Goal: Transaction & Acquisition: Book appointment/travel/reservation

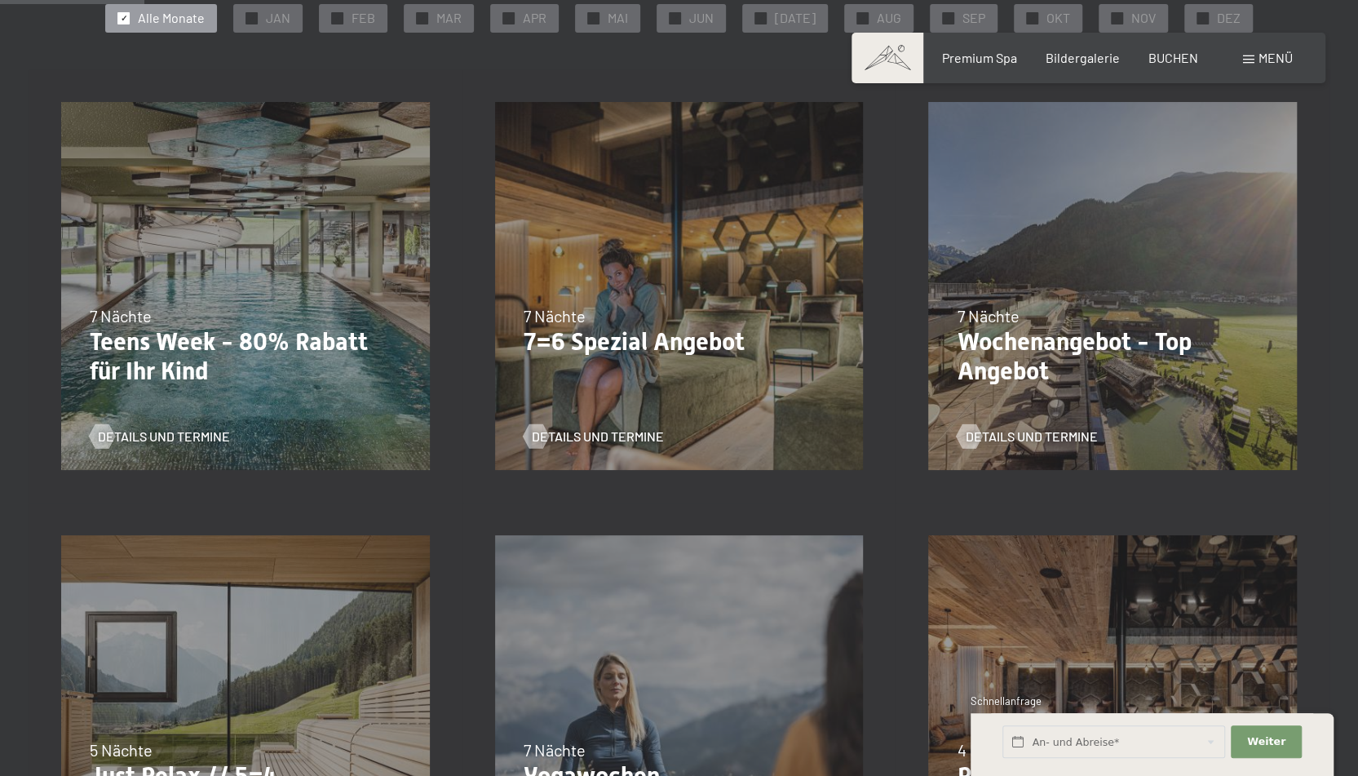
scroll to position [326, 0]
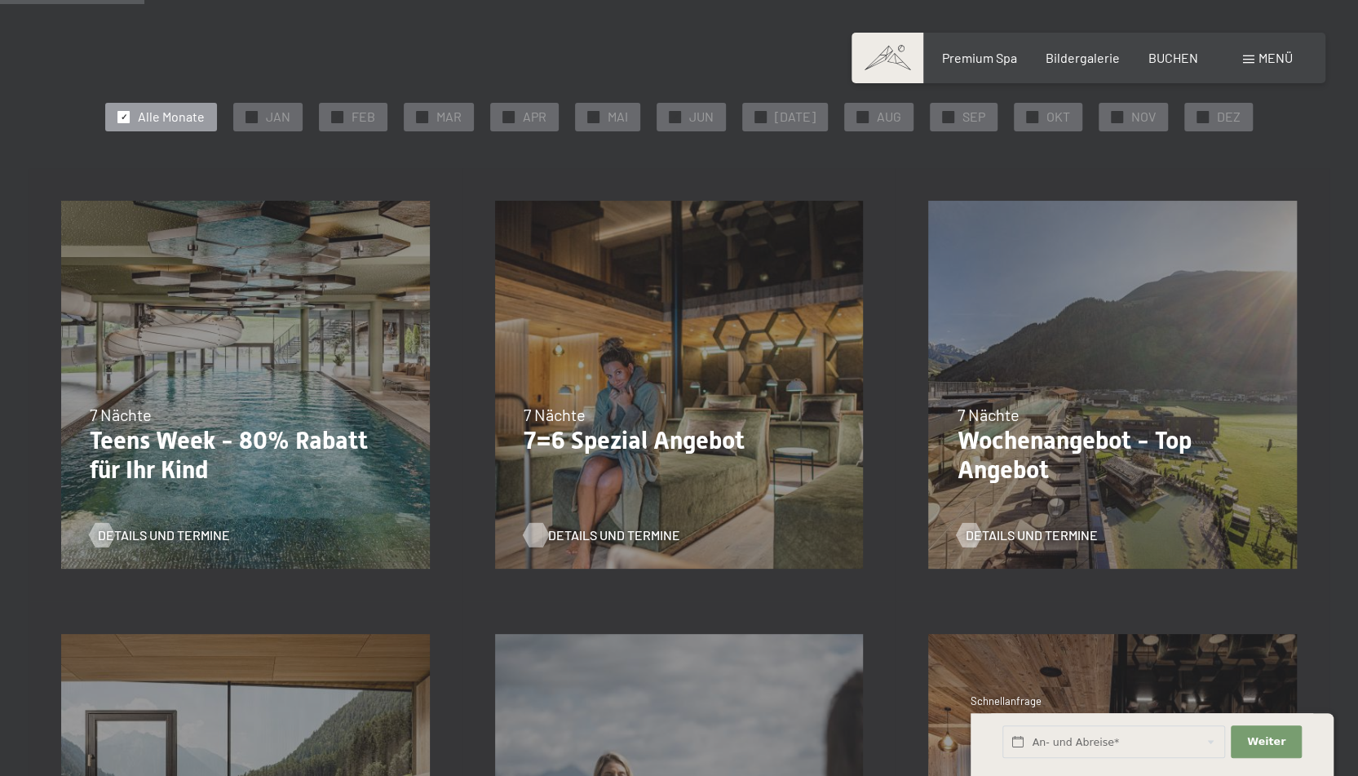
click at [610, 534] on span "Details und Termine" at bounding box center [614, 535] width 132 height 18
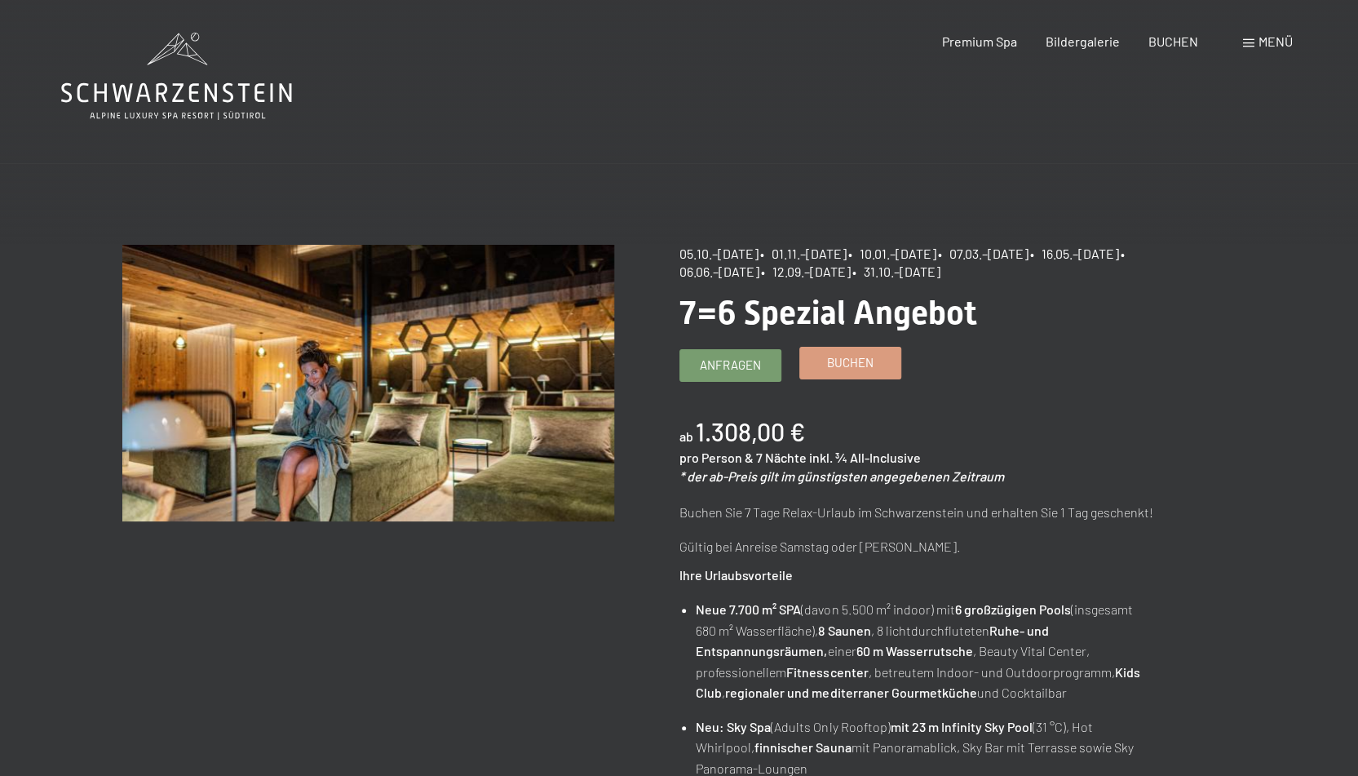
click at [856, 362] on span "Buchen" at bounding box center [850, 362] width 46 height 17
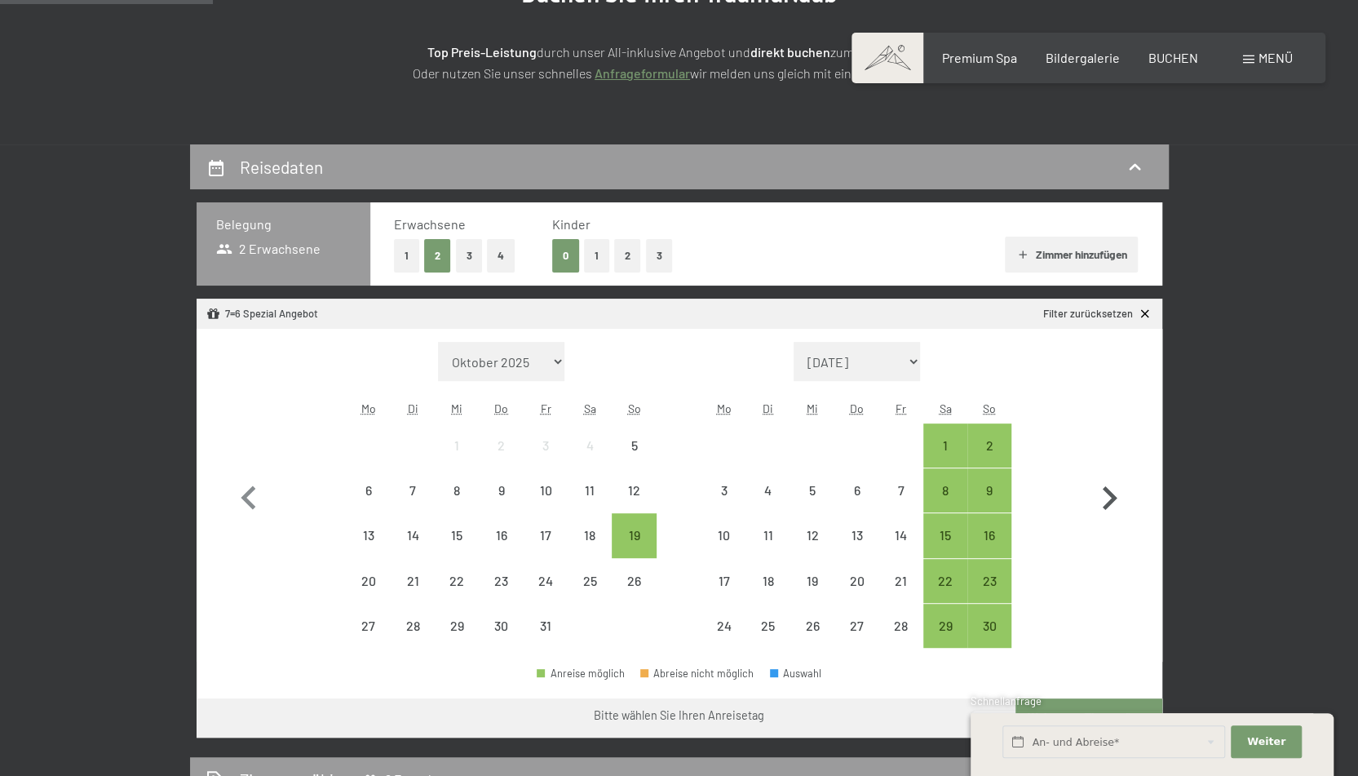
click at [1115, 492] on icon "button" at bounding box center [1108, 498] width 47 height 47
select select "2025-11-01"
select select "2025-12-01"
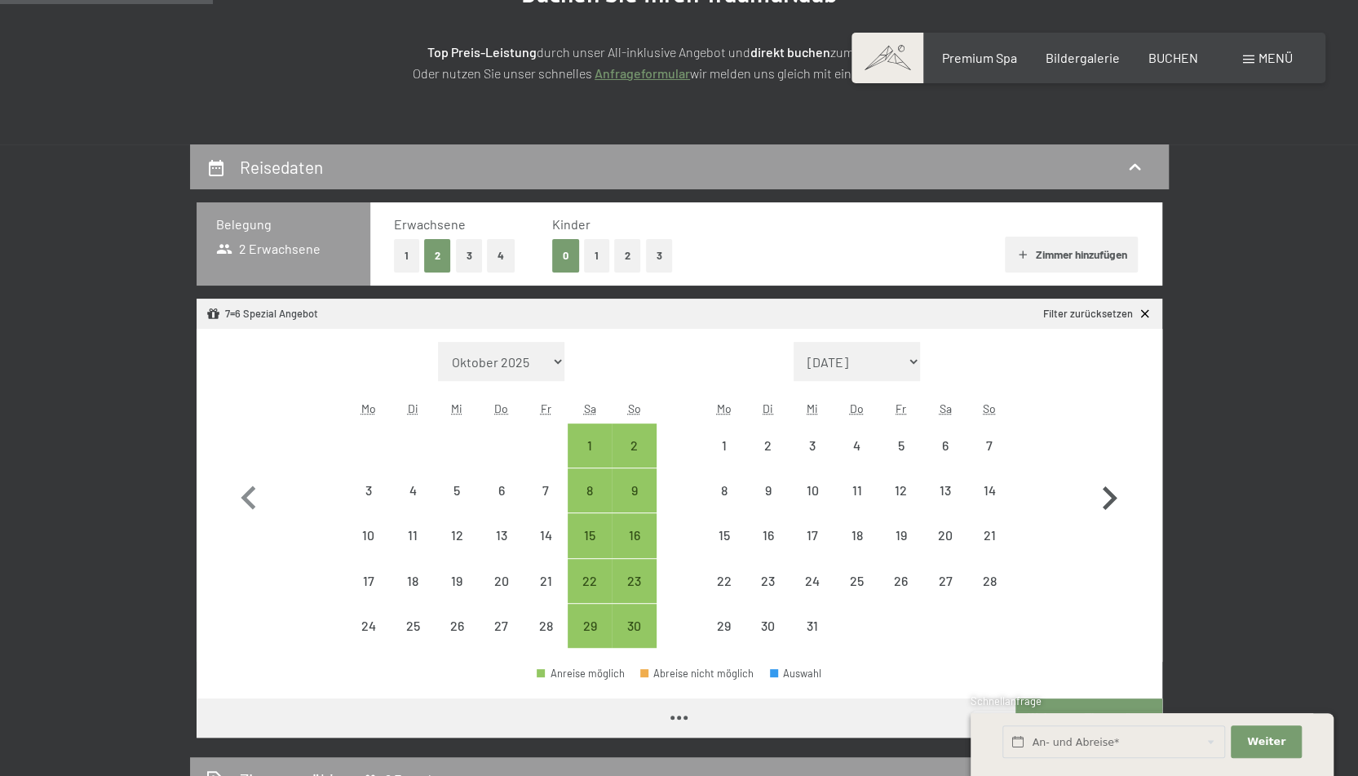
select select "2025-11-01"
select select "2025-12-01"
click at [1115, 492] on icon "button" at bounding box center [1108, 498] width 47 height 47
select select "2025-12-01"
select select "2026-01-01"
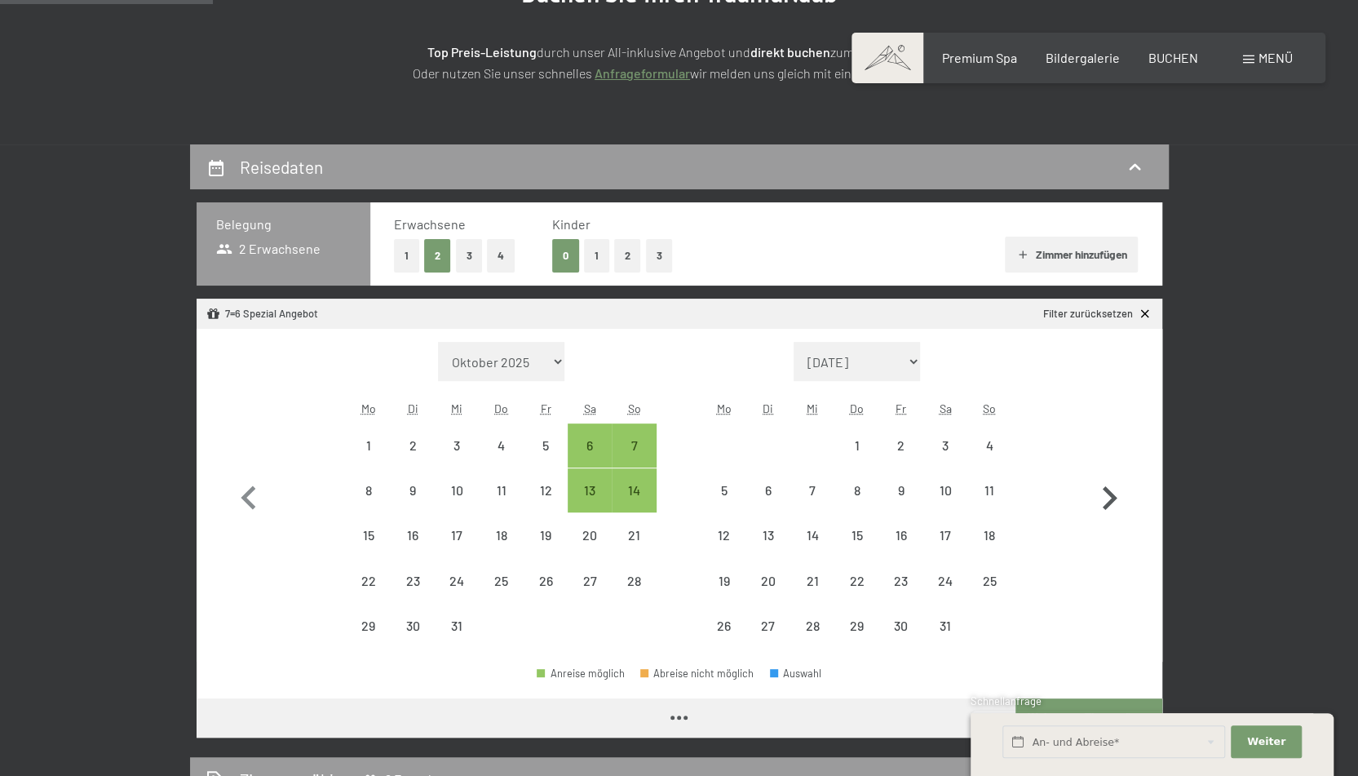
select select "2025-12-01"
select select "2026-01-01"
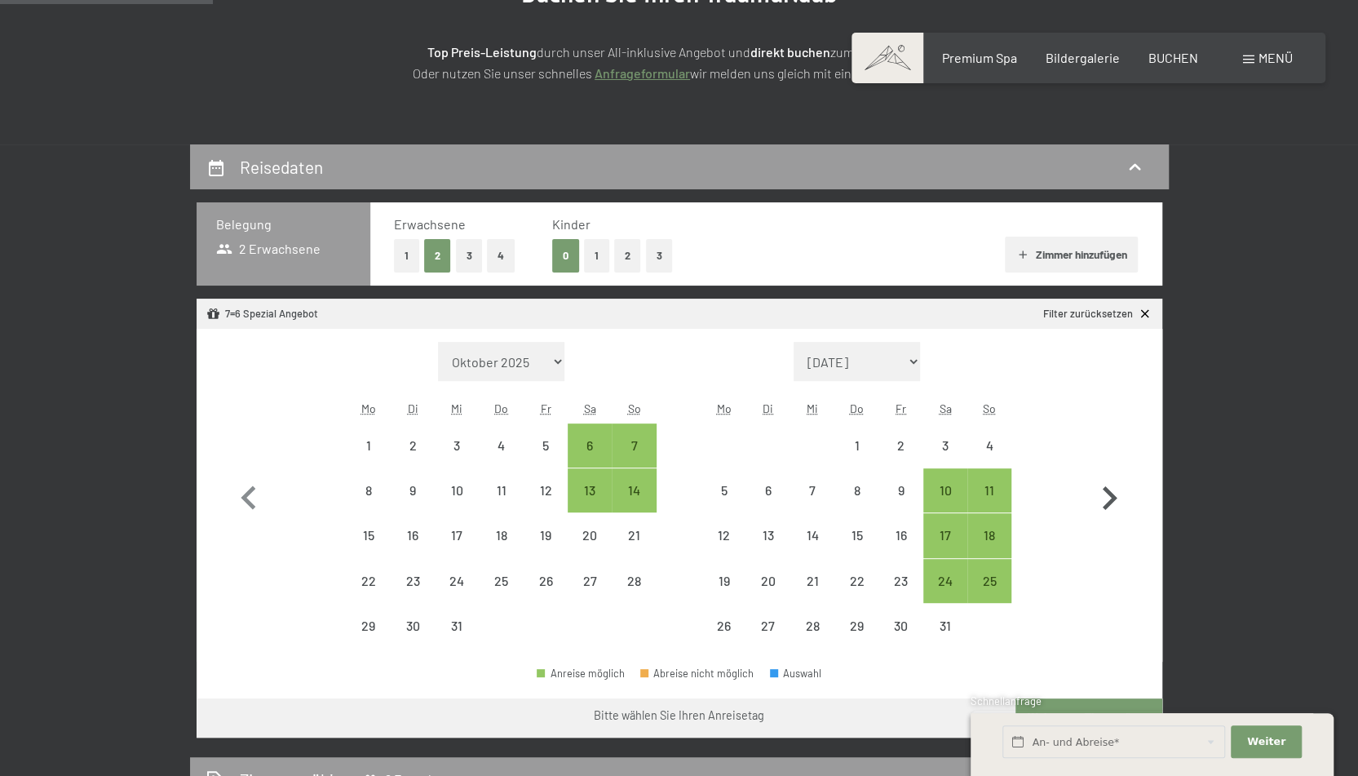
click at [1115, 492] on icon "button" at bounding box center [1108, 498] width 47 height 47
select select "2026-01-01"
select select "2026-02-01"
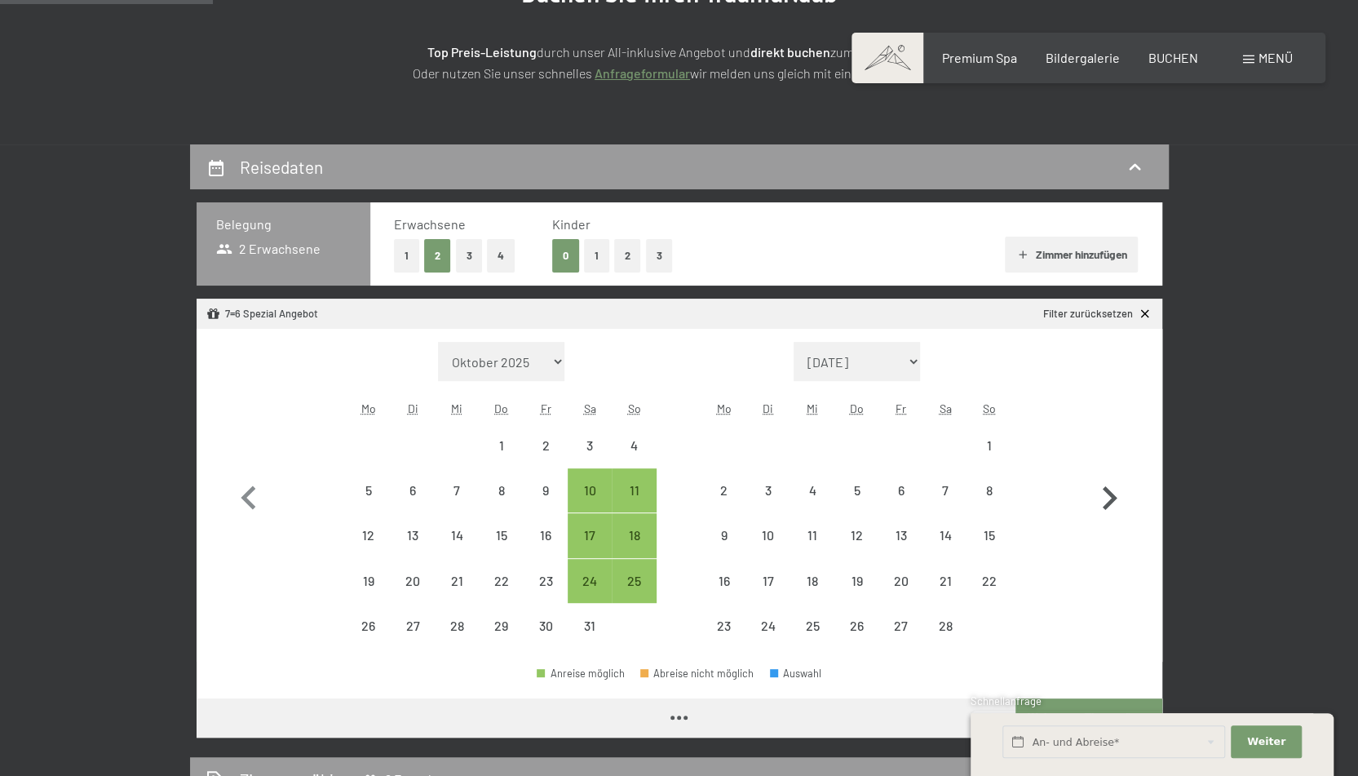
select select "2026-01-01"
select select "2026-02-01"
click at [1115, 492] on icon "button" at bounding box center [1108, 498] width 47 height 47
select select "2026-02-01"
select select "2026-03-01"
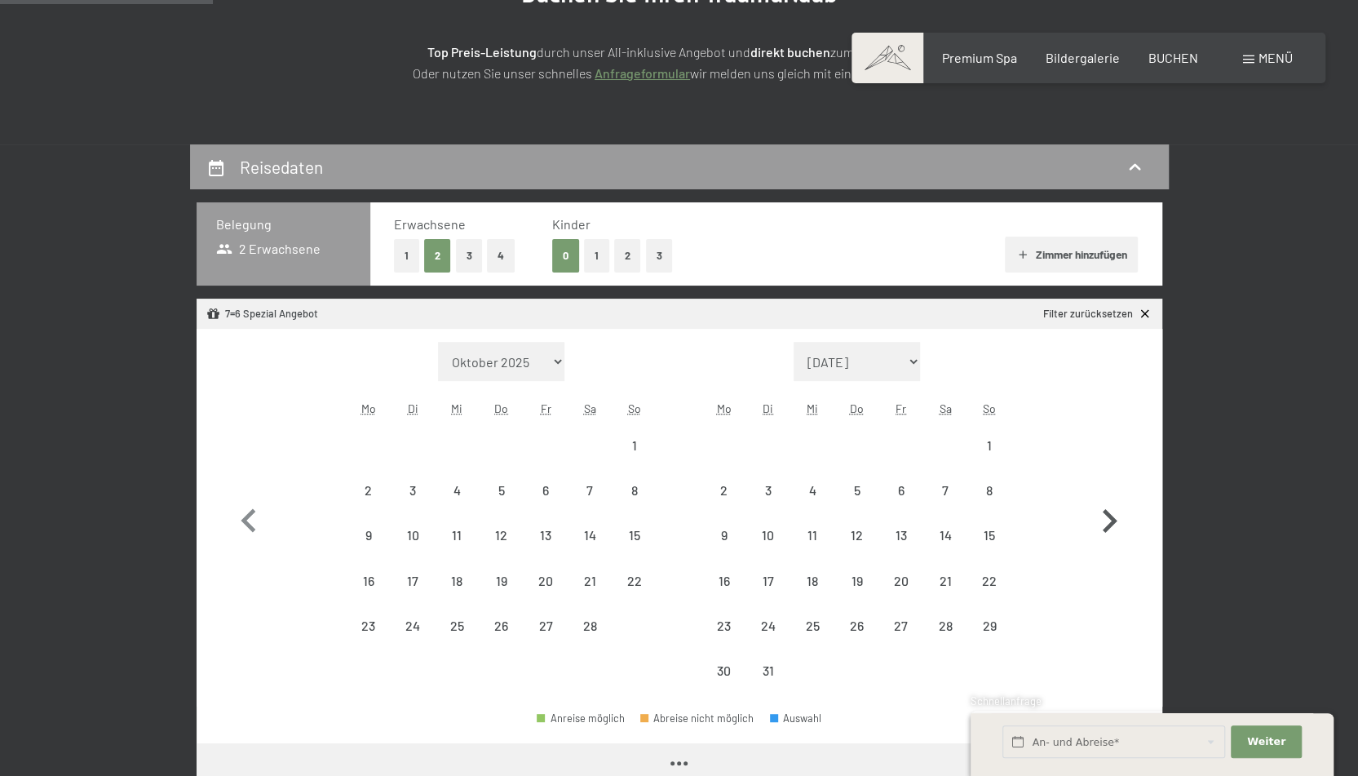
select select "2026-02-01"
select select "2026-03-01"
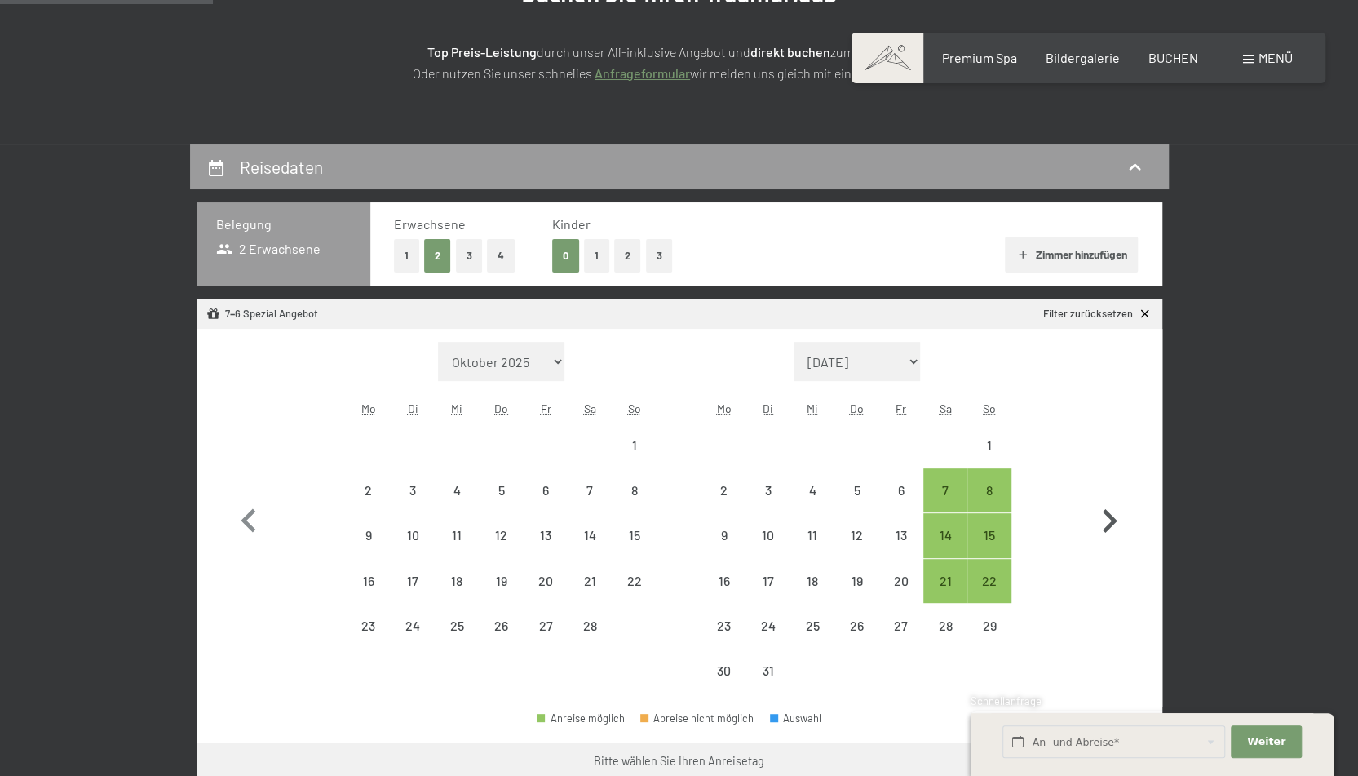
click at [1114, 492] on button "button" at bounding box center [1108, 517] width 47 height 351
select select "2026-03-01"
select select "2026-04-01"
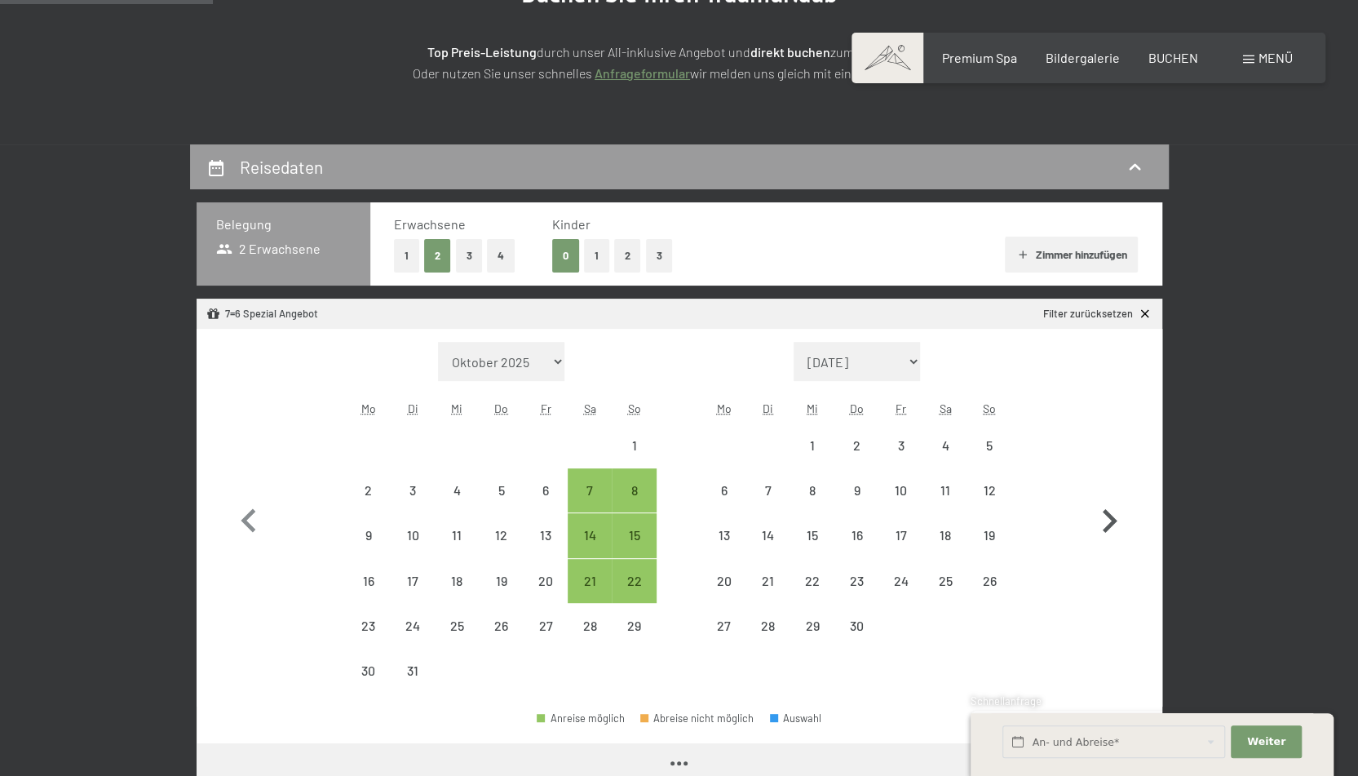
select select "2026-03-01"
select select "2026-04-01"
click at [1114, 492] on button "button" at bounding box center [1108, 517] width 47 height 351
select select "2026-04-01"
select select "2026-05-01"
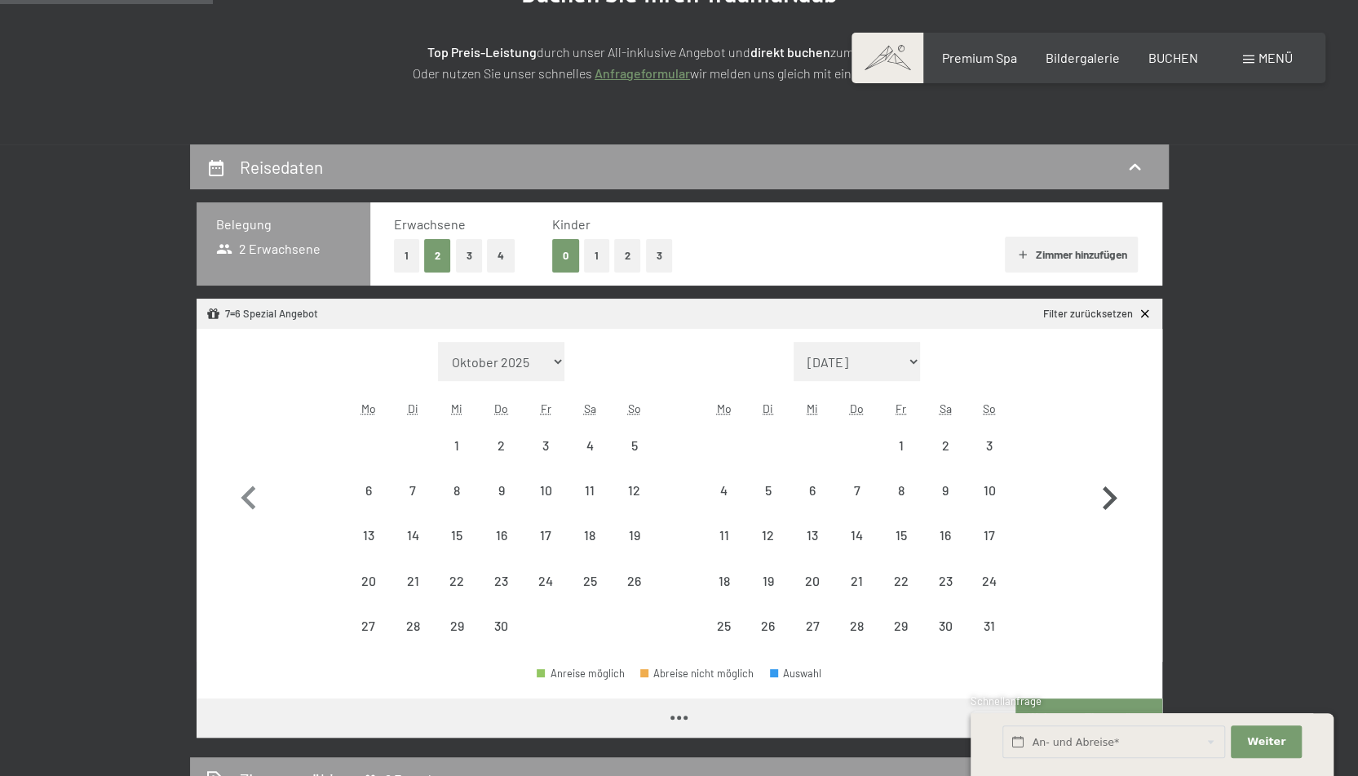
select select "2026-04-01"
select select "2026-05-01"
click at [1114, 492] on icon "button" at bounding box center [1108, 498] width 47 height 47
select select "2026-05-01"
select select "2026-06-01"
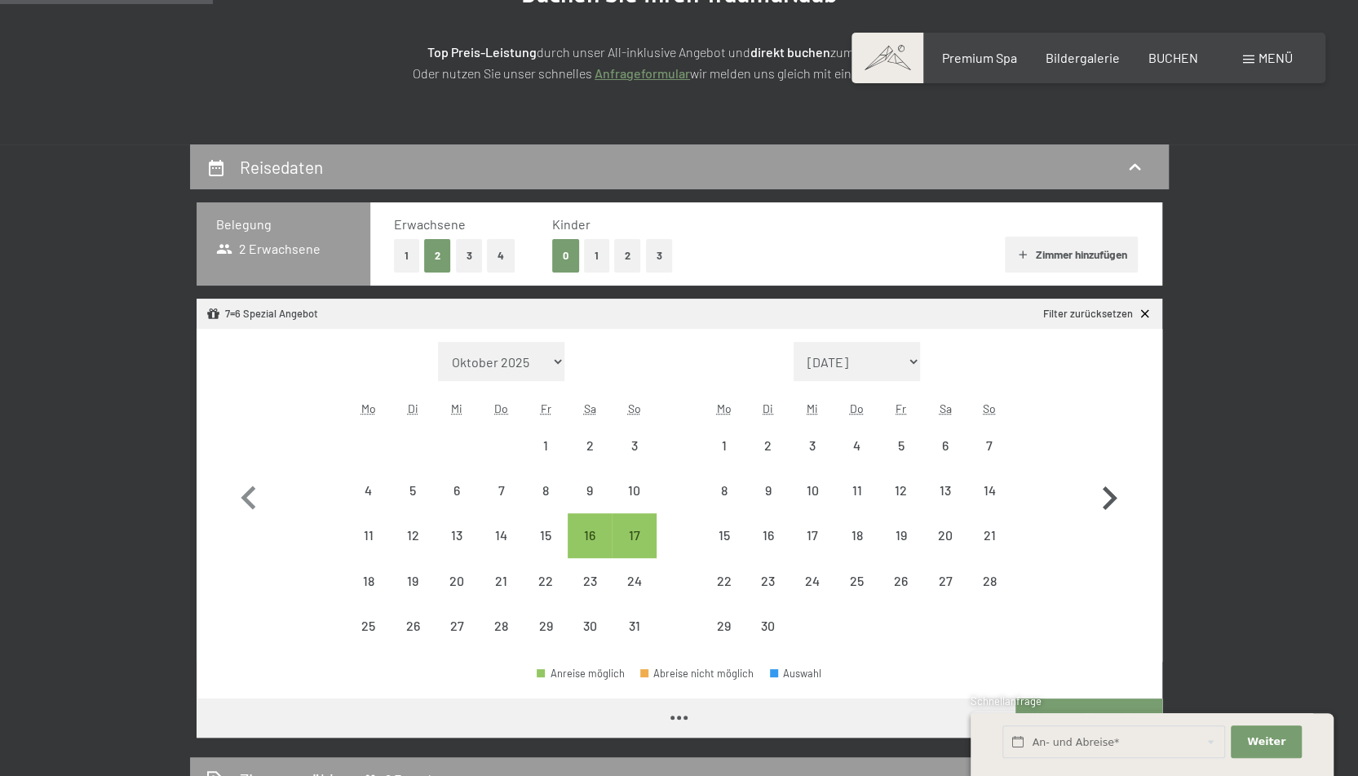
select select "2026-05-01"
select select "2026-06-01"
click at [945, 439] on div "6" at bounding box center [945, 459] width 41 height 41
select select "2026-05-01"
select select "2026-06-01"
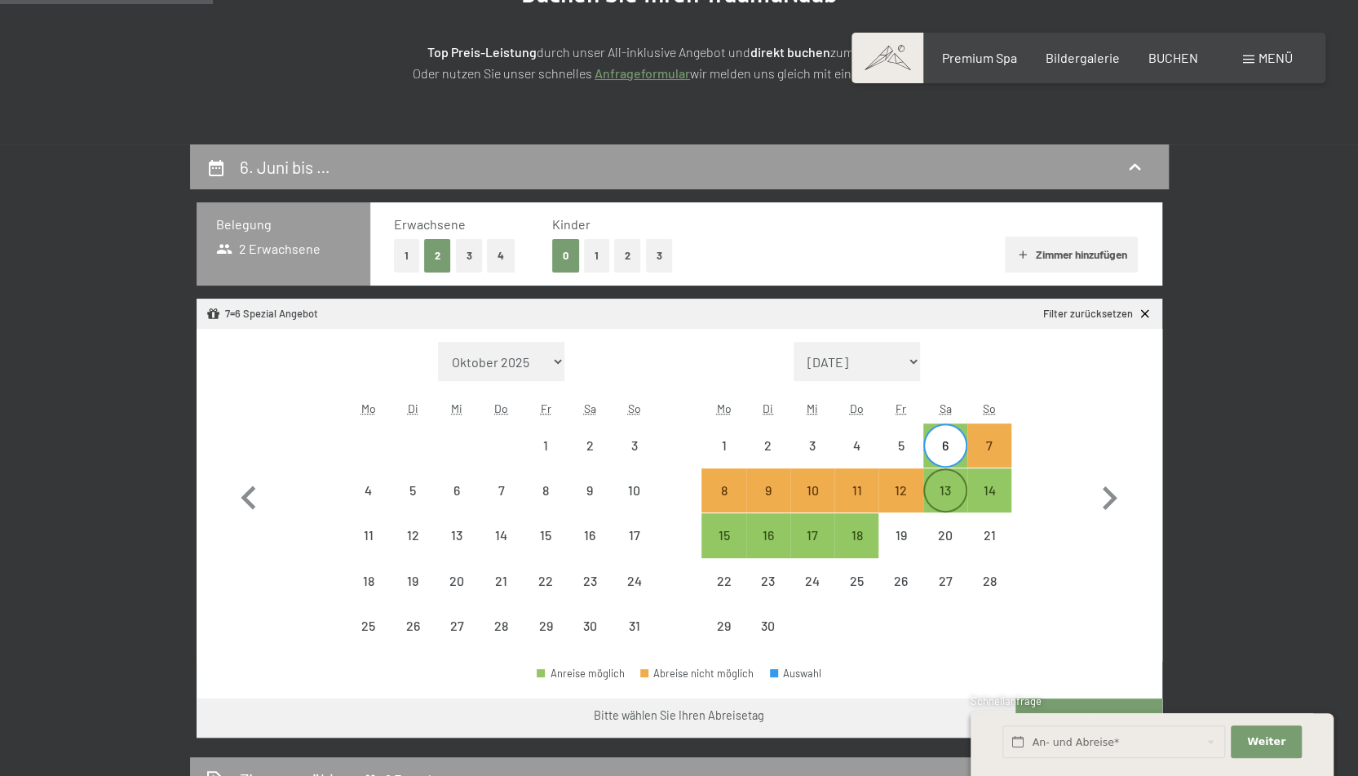
click at [943, 491] on div "13" at bounding box center [945, 504] width 41 height 41
select select "2026-05-01"
select select "2026-06-01"
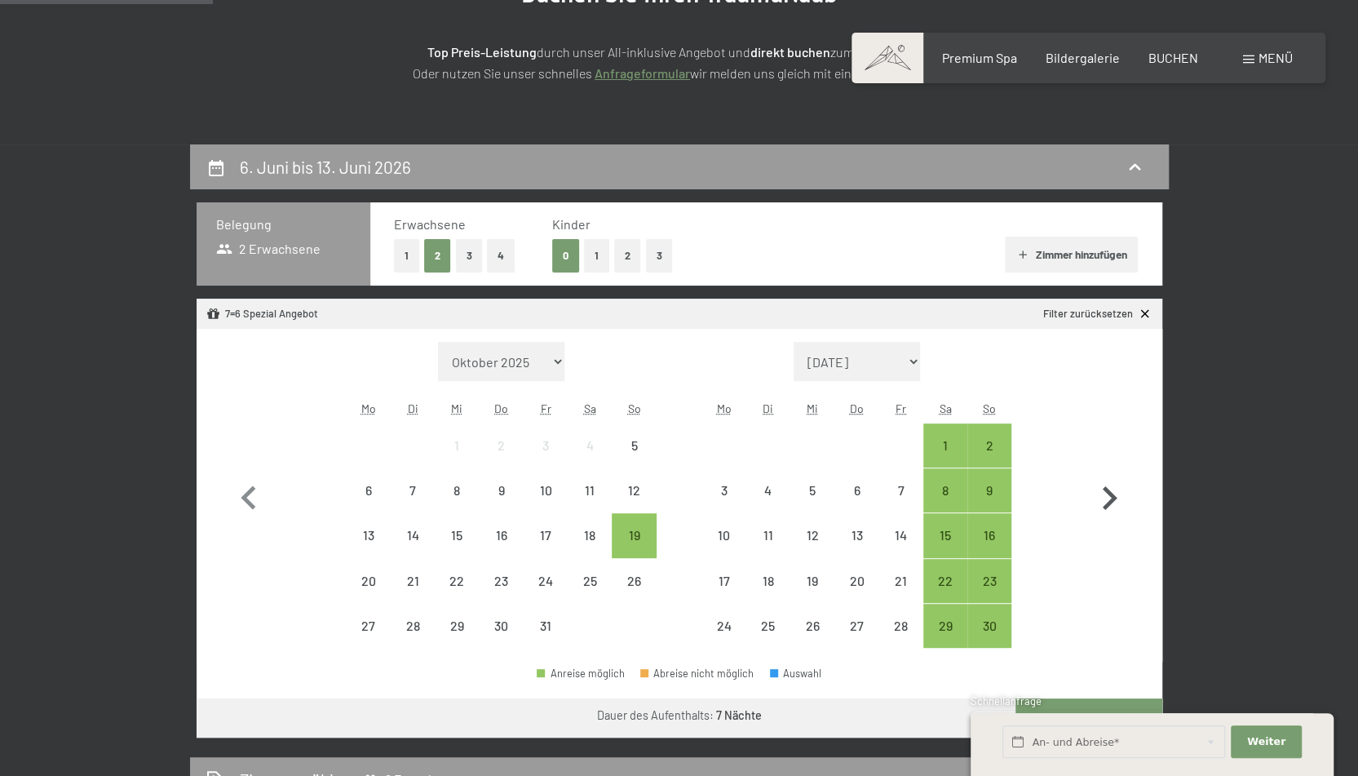
click at [1109, 492] on icon "button" at bounding box center [1110, 498] width 15 height 24
select select "2025-11-01"
select select "2025-12-01"
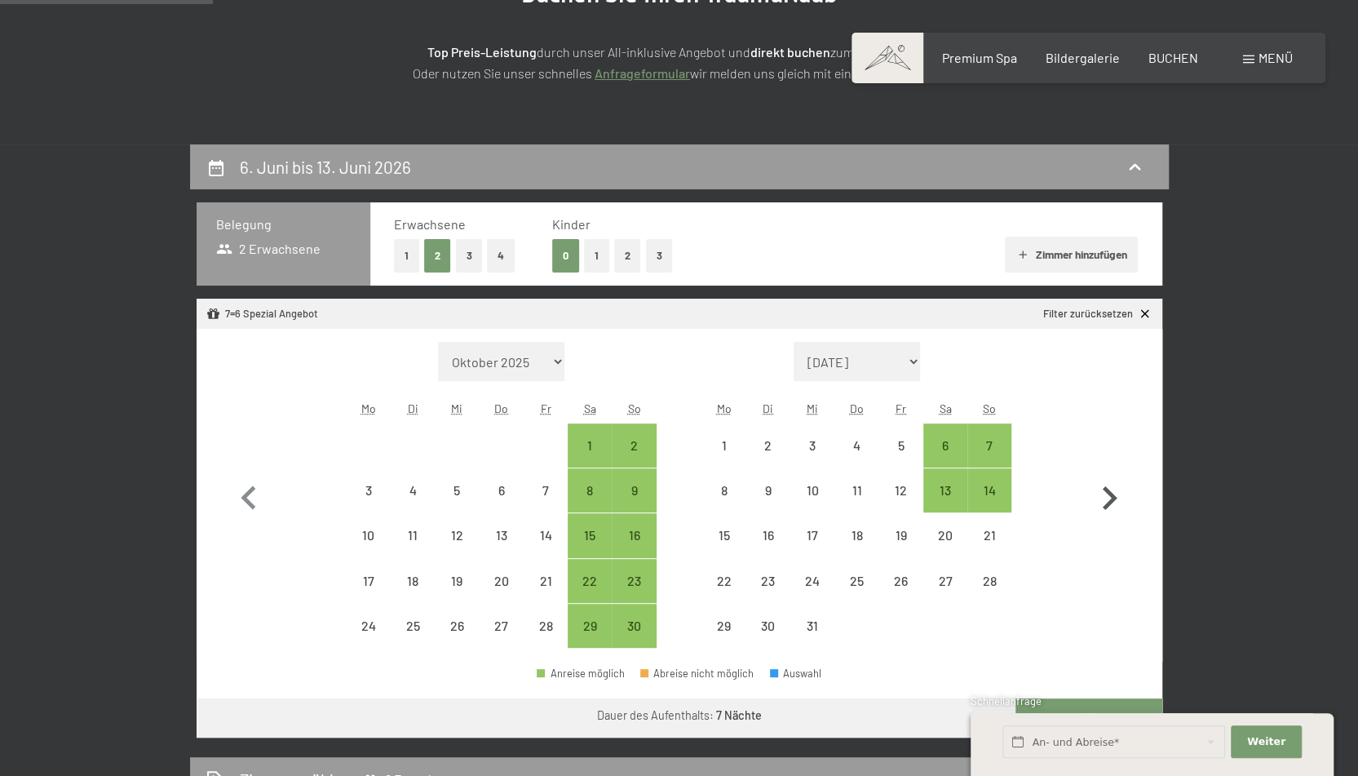
click at [1109, 492] on icon "button" at bounding box center [1110, 498] width 15 height 24
select select "2025-12-01"
select select "2026-01-01"
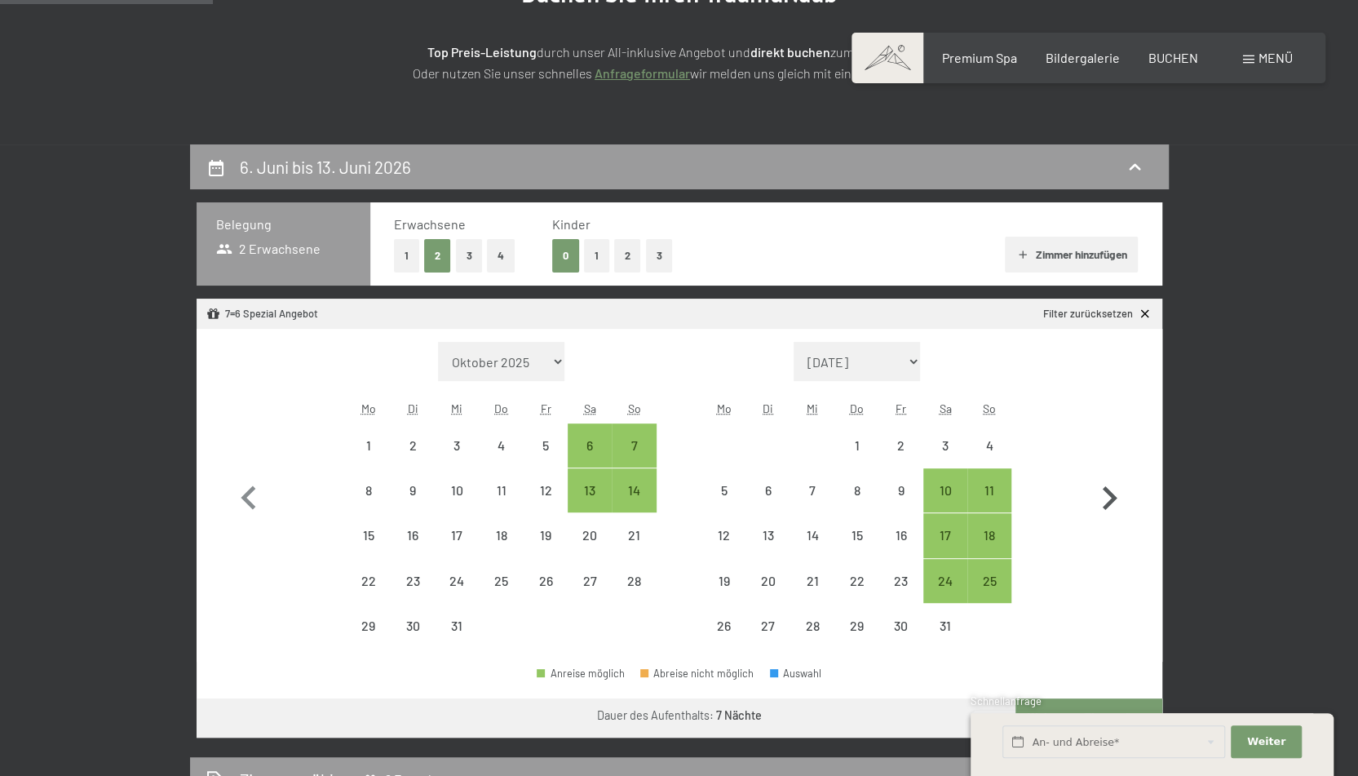
click at [1109, 492] on icon "button" at bounding box center [1110, 498] width 15 height 24
select select "2026-01-01"
select select "2026-02-01"
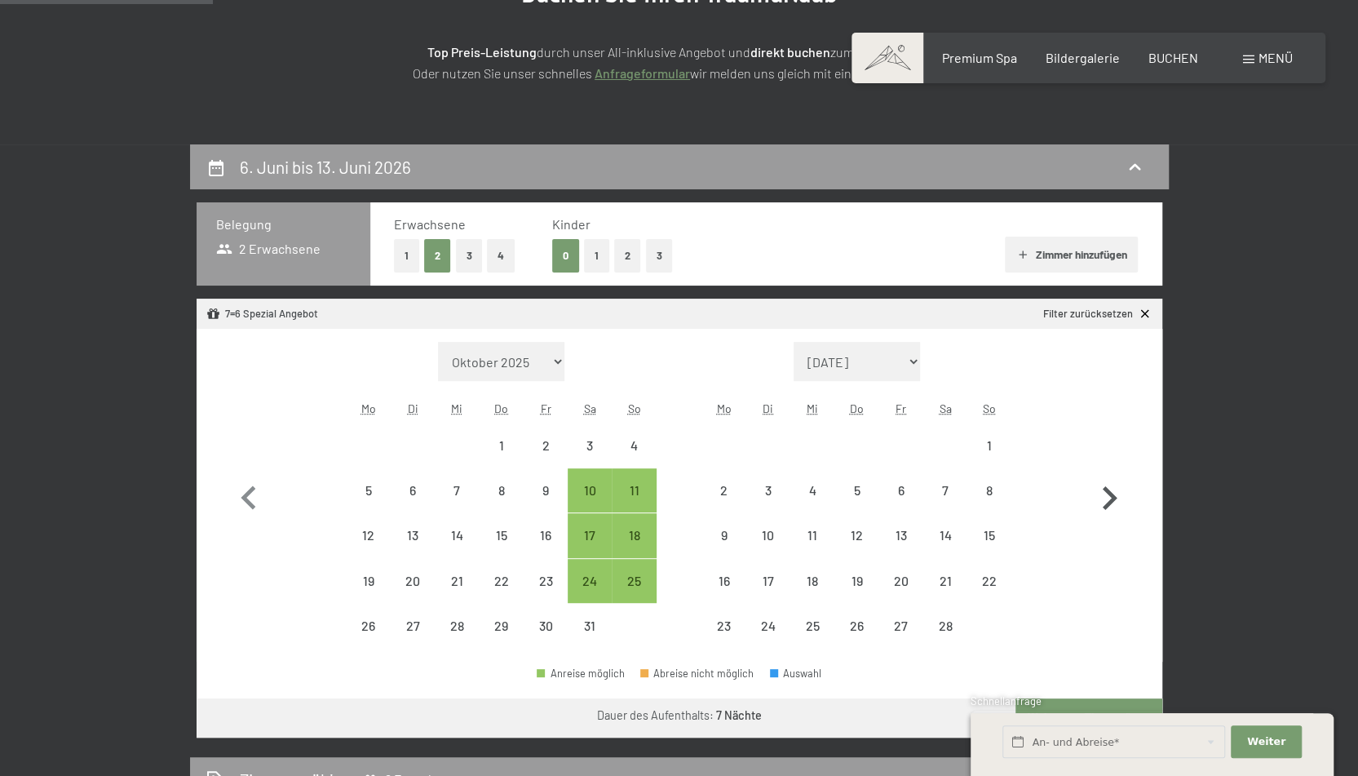
click at [1109, 492] on icon "button" at bounding box center [1110, 498] width 15 height 24
select select "2026-02-01"
select select "2026-03-01"
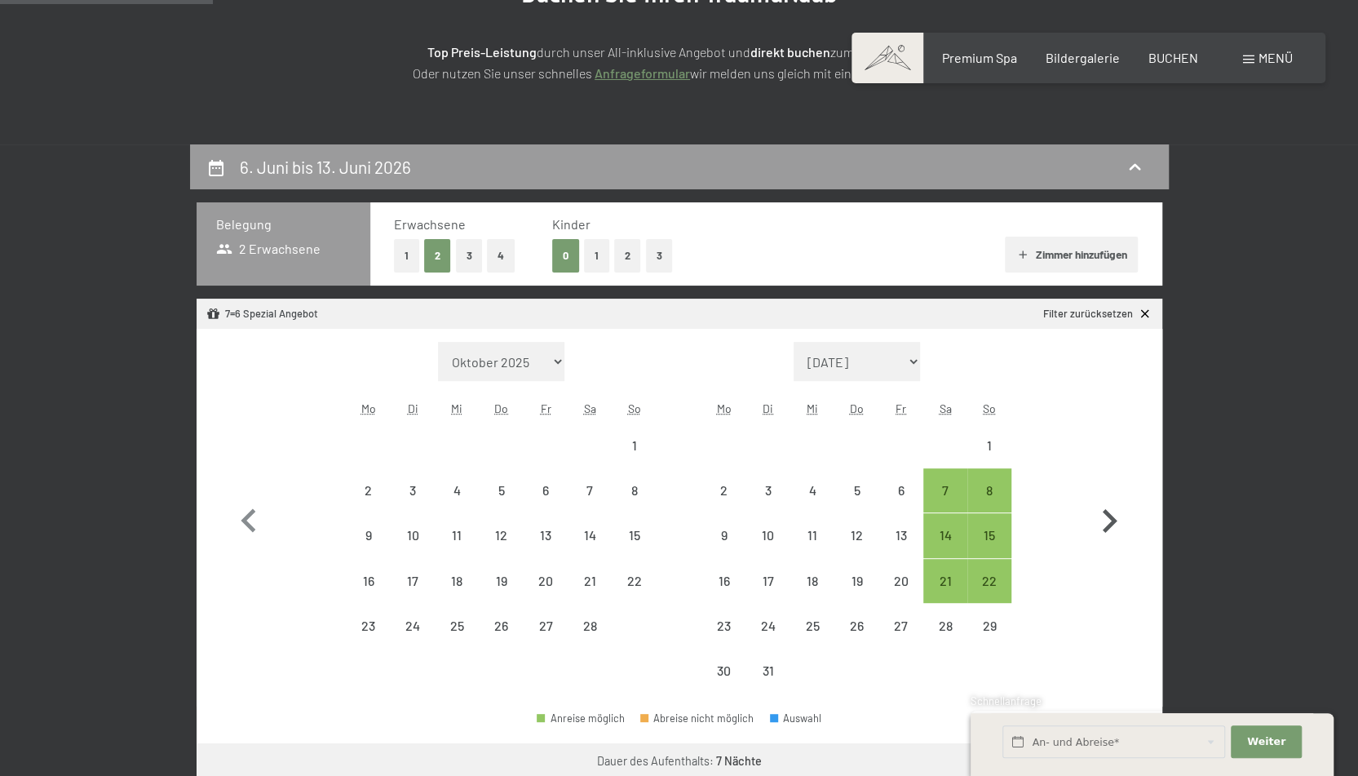
click at [1109, 492] on button "button" at bounding box center [1108, 517] width 47 height 351
select select "2026-03-01"
select select "2026-04-01"
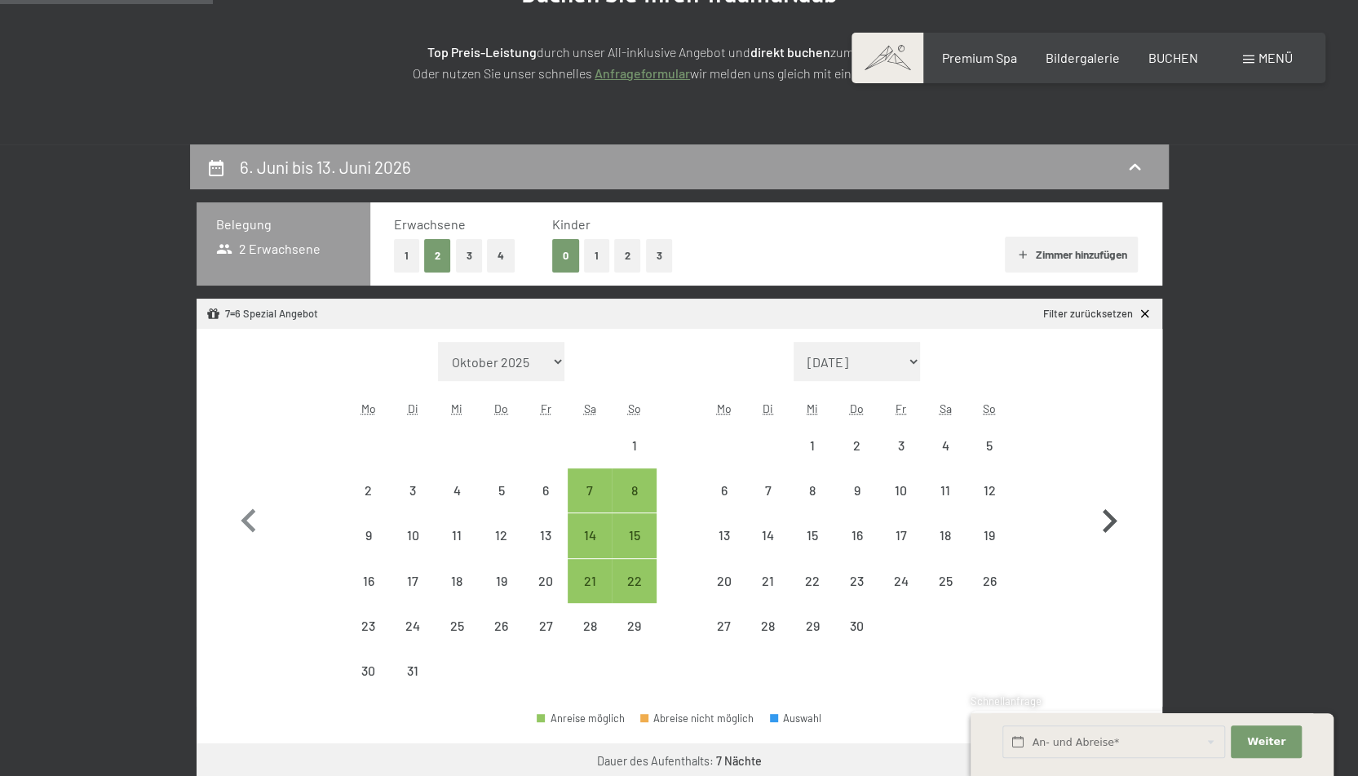
click at [1109, 492] on button "button" at bounding box center [1108, 517] width 47 height 351
select select "2026-04-01"
select select "2026-05-01"
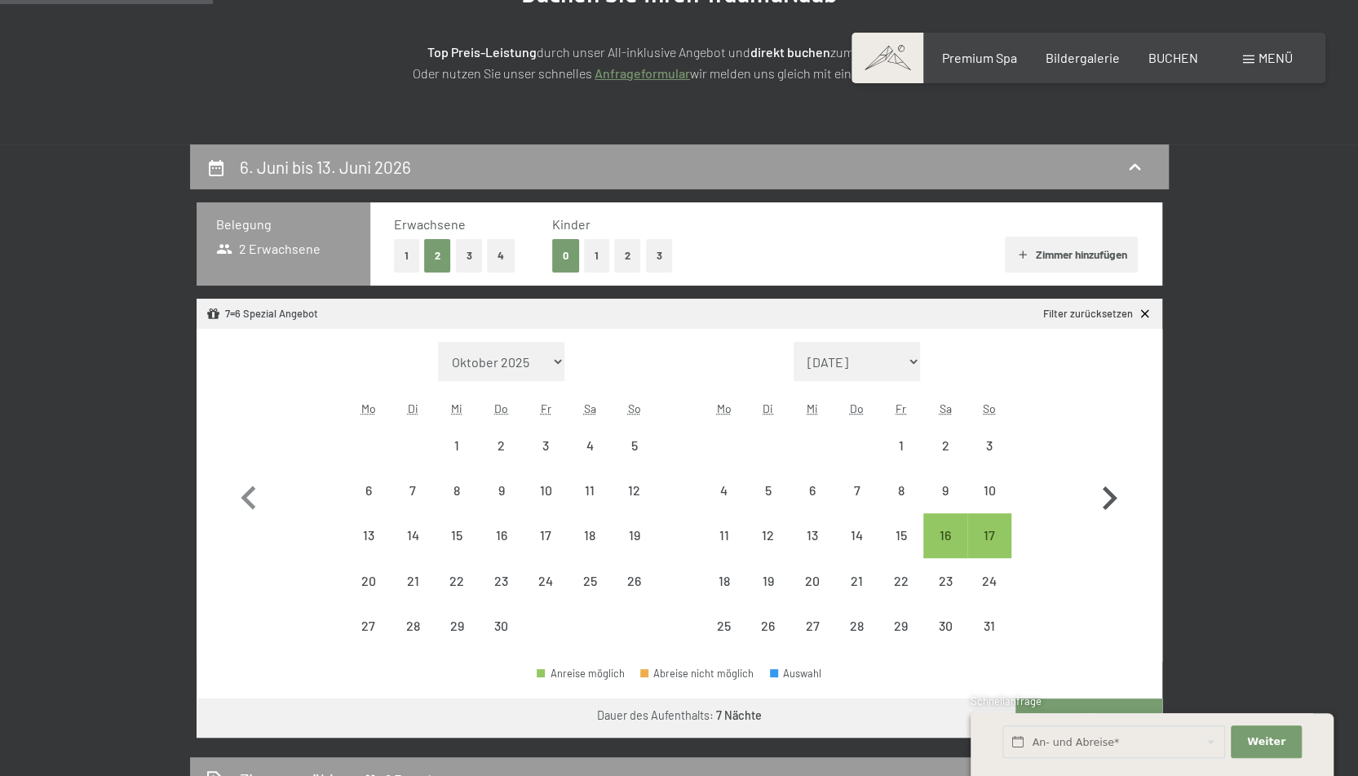
click at [1109, 492] on icon "button" at bounding box center [1110, 498] width 15 height 24
select select "2026-05-01"
select select "2026-06-01"
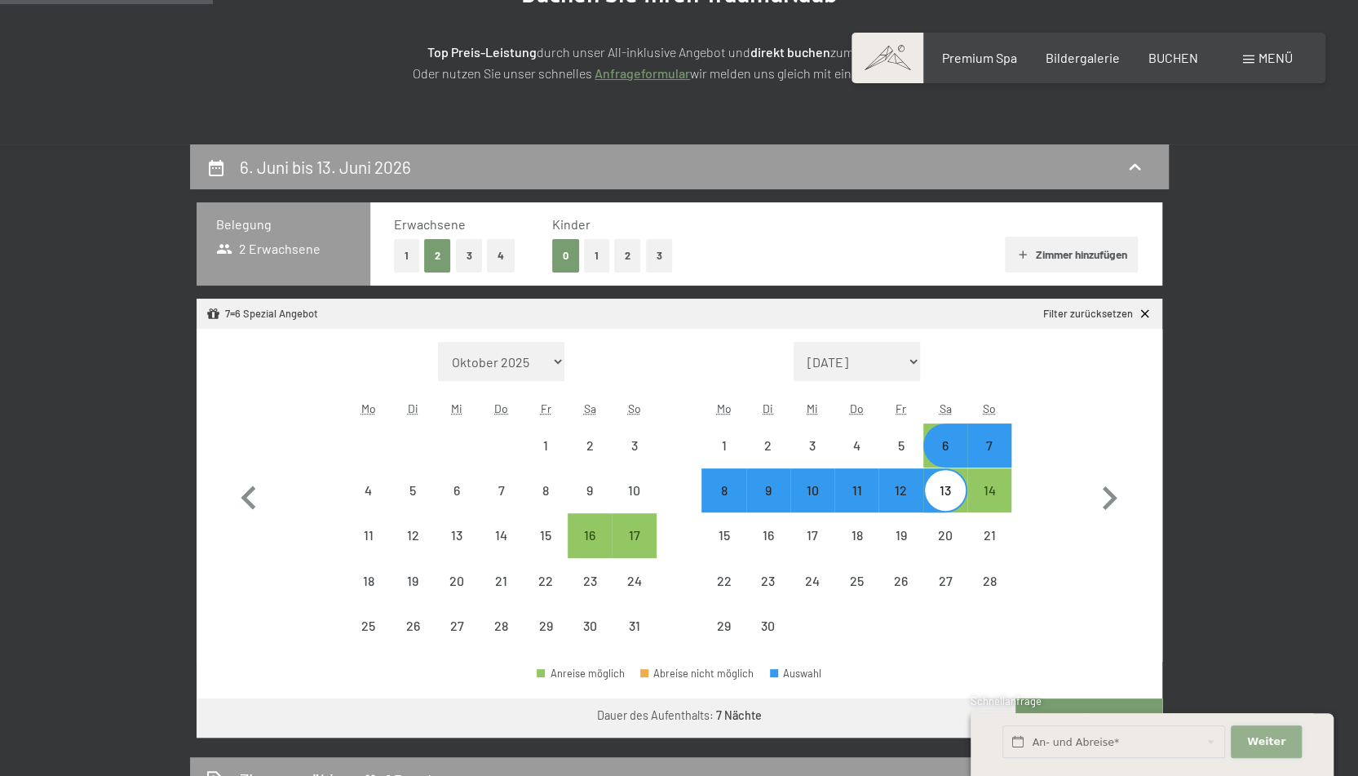
click at [1267, 741] on span "Weiter" at bounding box center [1266, 741] width 38 height 15
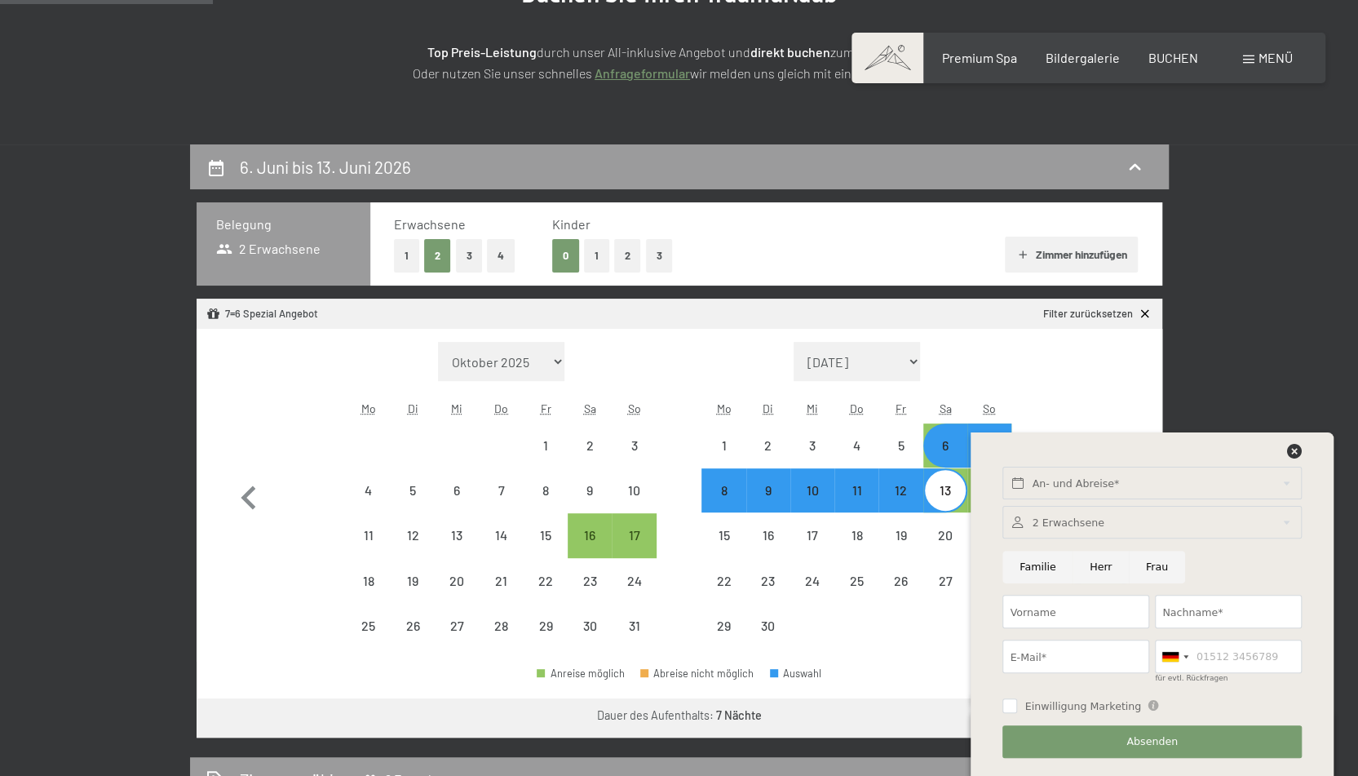
click at [1100, 559] on input "Herr" at bounding box center [1100, 566] width 56 height 33
radio input "true"
click at [1071, 608] on input "Vorname" at bounding box center [1075, 611] width 147 height 33
type input "Helmut"
click at [1173, 608] on input "Nachname*" at bounding box center [1228, 611] width 147 height 33
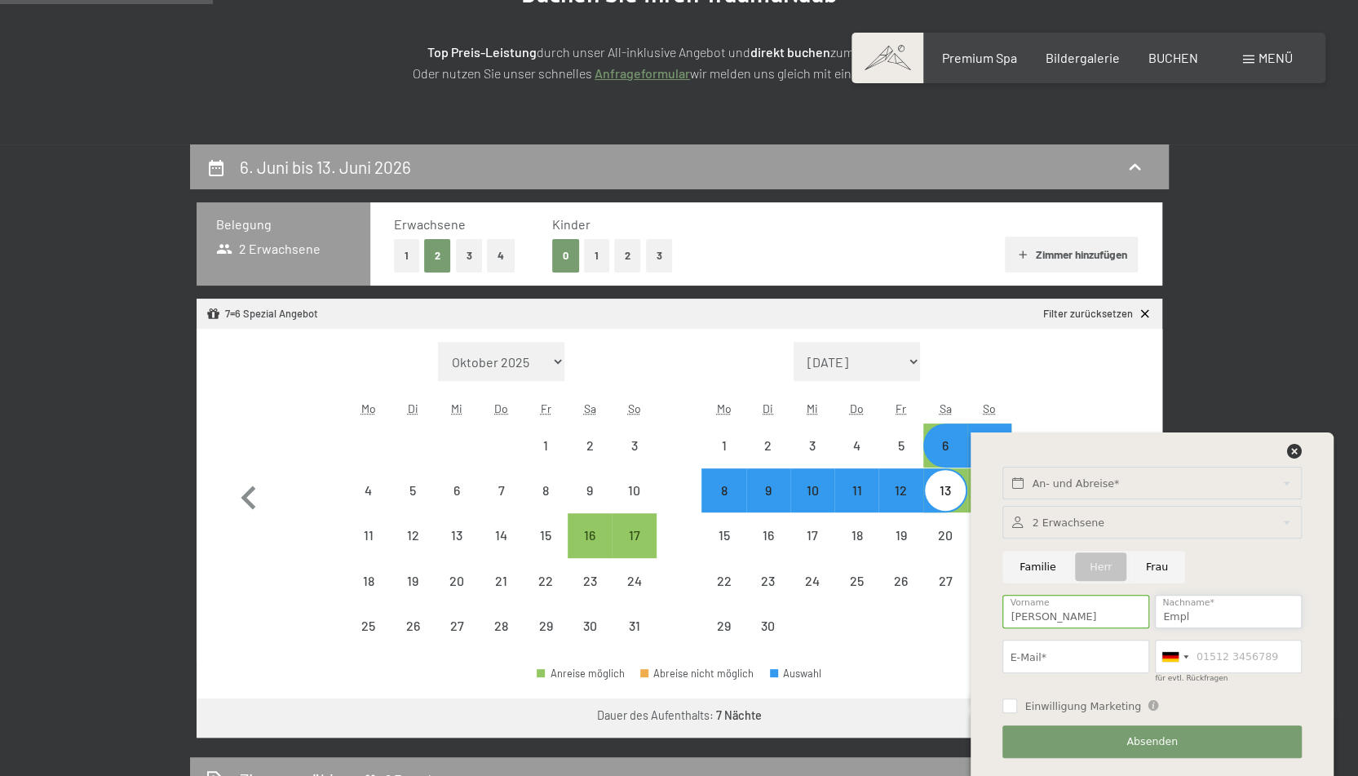
type input "Empl"
click at [1054, 660] on input "E-Mail*" at bounding box center [1075, 655] width 147 height 33
type input "dr.helmut.empl@t-online.de"
click at [1191, 654] on div at bounding box center [1175, 656] width 38 height 32
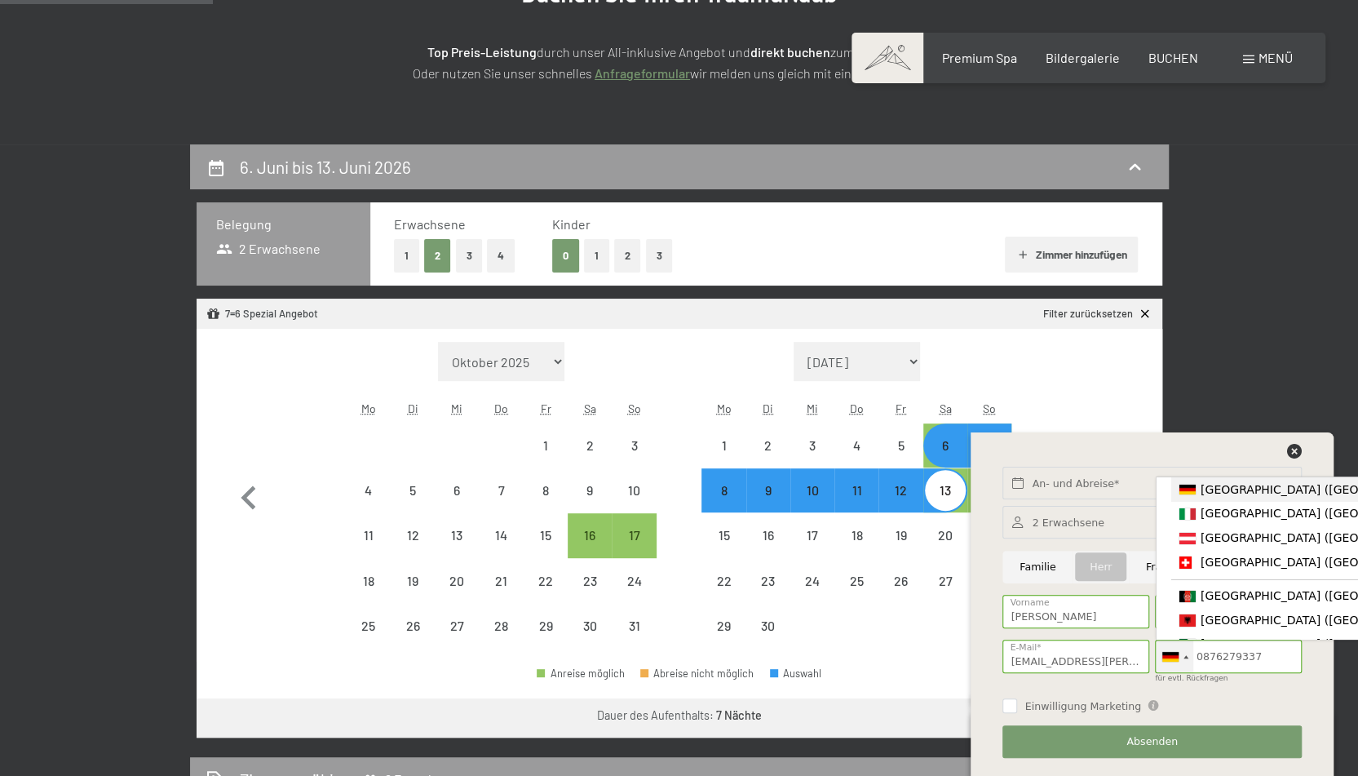
click at [1228, 492] on span "[GEOGRAPHIC_DATA] ([GEOGRAPHIC_DATA])" at bounding box center [1326, 489] width 253 height 13
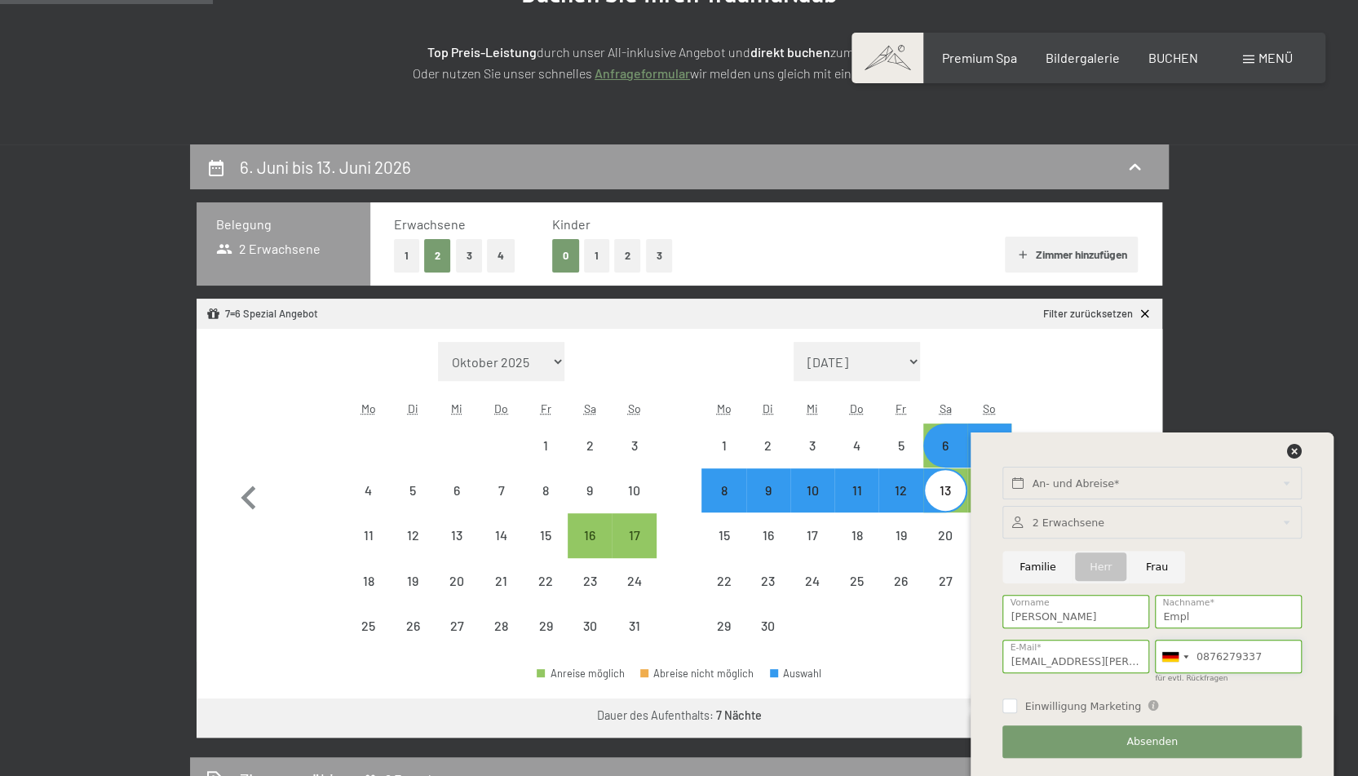
click at [1197, 647] on input "0876279337" at bounding box center [1228, 655] width 147 height 33
type input "7"
type input "8762 9337"
click at [1008, 704] on input "Einwilligung Marketing" at bounding box center [1009, 705] width 15 height 15
checkbox input "true"
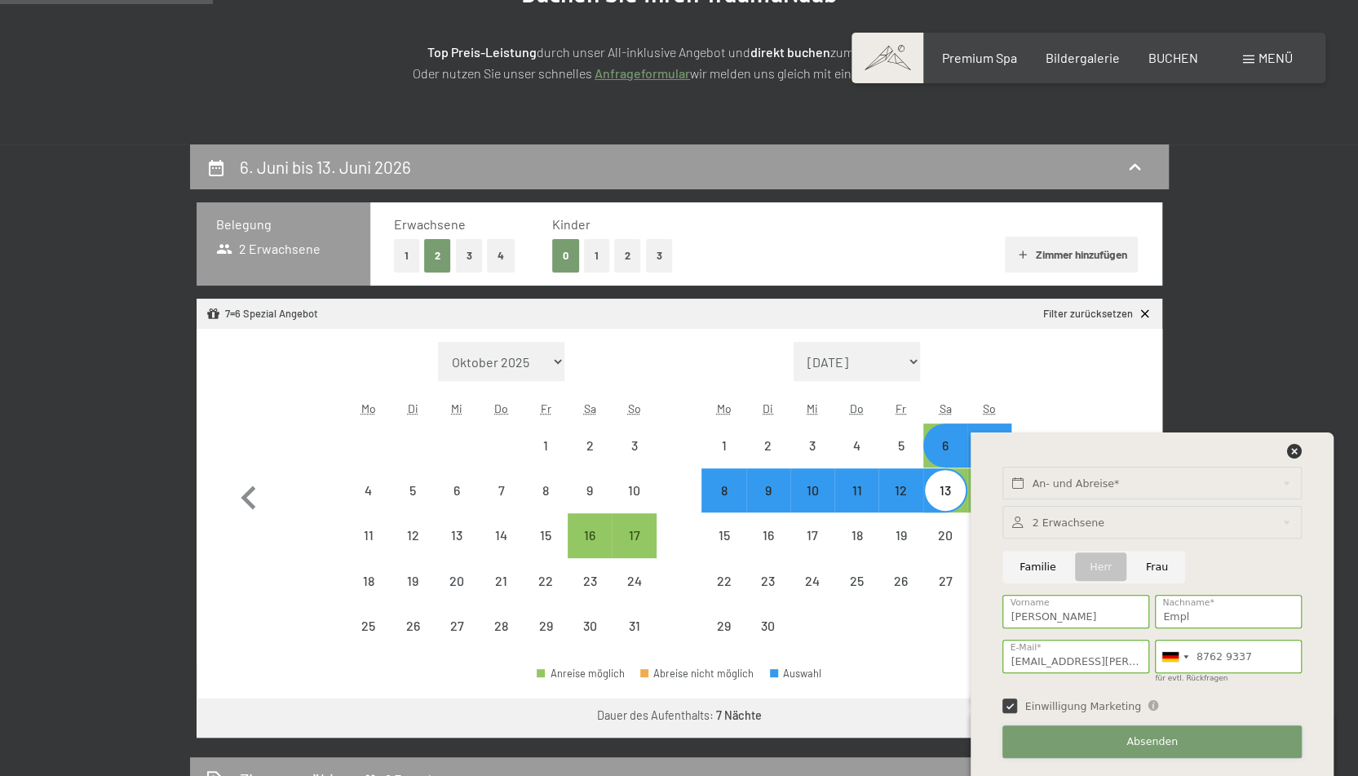
click at [1188, 736] on button "Absenden" at bounding box center [1151, 741] width 298 height 33
click at [1137, 733] on button "Absenden" at bounding box center [1151, 741] width 298 height 33
click at [1042, 477] on input "text" at bounding box center [1151, 482] width 298 height 33
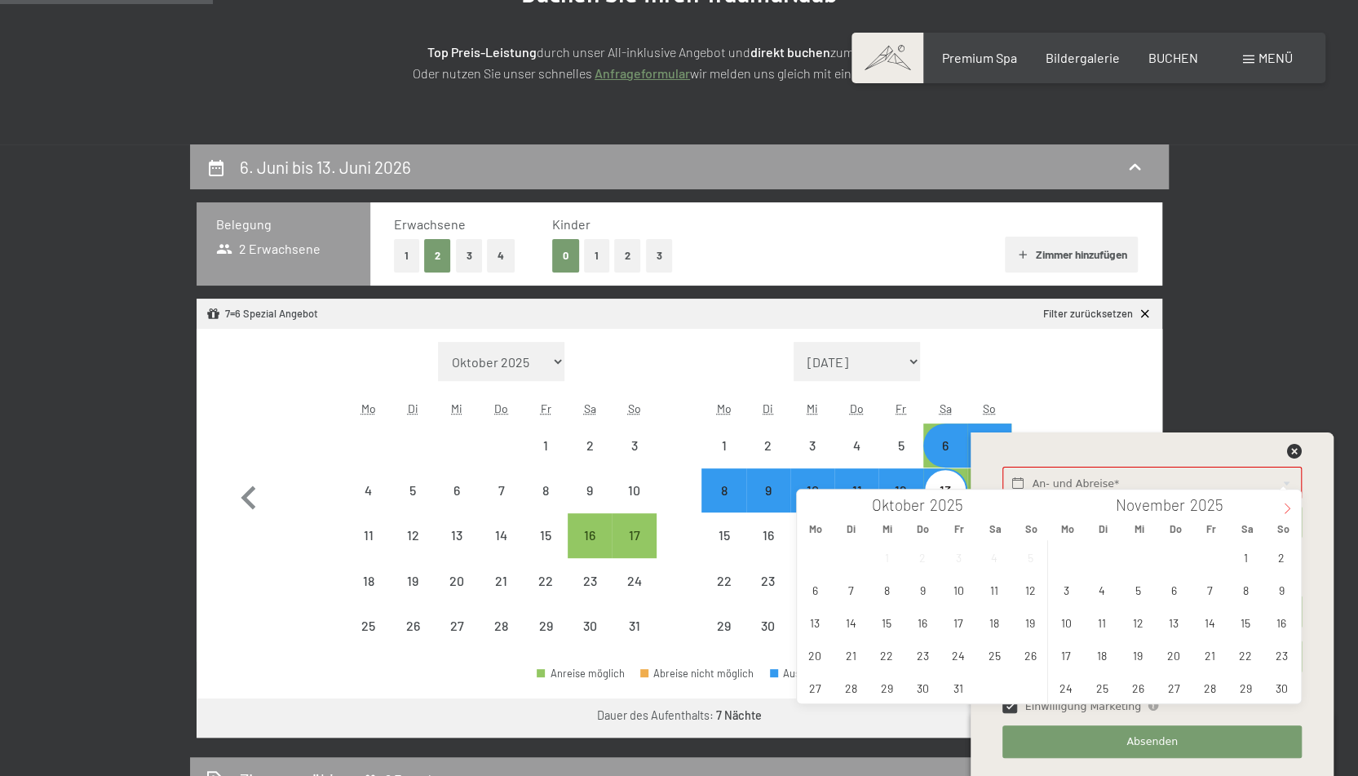
click at [1289, 498] on span at bounding box center [1287, 503] width 28 height 28
type input "2026"
click at [1289, 498] on span at bounding box center [1287, 503] width 28 height 28
type input "2026"
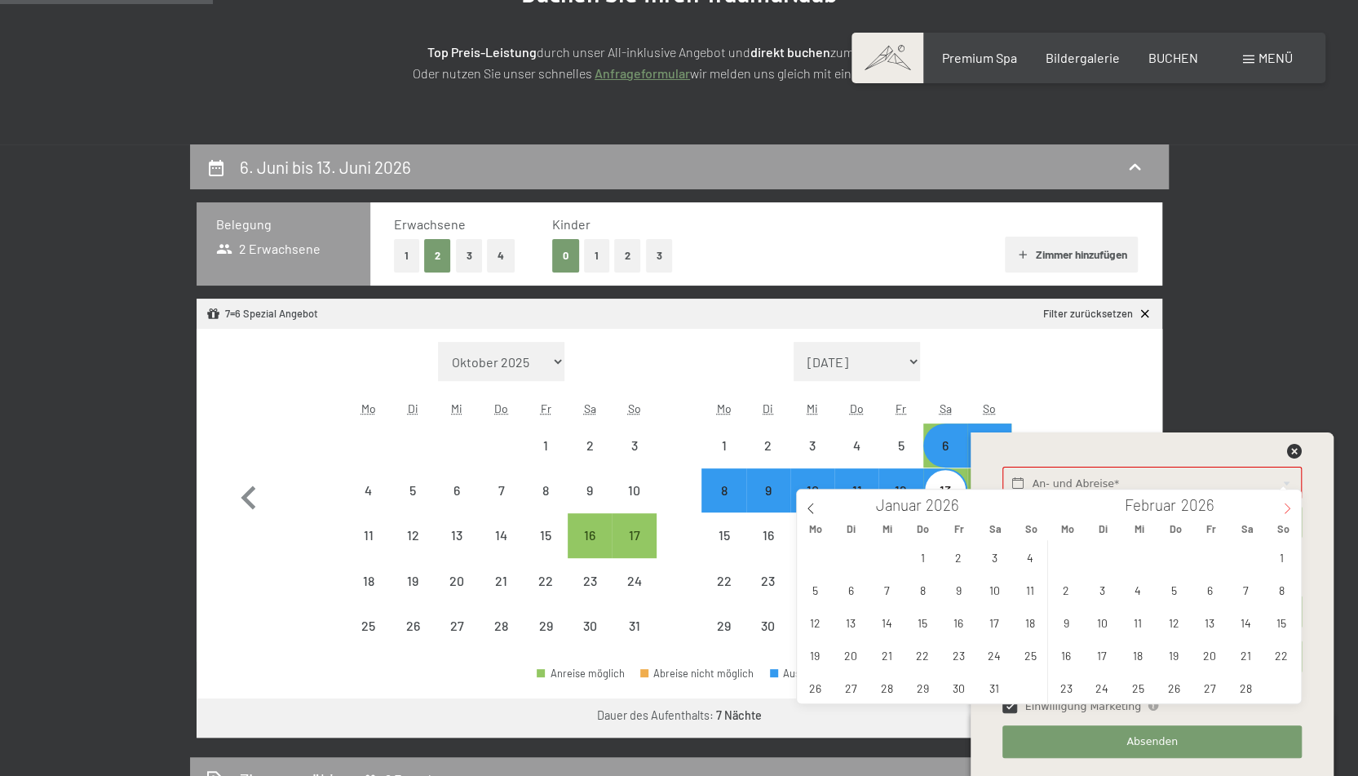
click at [1289, 498] on span at bounding box center [1287, 503] width 28 height 28
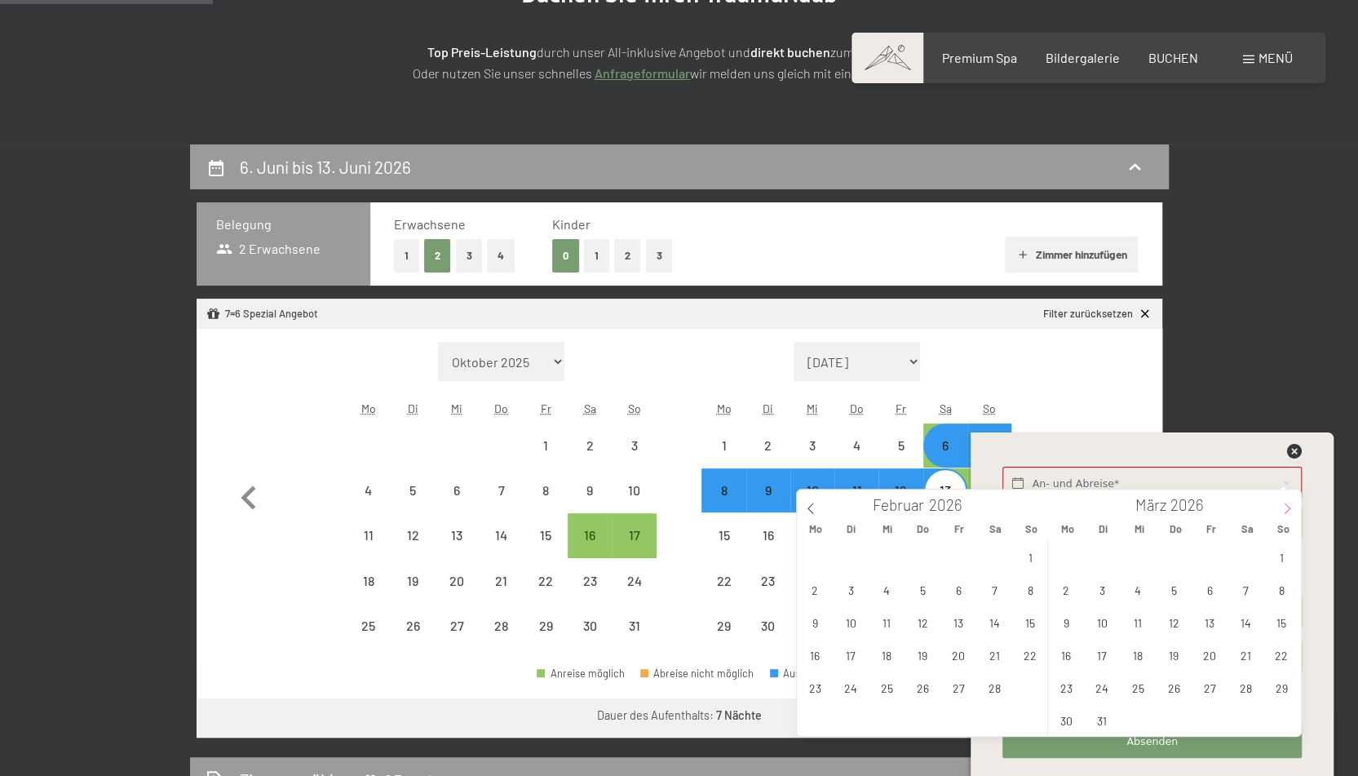
click at [1289, 498] on span at bounding box center [1287, 503] width 28 height 28
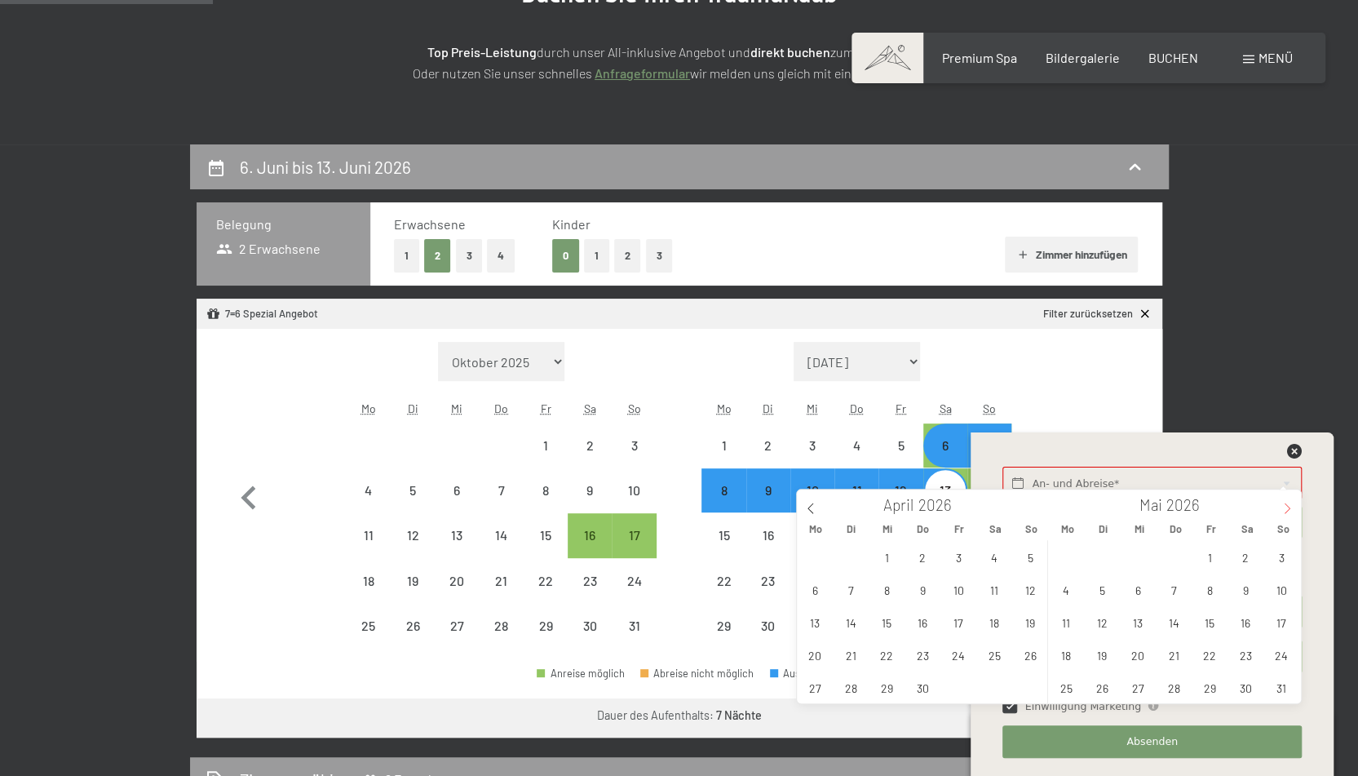
click at [1289, 498] on span at bounding box center [1287, 503] width 28 height 28
click at [1246, 589] on span "13" at bounding box center [1245, 589] width 32 height 32
click at [1251, 550] on span "6" at bounding box center [1245, 557] width 32 height 32
type input "Sa. 06.06.2026 - Sa. 13.06.2026"
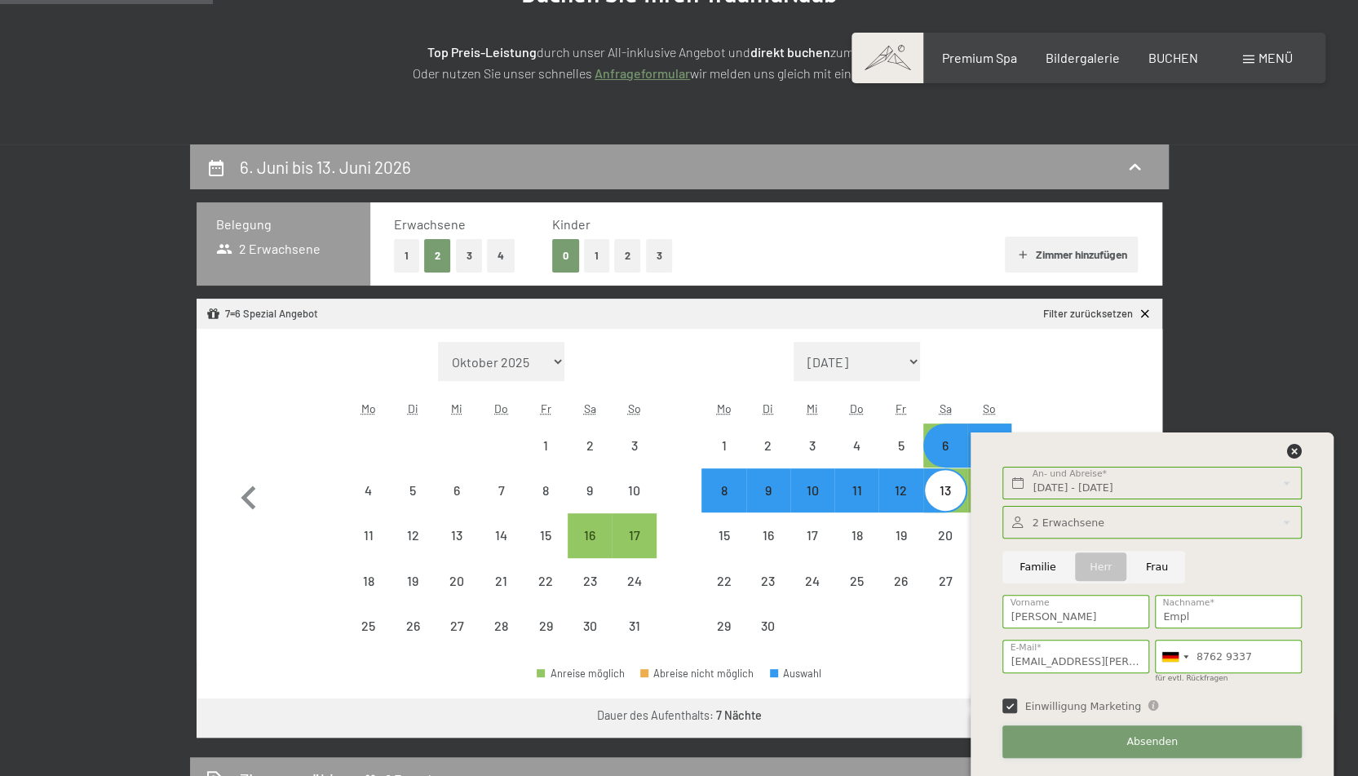
click at [1147, 728] on button "Absenden" at bounding box center [1151, 741] width 298 height 33
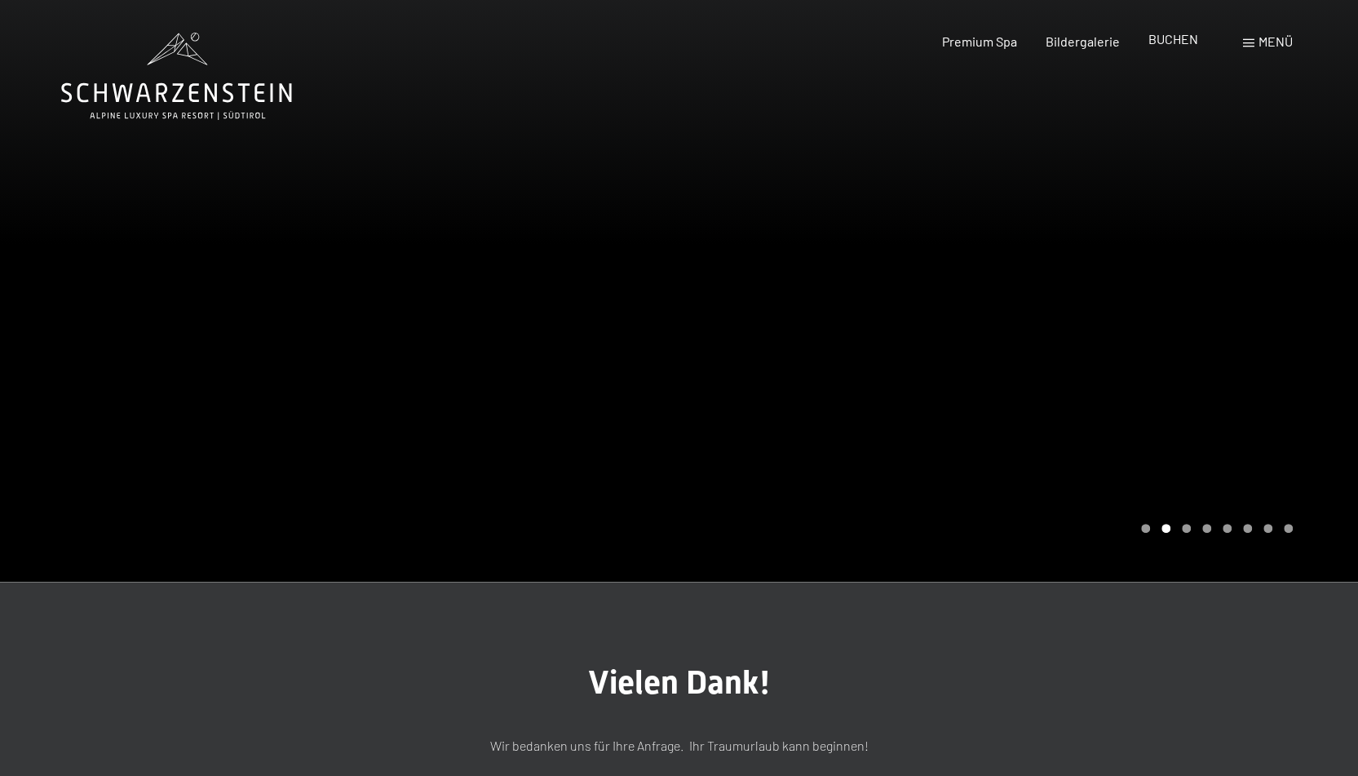
click at [1182, 43] on span "BUCHEN" at bounding box center [1173, 38] width 50 height 15
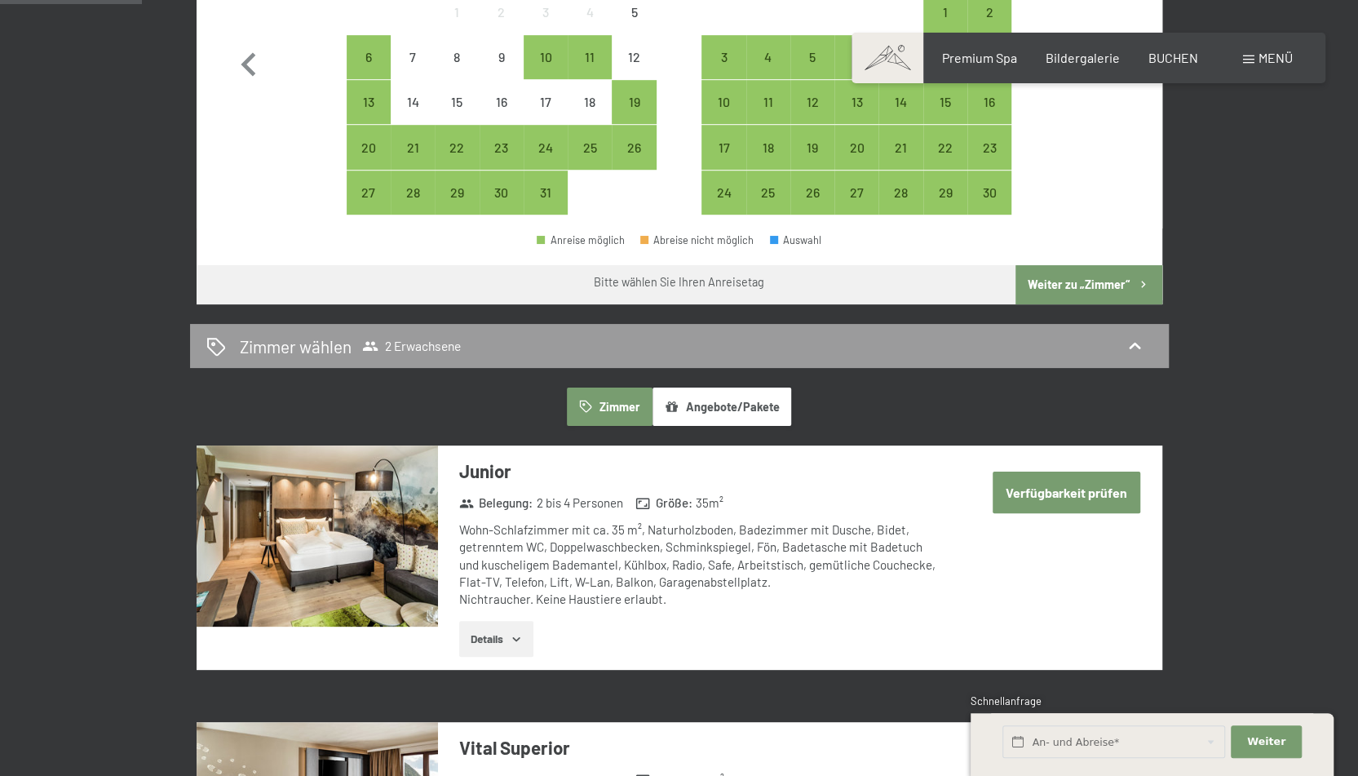
scroll to position [816, 0]
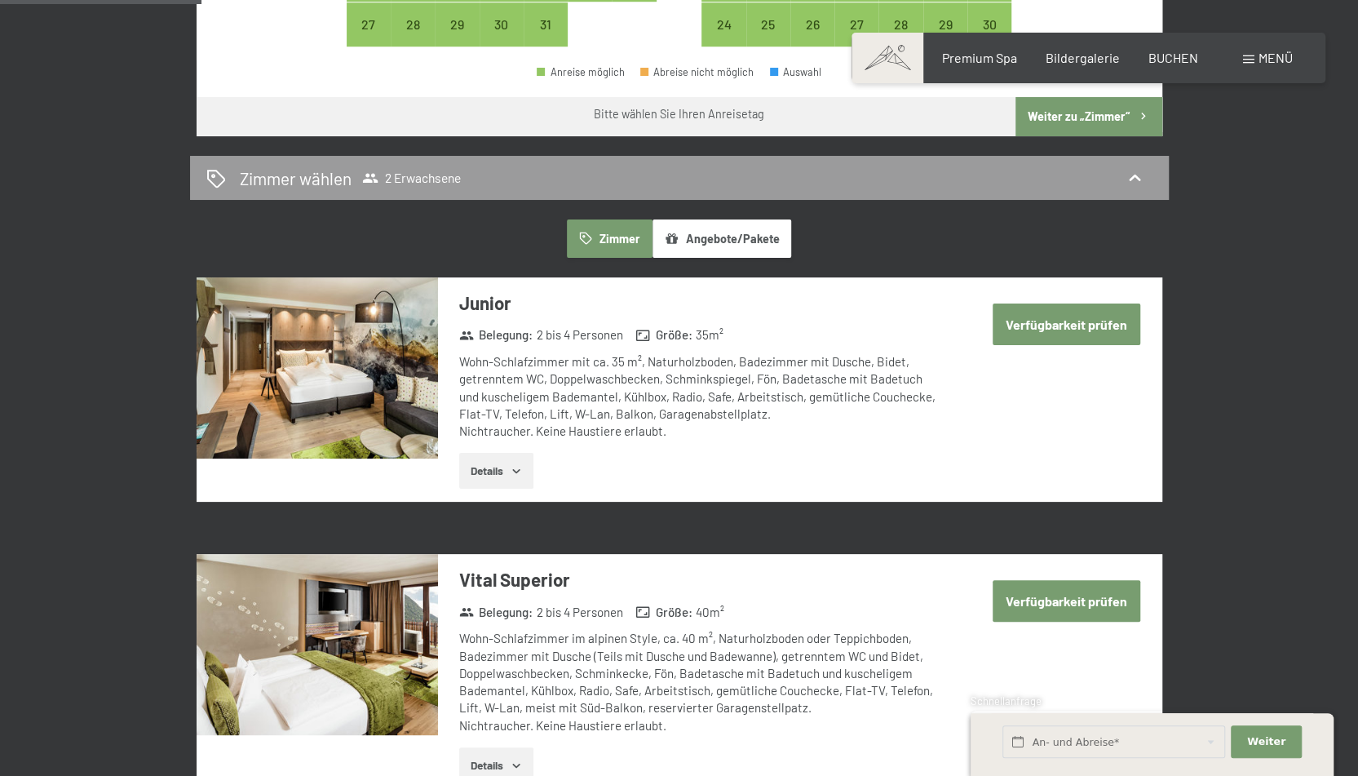
click at [739, 232] on button "Angebote/Pakete" at bounding box center [721, 238] width 139 height 38
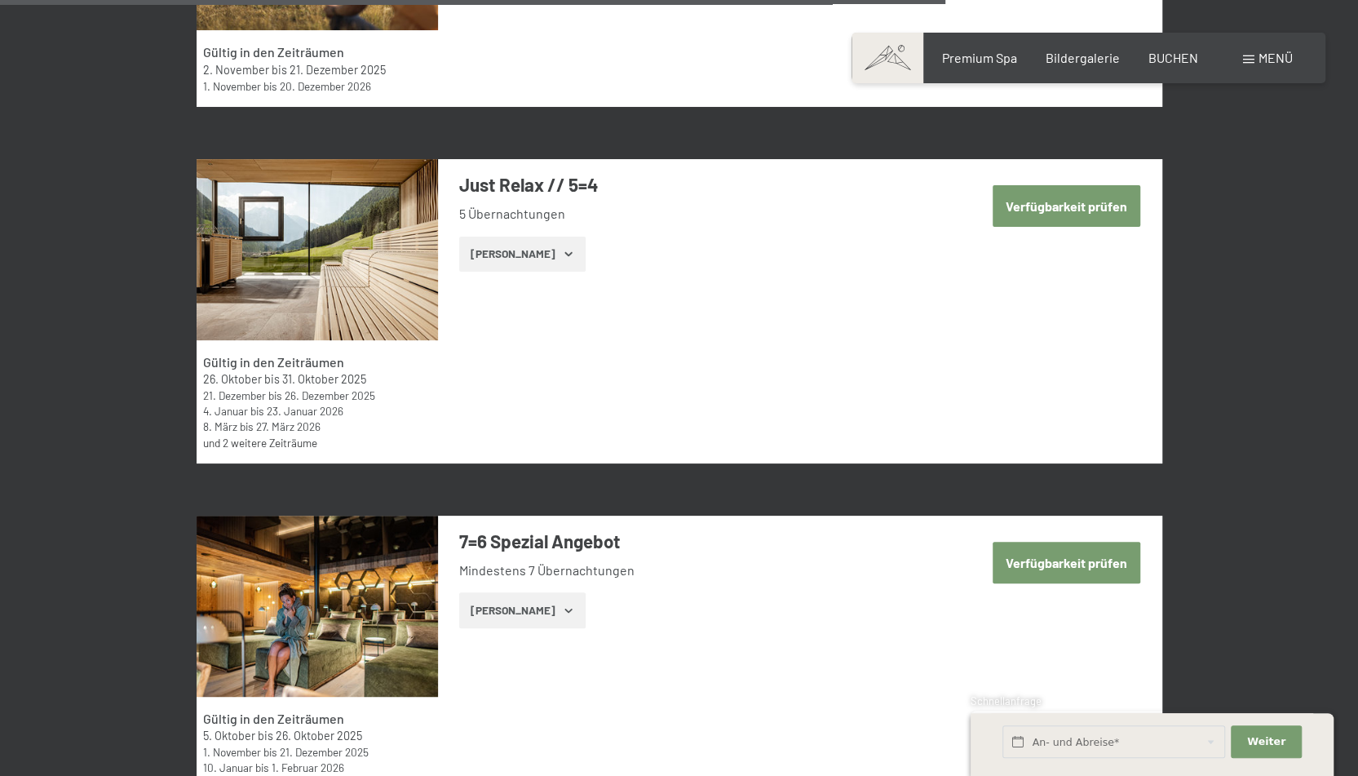
scroll to position [4404, 0]
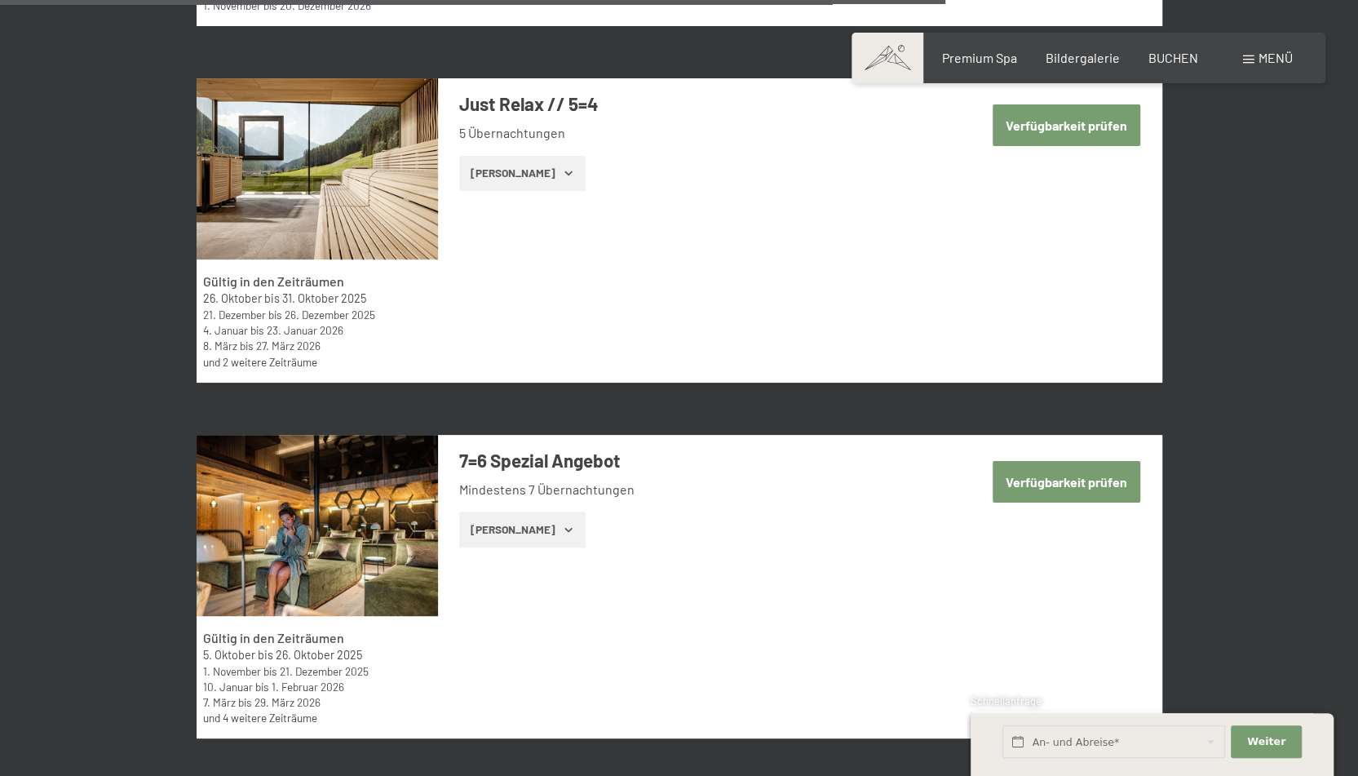
click at [1041, 479] on button "Verfügbarkeit prüfen" at bounding box center [1067, 482] width 148 height 42
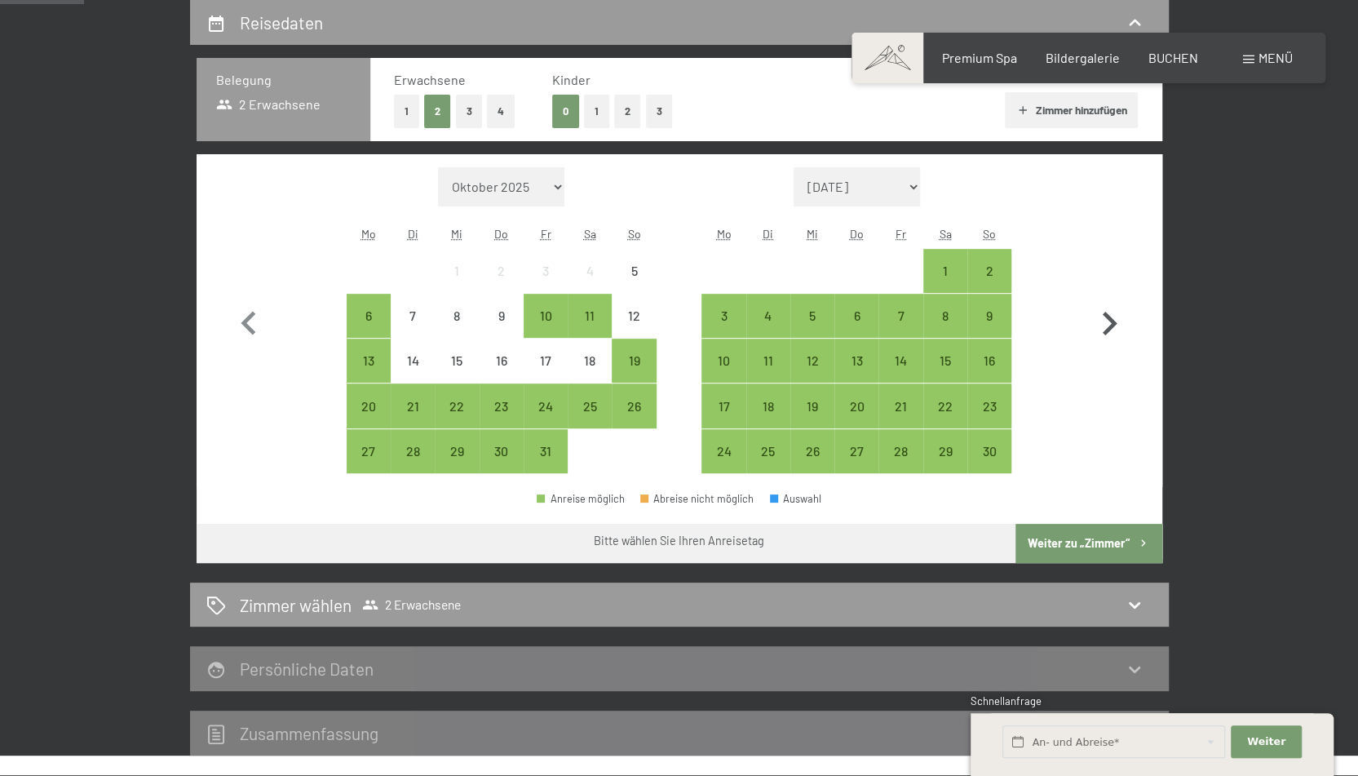
click at [1113, 317] on icon "button" at bounding box center [1108, 323] width 47 height 47
select select "2025-11-01"
select select "2025-12-01"
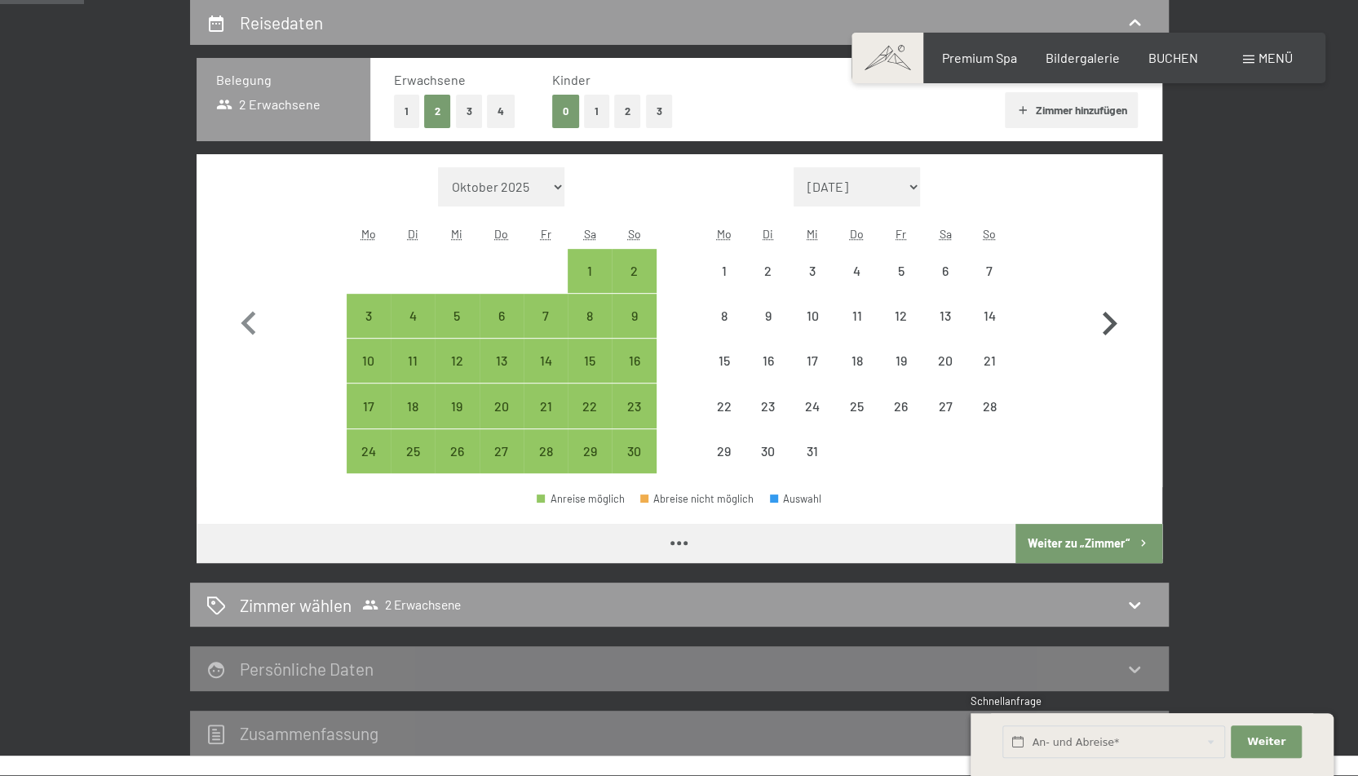
click at [1113, 317] on icon "button" at bounding box center [1108, 323] width 47 height 47
select select "2025-12-01"
select select "2026-01-01"
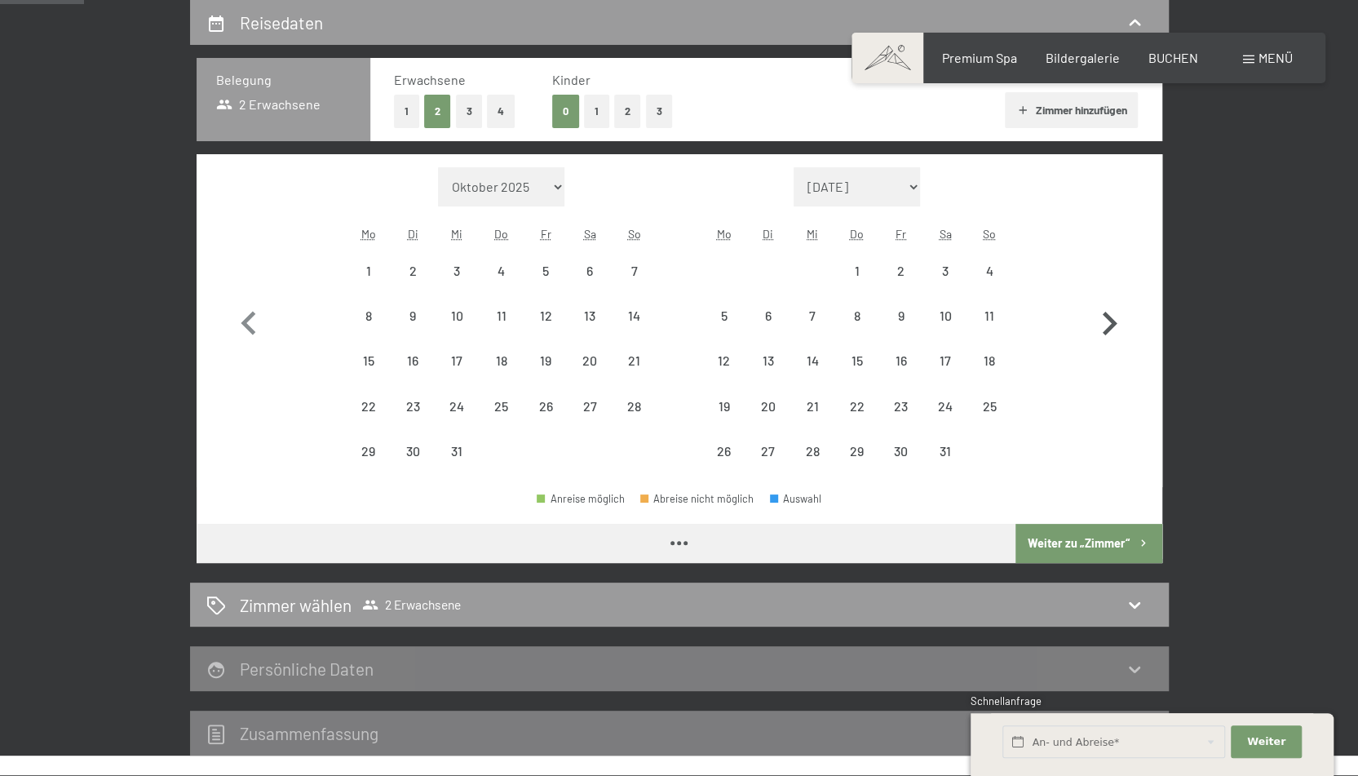
click at [1113, 317] on icon "button" at bounding box center [1108, 323] width 47 height 47
select select "2026-01-01"
select select "2026-02-01"
select select "2026-01-01"
select select "2026-02-01"
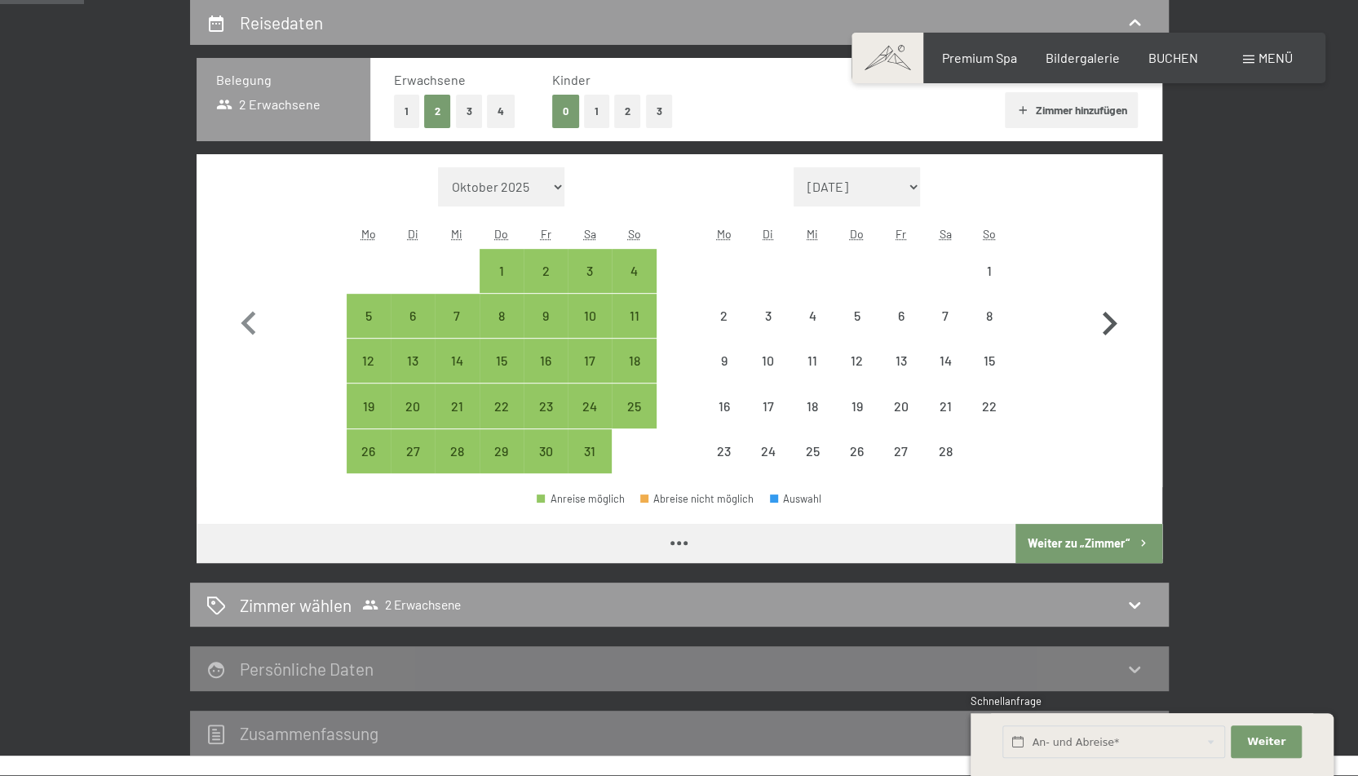
click at [1113, 317] on icon "button" at bounding box center [1108, 323] width 47 height 47
select select "2026-02-01"
select select "2026-03-01"
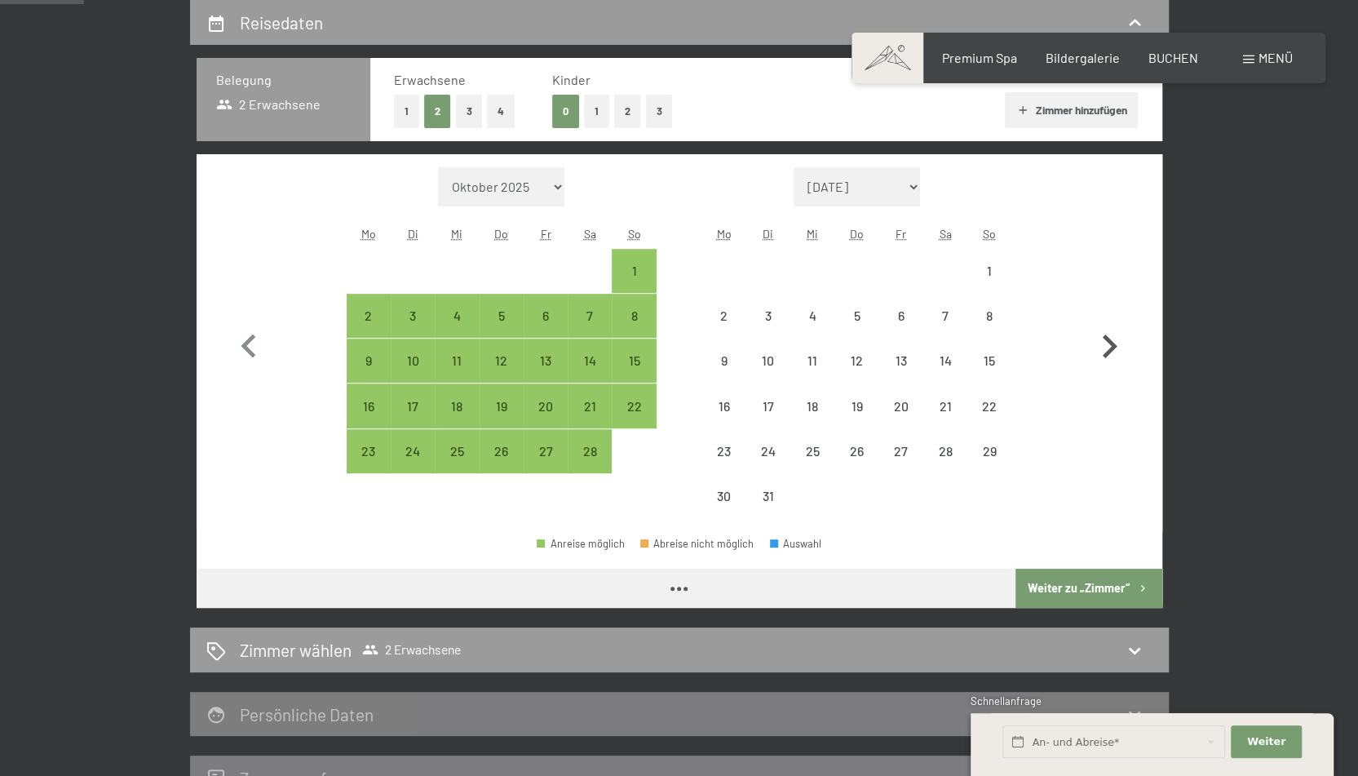
click at [1113, 317] on button "button" at bounding box center [1108, 342] width 47 height 351
select select "2026-03-01"
select select "2026-04-01"
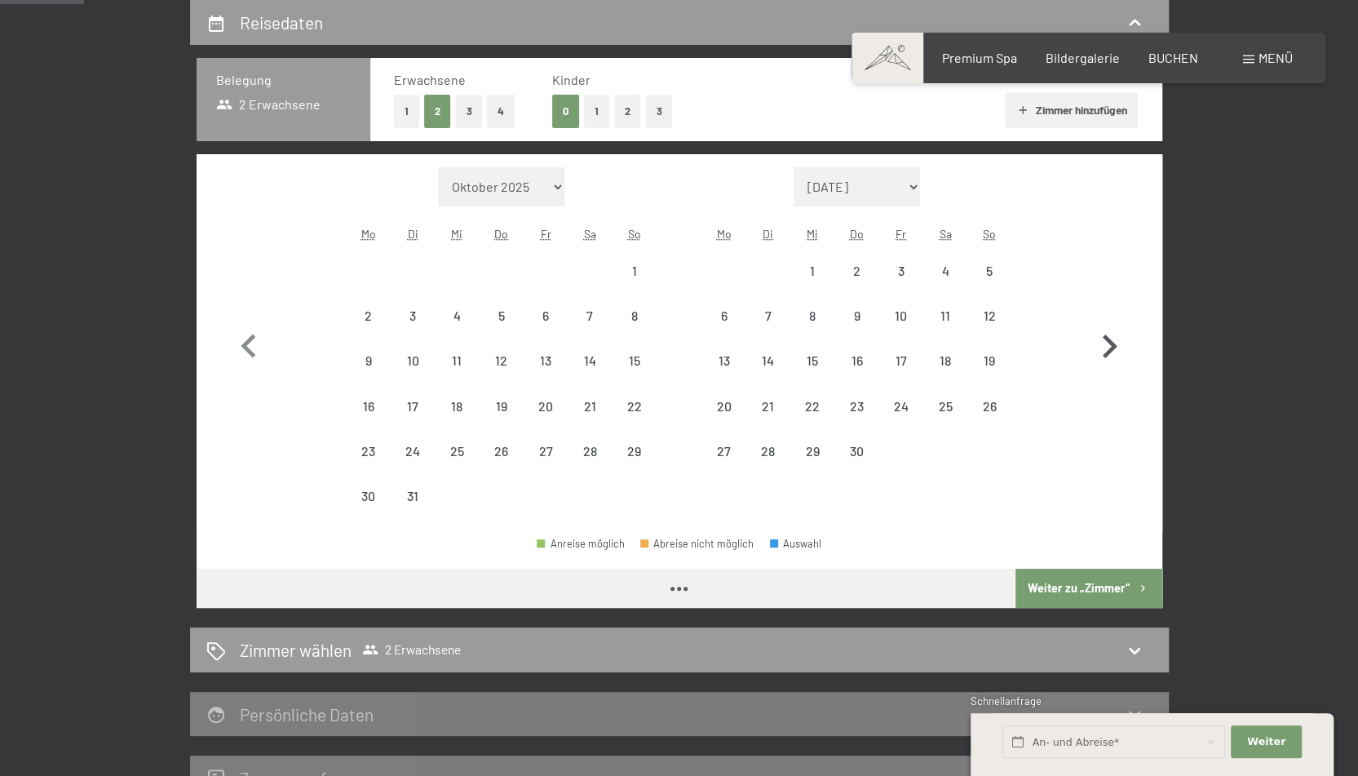
click at [1113, 317] on button "button" at bounding box center [1108, 342] width 47 height 351
select select "2026-04-01"
select select "2026-05-01"
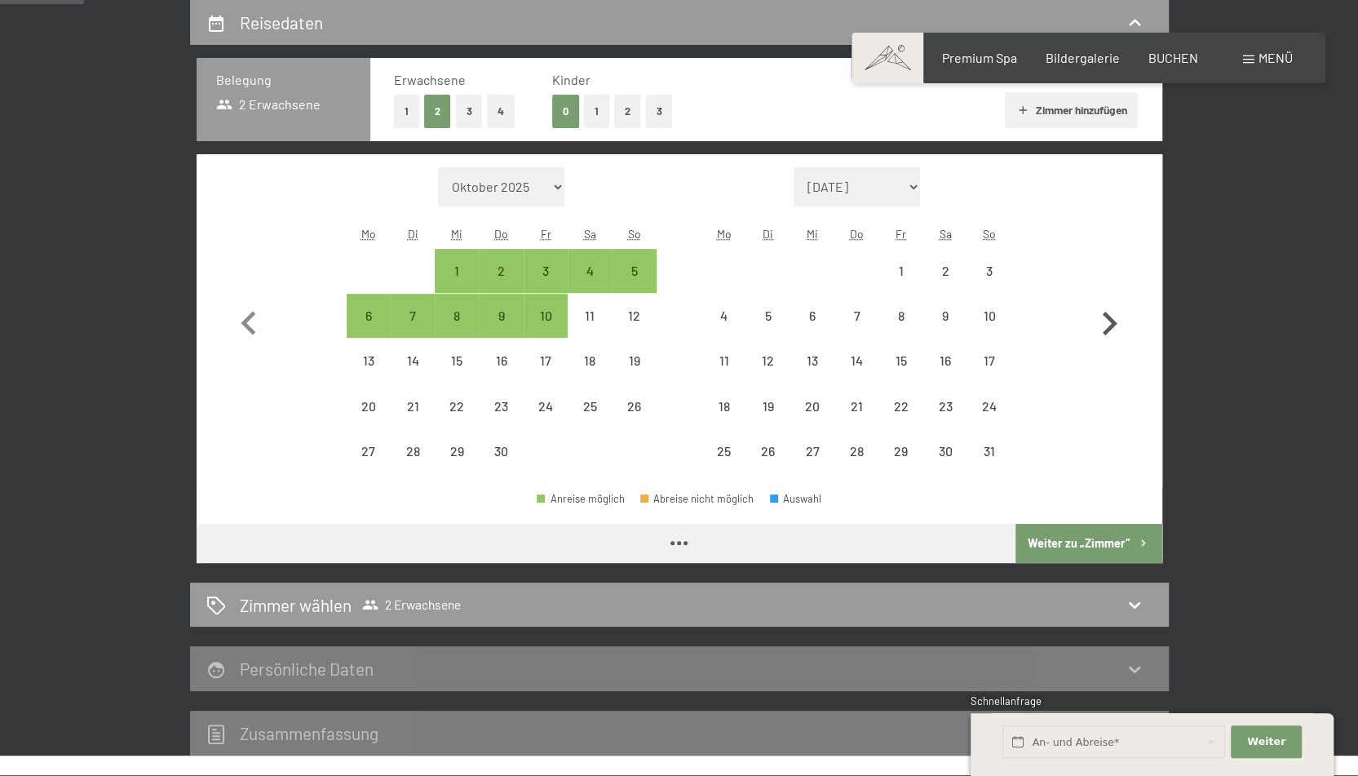
click at [1113, 317] on icon "button" at bounding box center [1108, 323] width 47 height 47
select select "2026-05-01"
select select "2026-06-01"
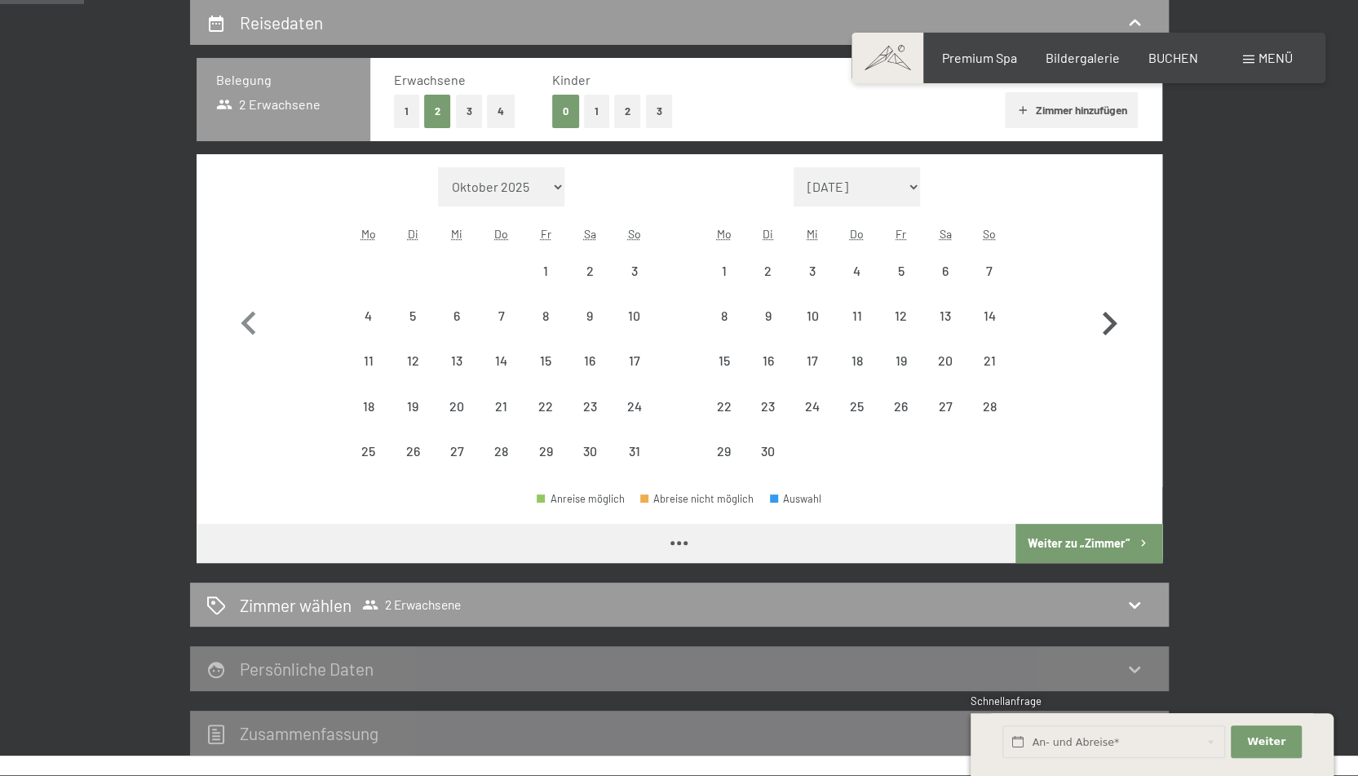
select select "2026-05-01"
select select "2026-06-01"
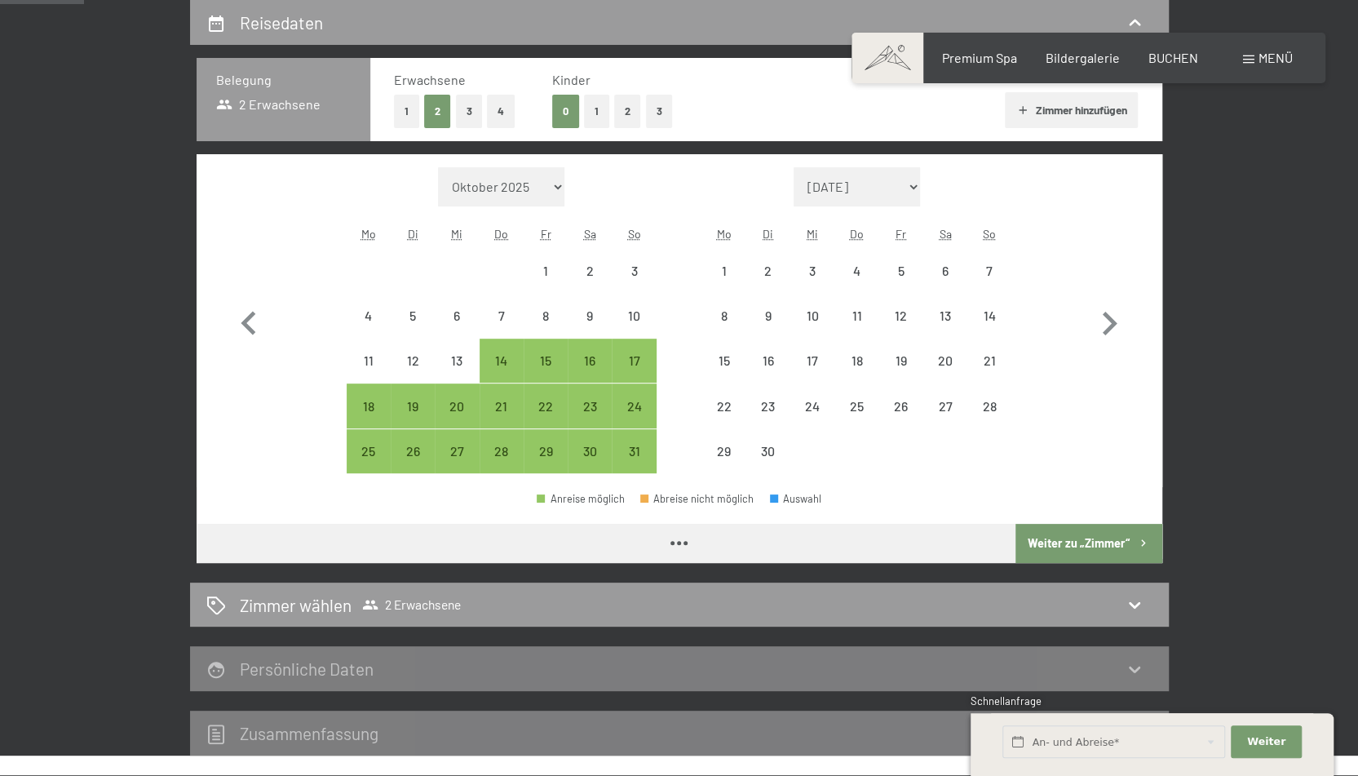
select select "2026-05-01"
select select "2026-06-01"
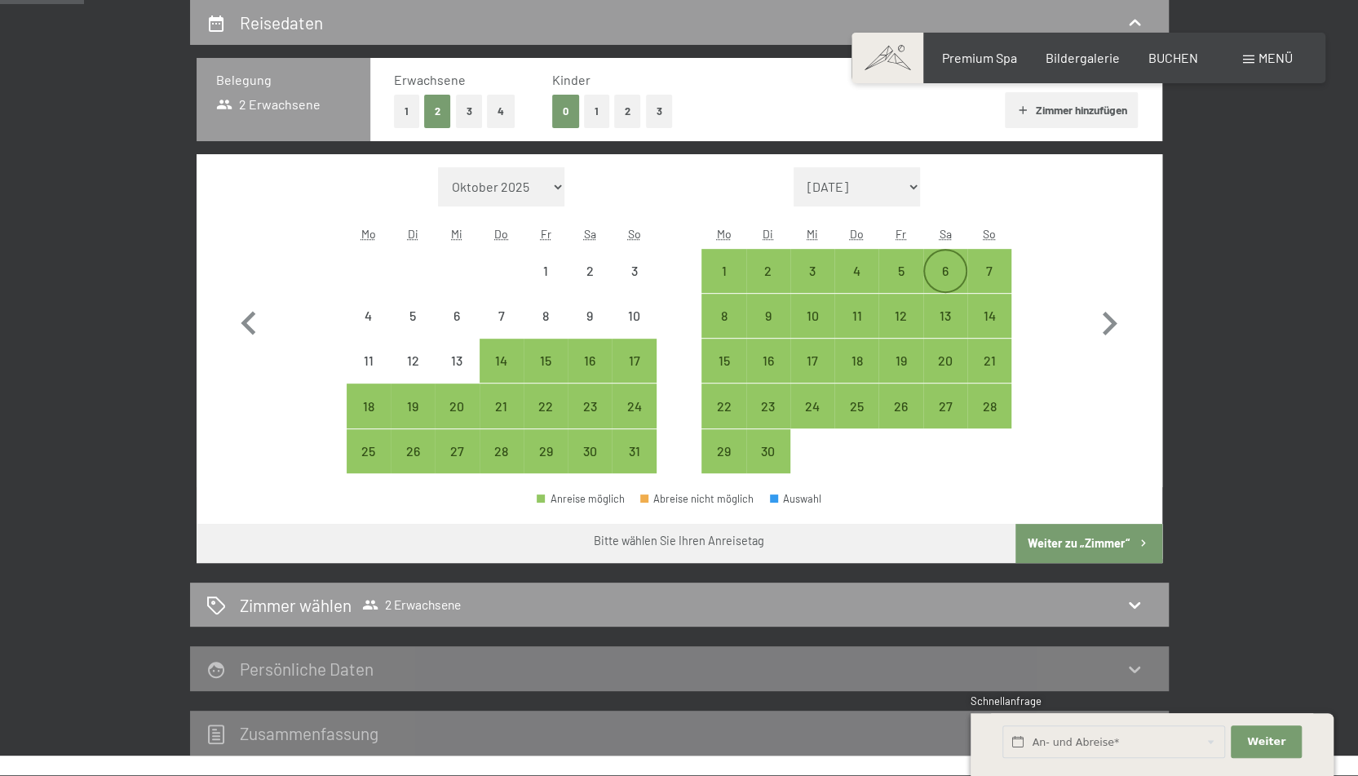
click at [945, 269] on div "6" at bounding box center [945, 284] width 41 height 41
select select "2026-05-01"
select select "2026-06-01"
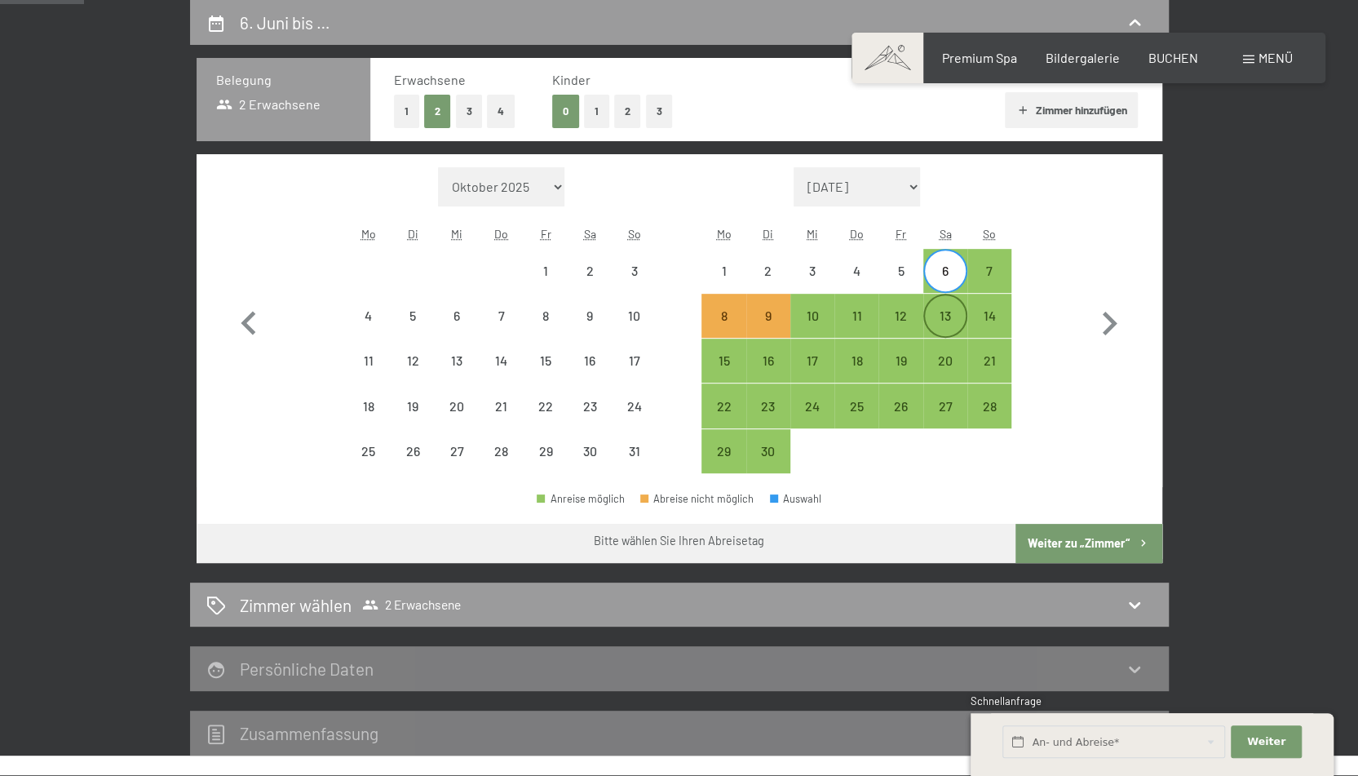
click at [945, 317] on div "13" at bounding box center [945, 329] width 41 height 41
select select "2026-05-01"
select select "2026-06-01"
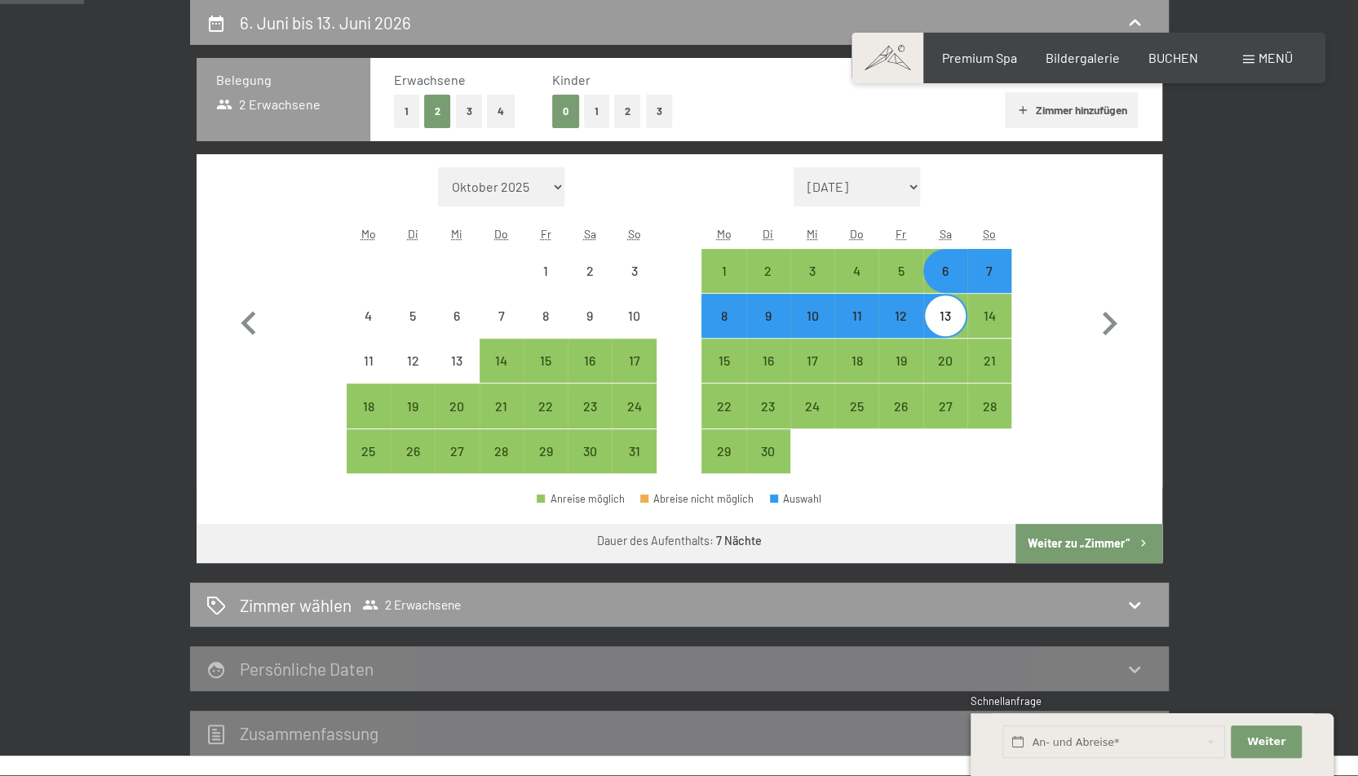
click at [1083, 544] on button "Weiter zu „Zimmer“" at bounding box center [1088, 543] width 146 height 39
select select "2026-05-01"
select select "2026-06-01"
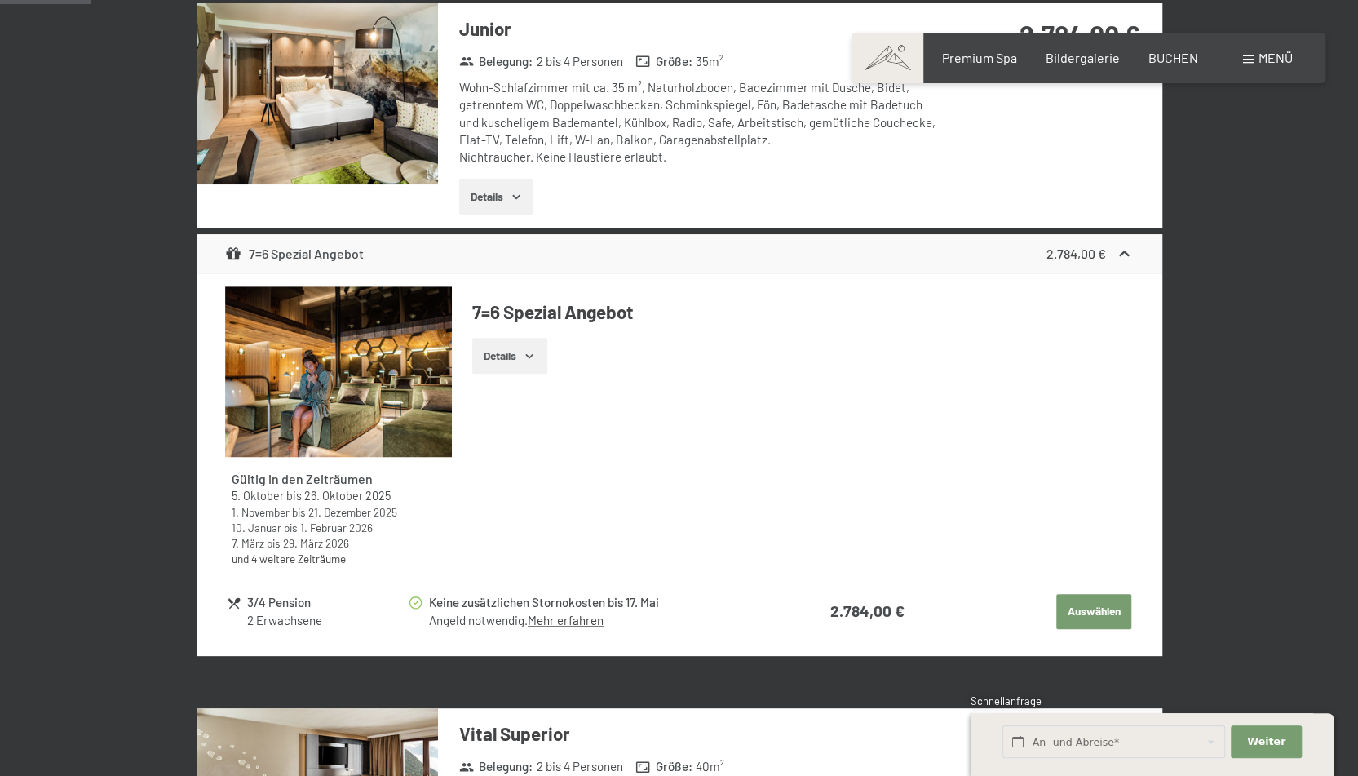
scroll to position [471, 0]
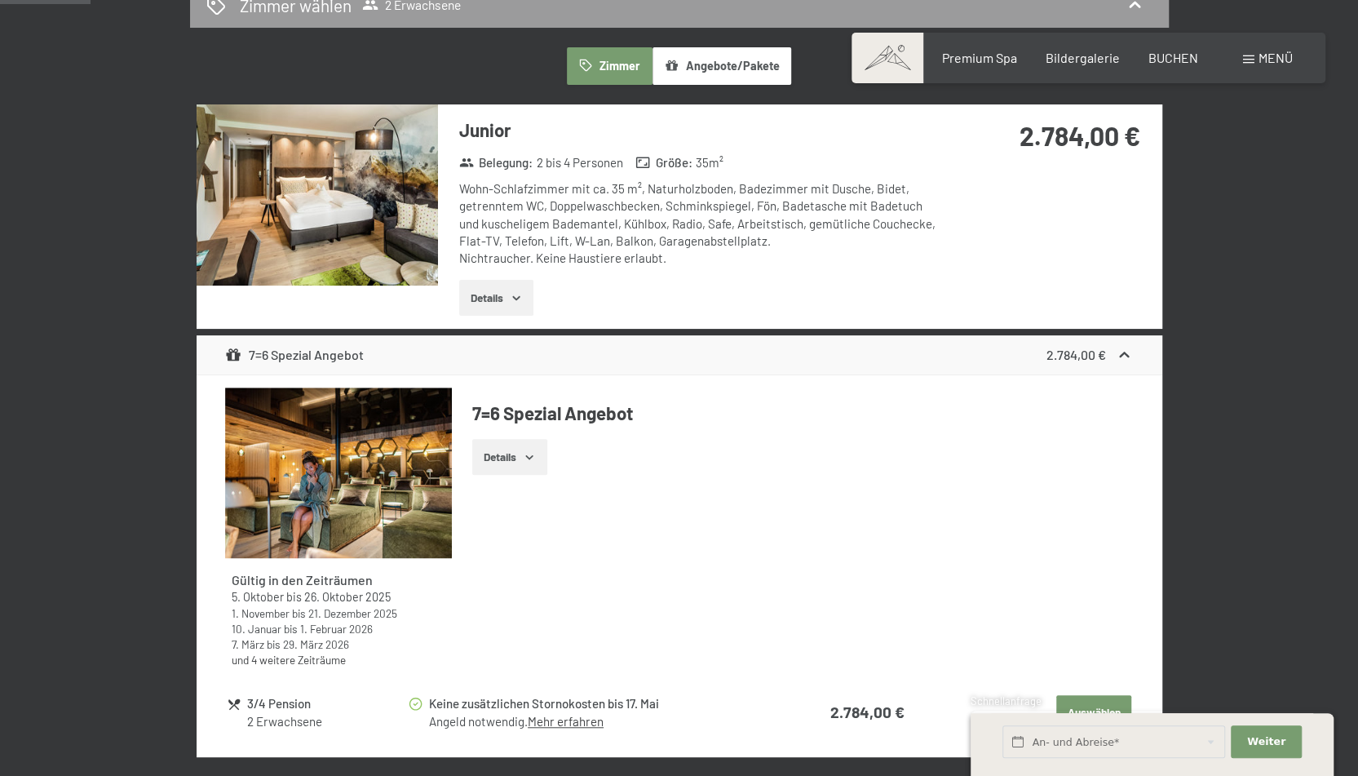
click at [495, 294] on button "Details" at bounding box center [496, 298] width 74 height 36
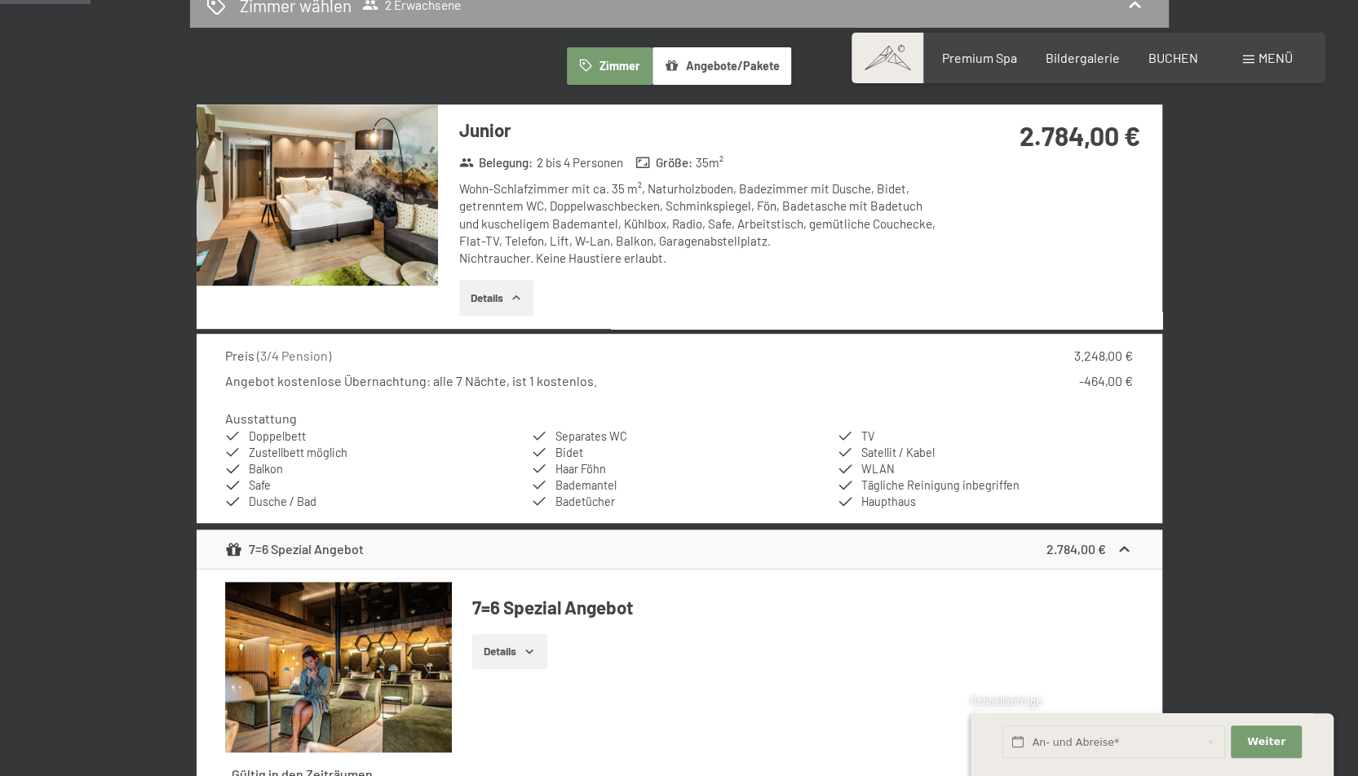
click at [497, 293] on button "Details" at bounding box center [496, 298] width 74 height 36
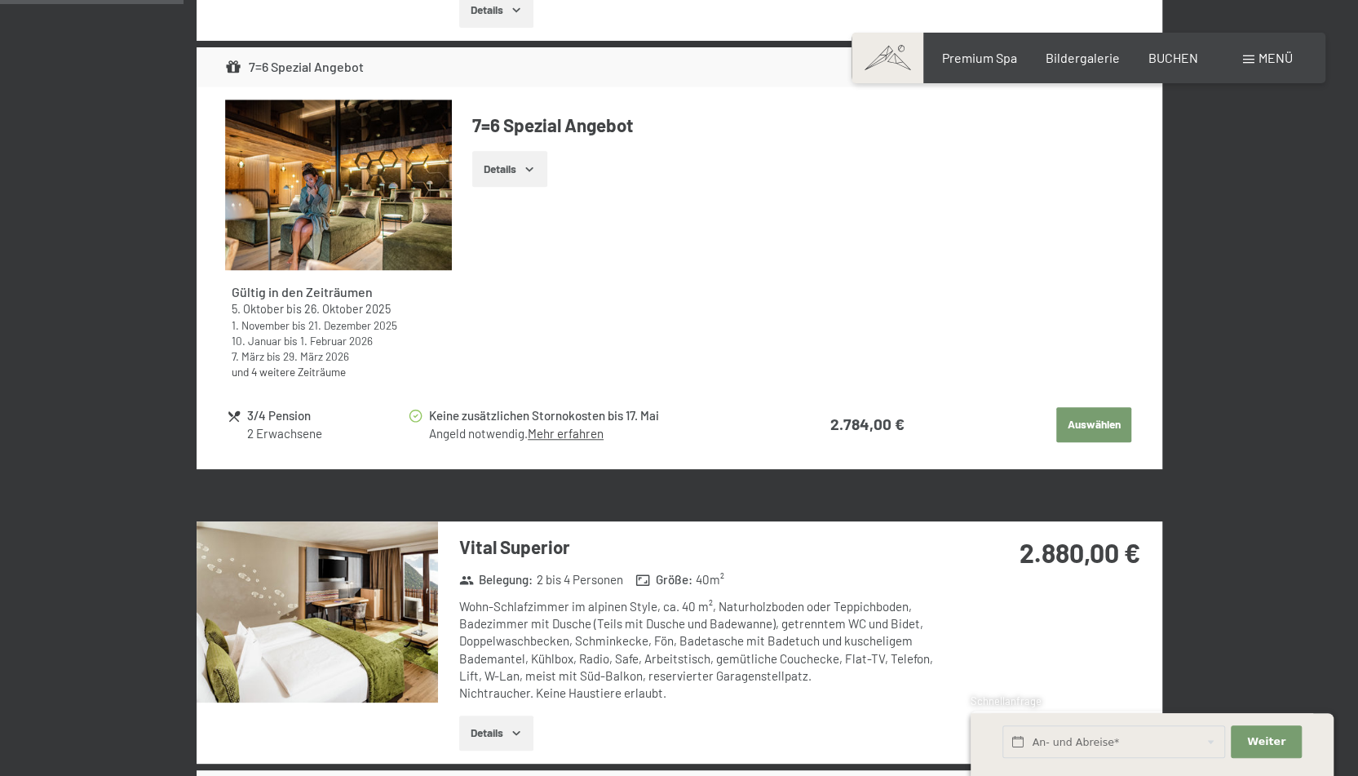
scroll to position [960, 0]
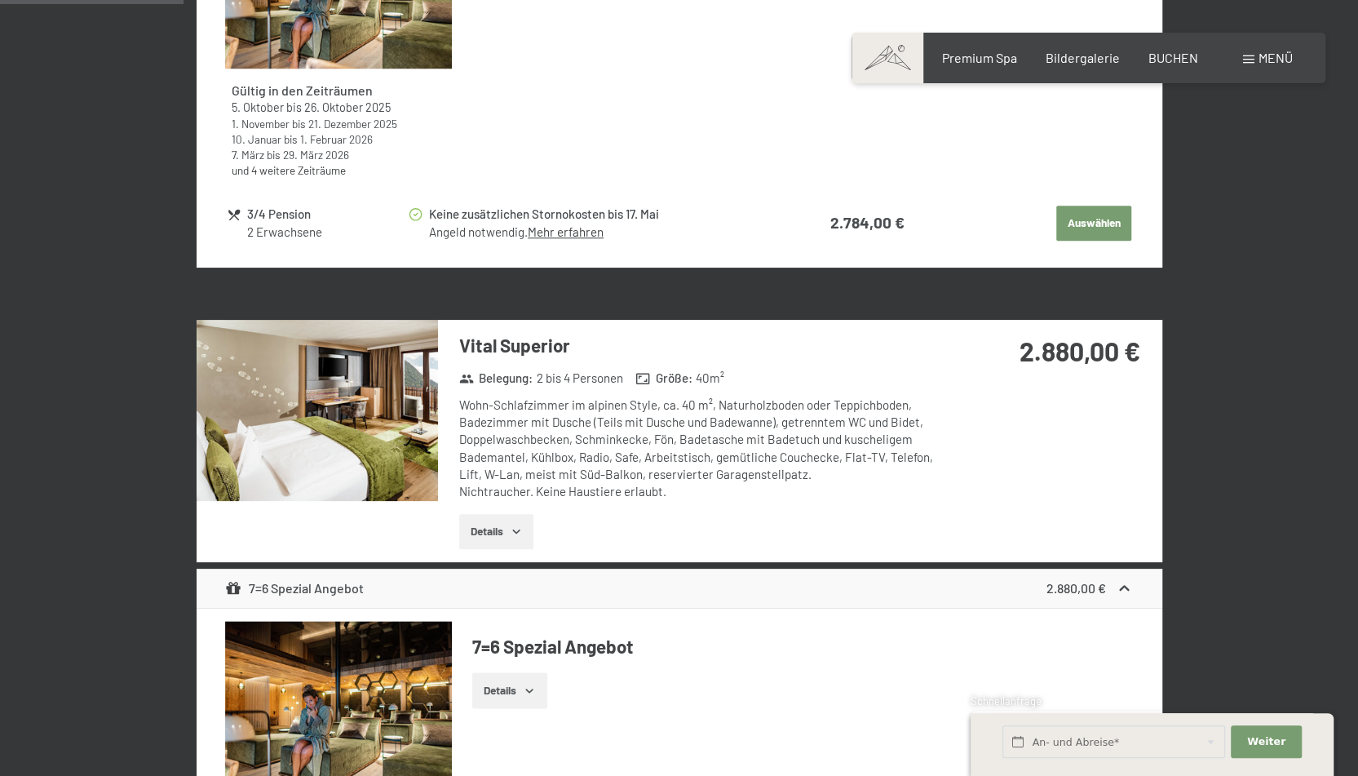
click at [520, 528] on icon "button" at bounding box center [516, 530] width 13 height 13
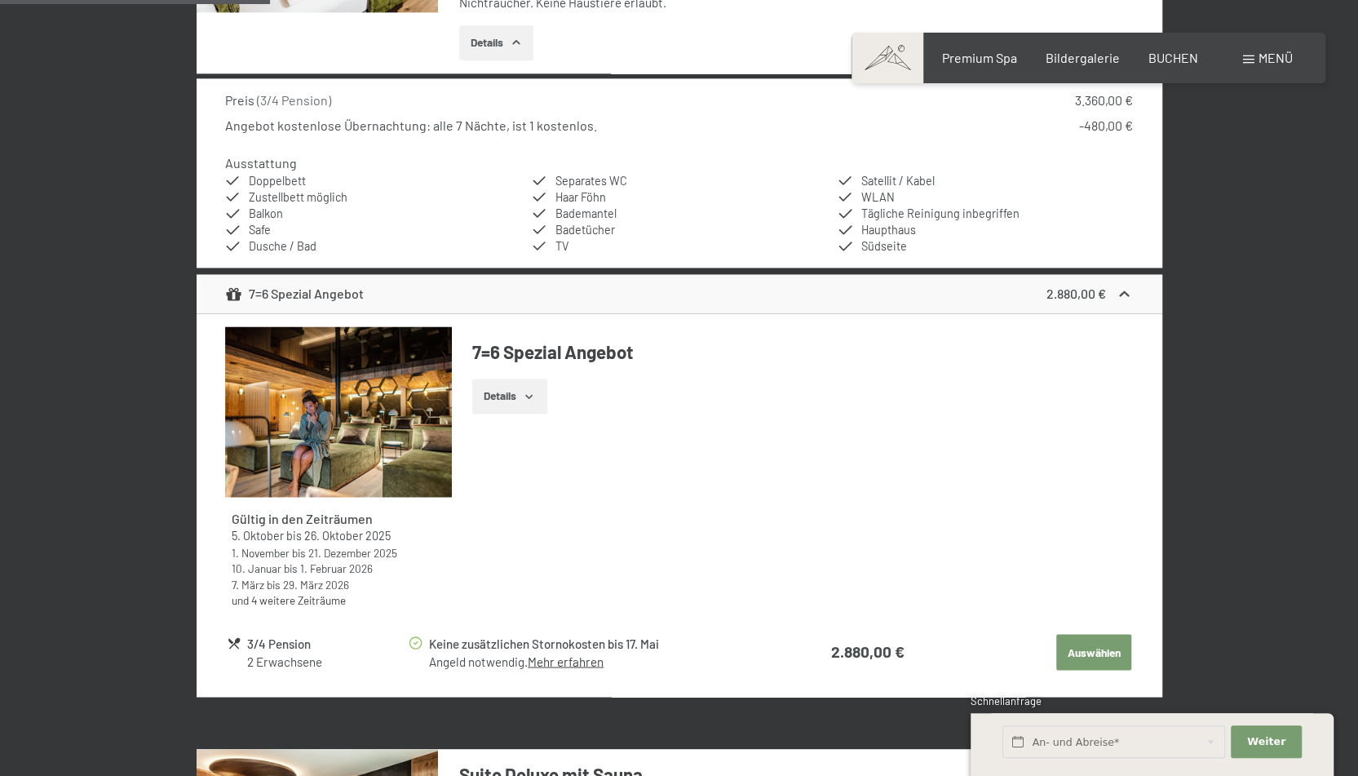
scroll to position [1449, 0]
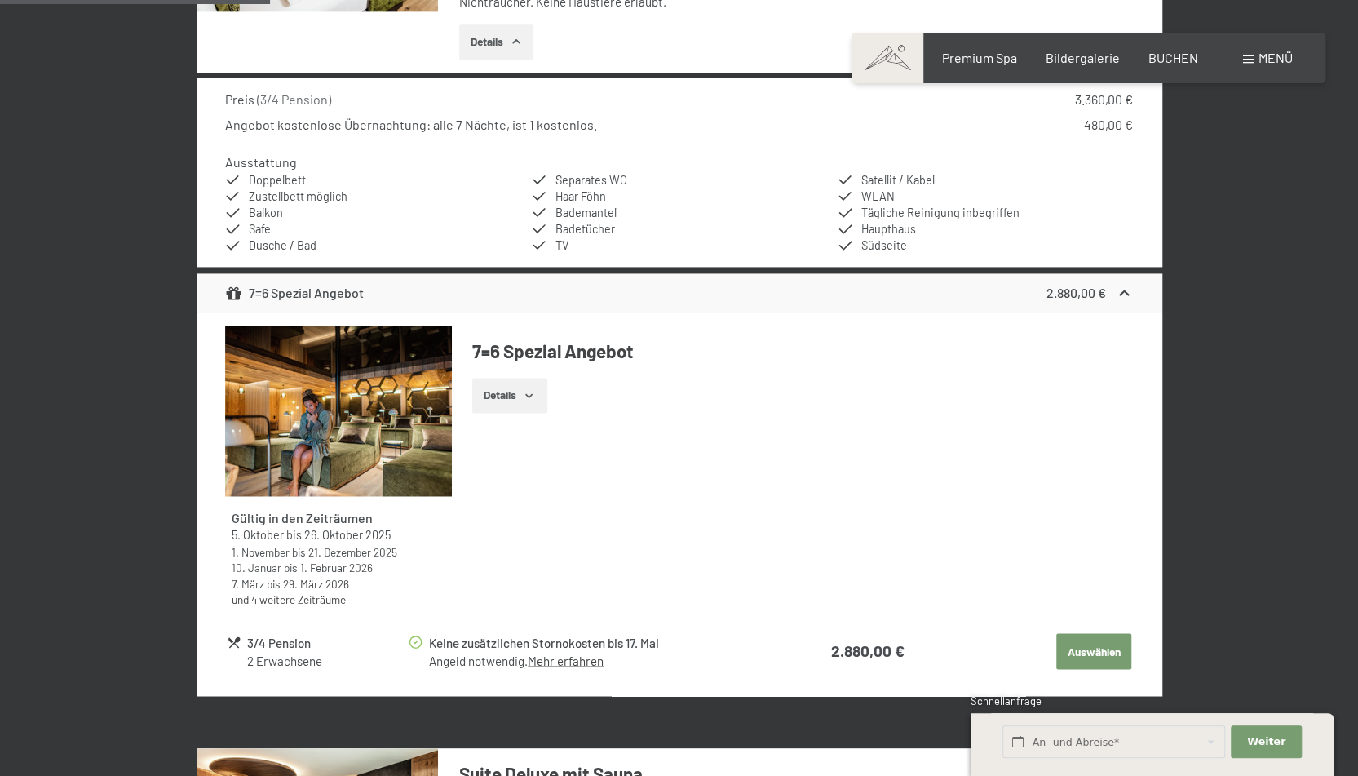
click at [584, 662] on link "Mehr erfahren" at bounding box center [566, 659] width 76 height 15
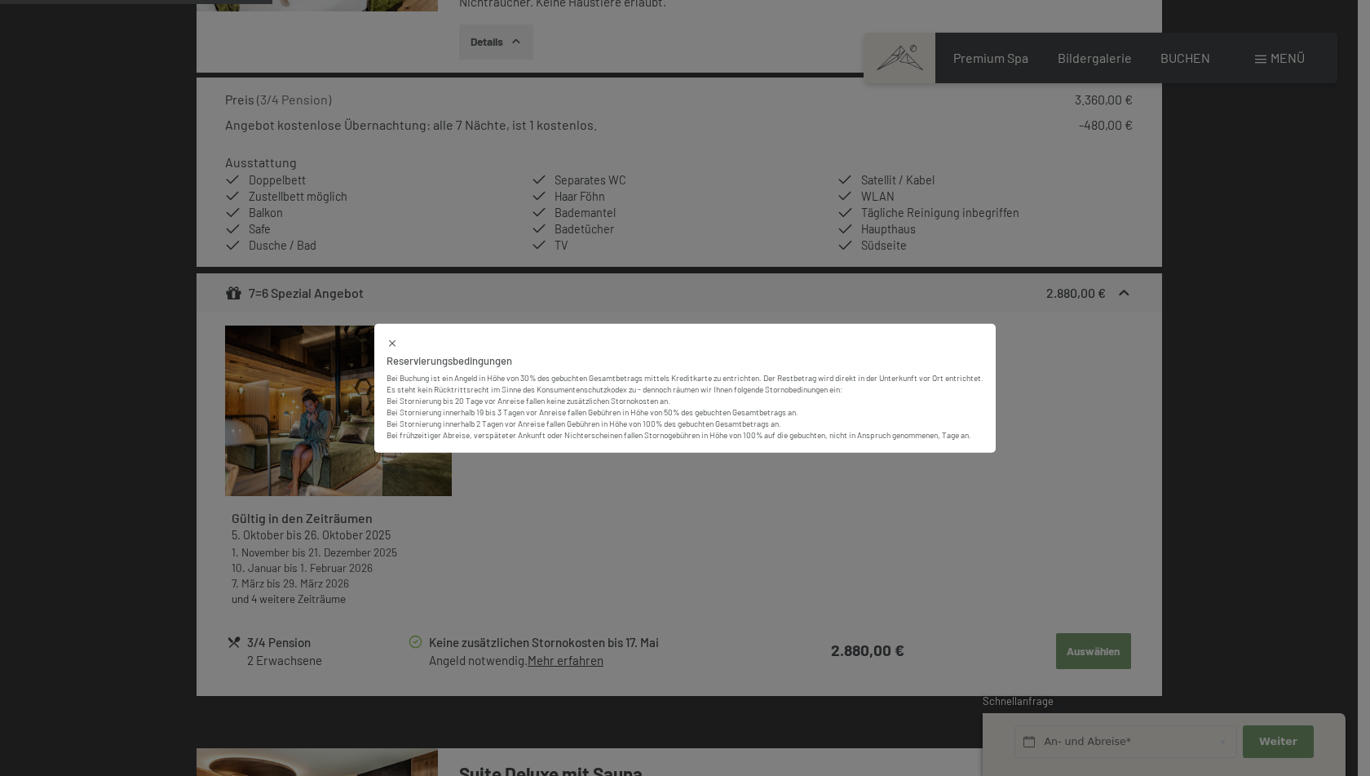
click at [585, 660] on div "Reservierungsbedingungen Bei Buchung ist ein Angeld in Höhe von 30% des gebucht…" at bounding box center [685, 388] width 1370 height 776
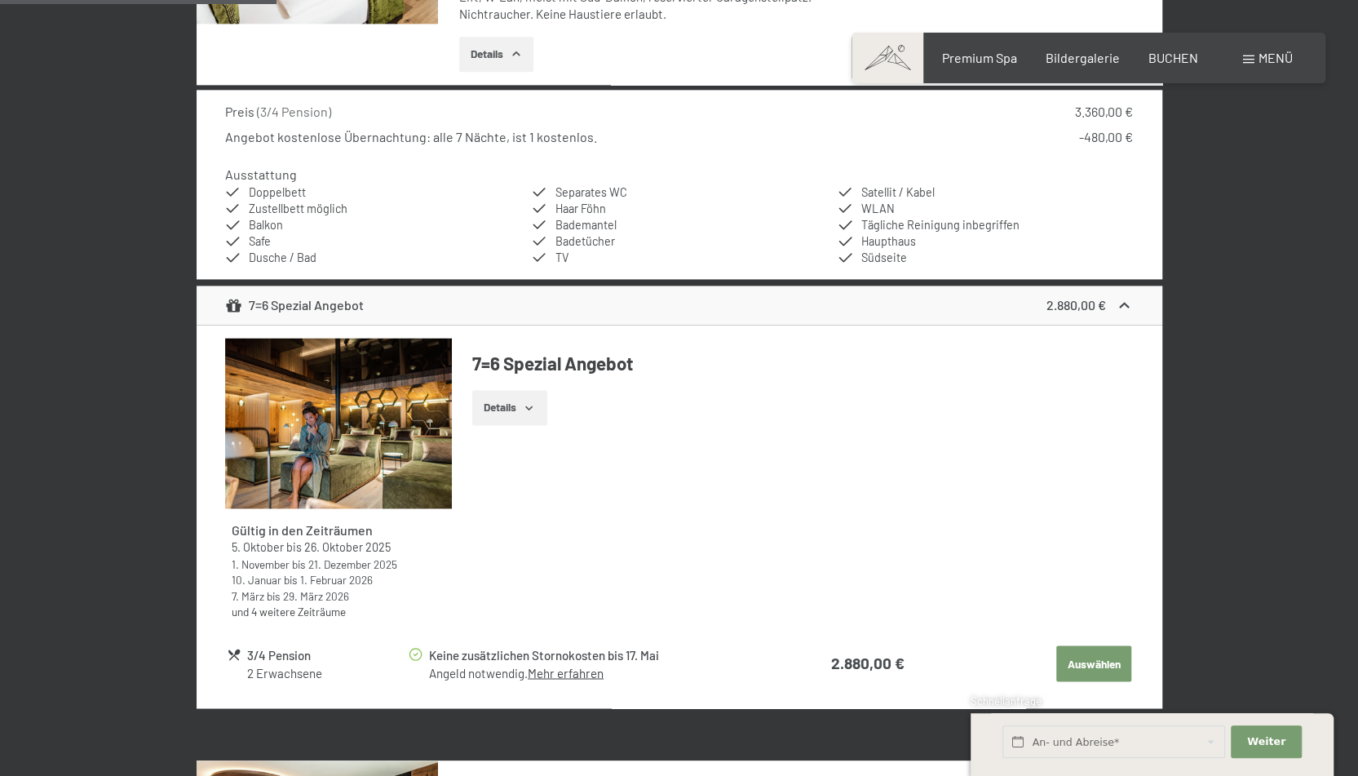
scroll to position [1531, 0]
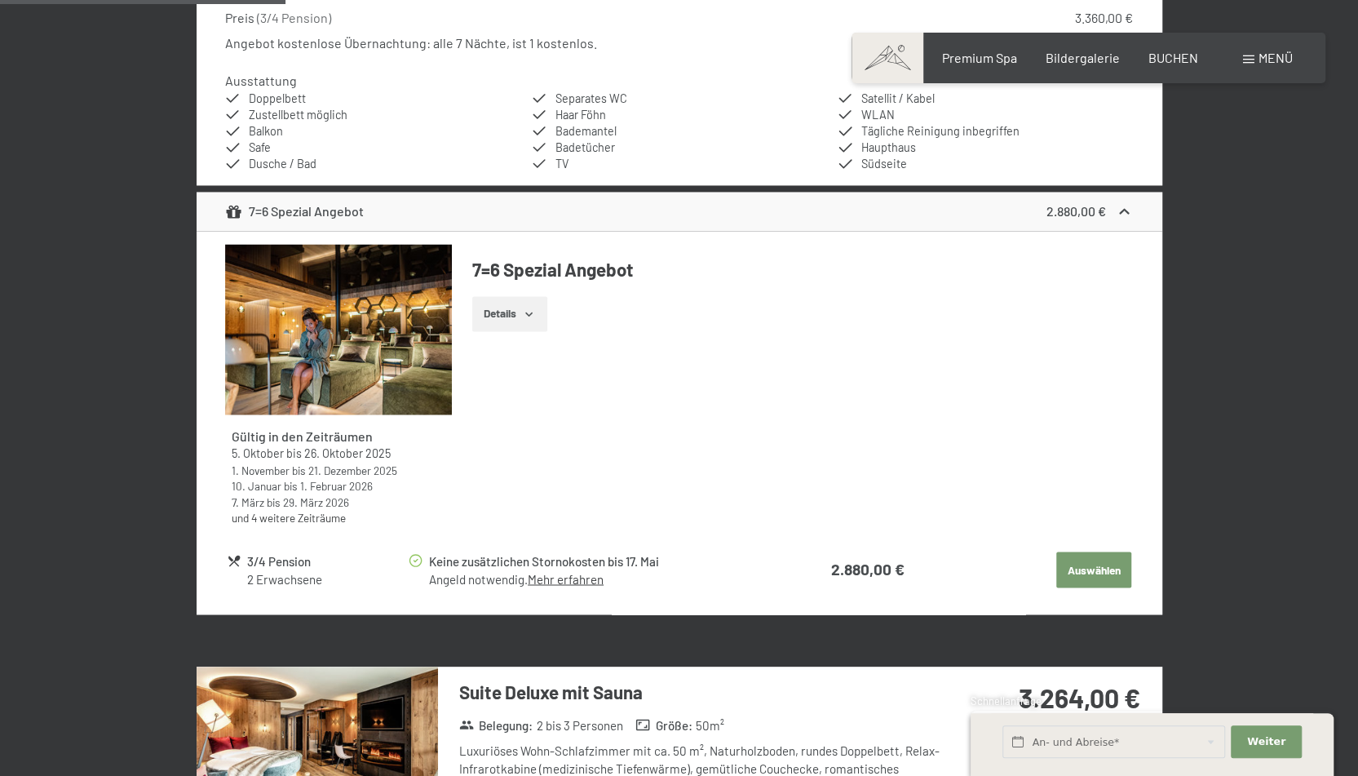
click at [1083, 564] on button "Auswählen" at bounding box center [1093, 569] width 75 height 36
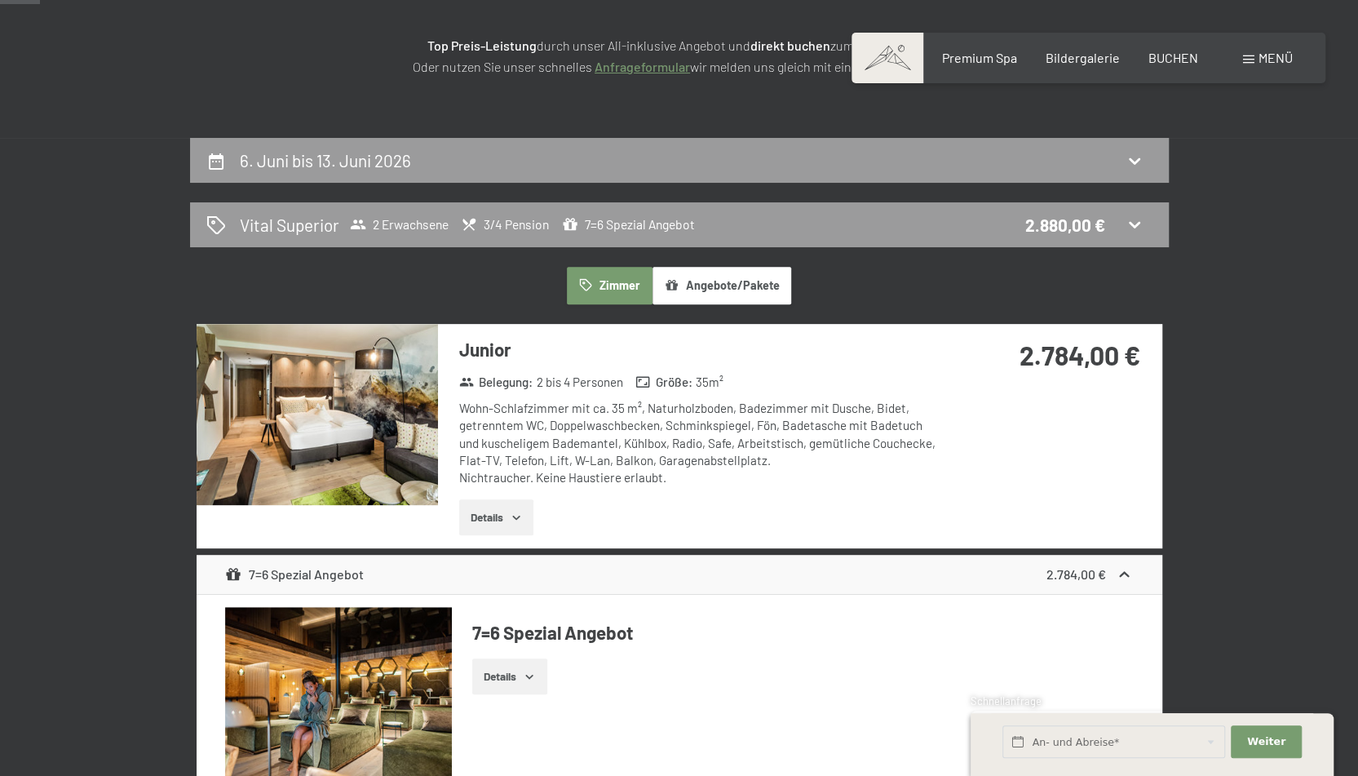
scroll to position [266, 0]
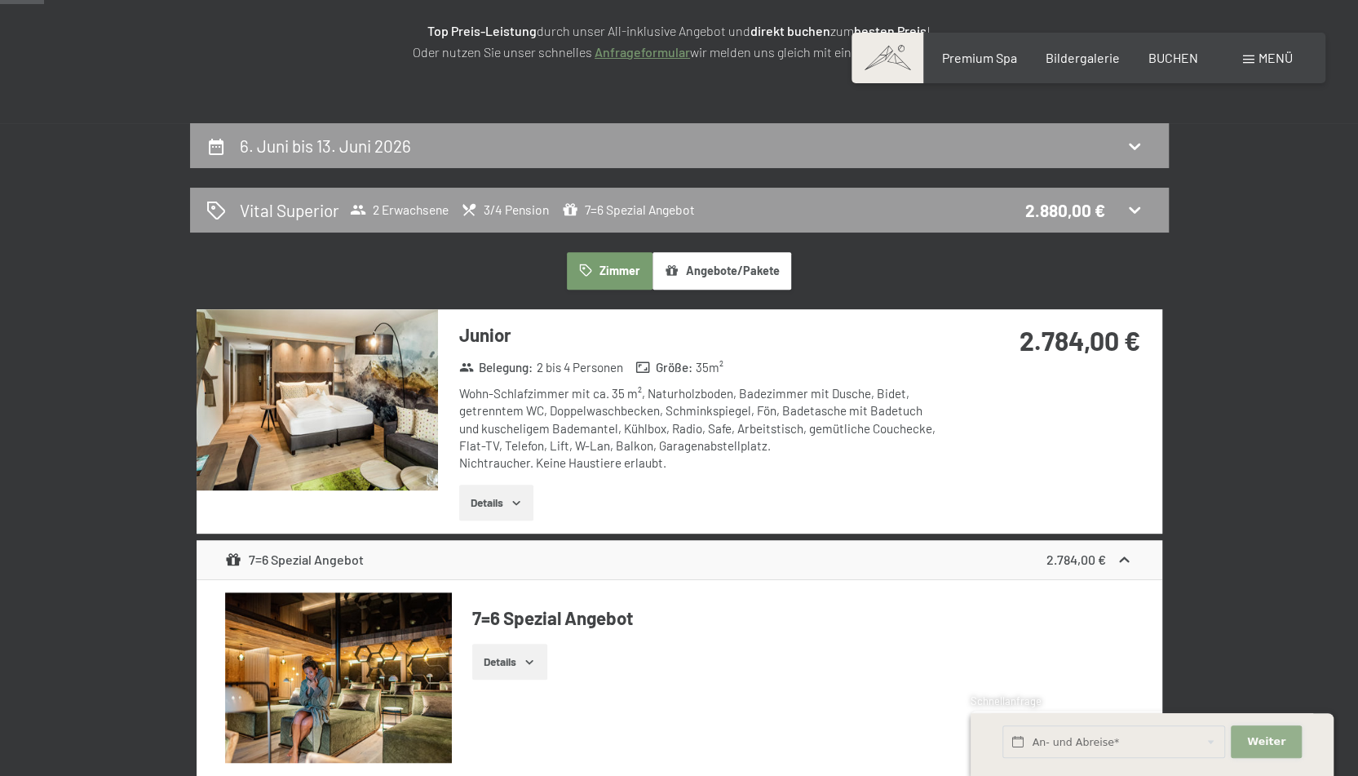
click at [1267, 745] on span "Weiter" at bounding box center [1266, 741] width 38 height 15
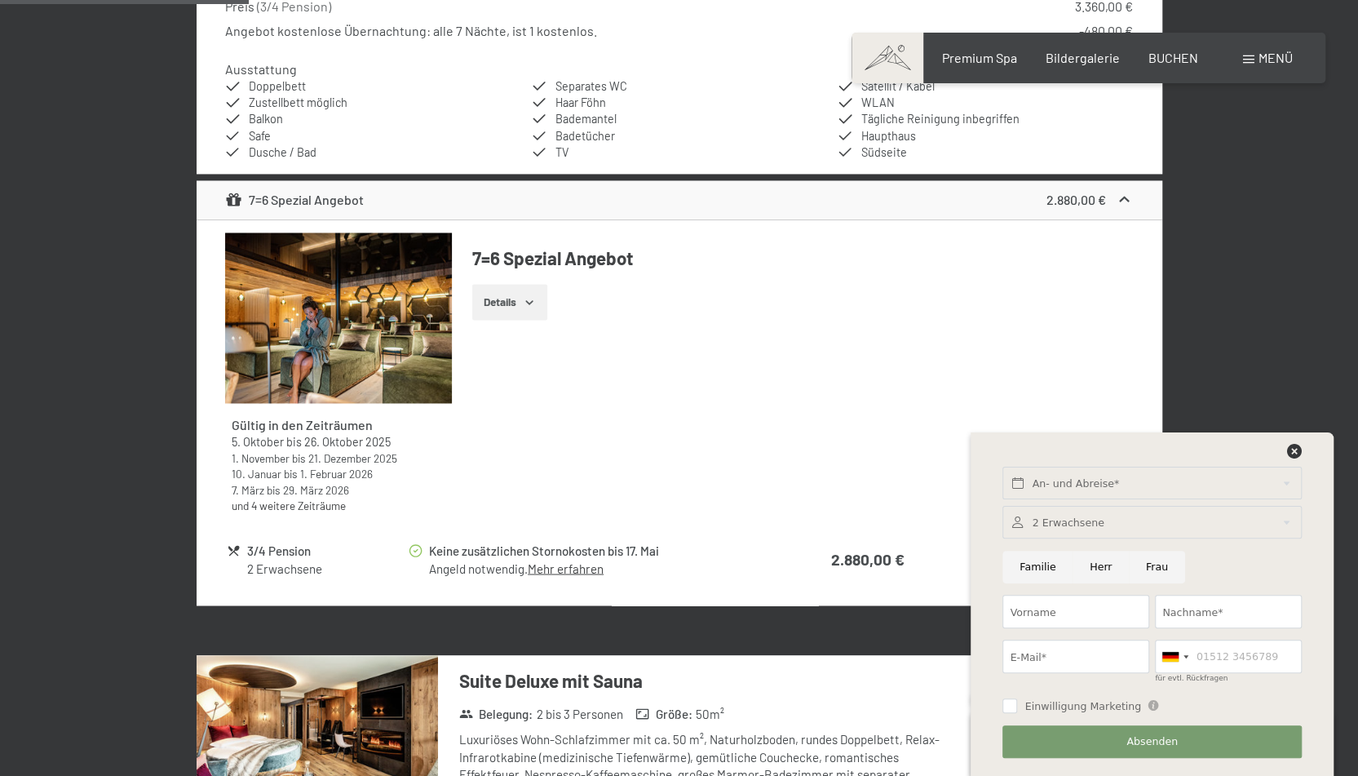
scroll to position [1571, 0]
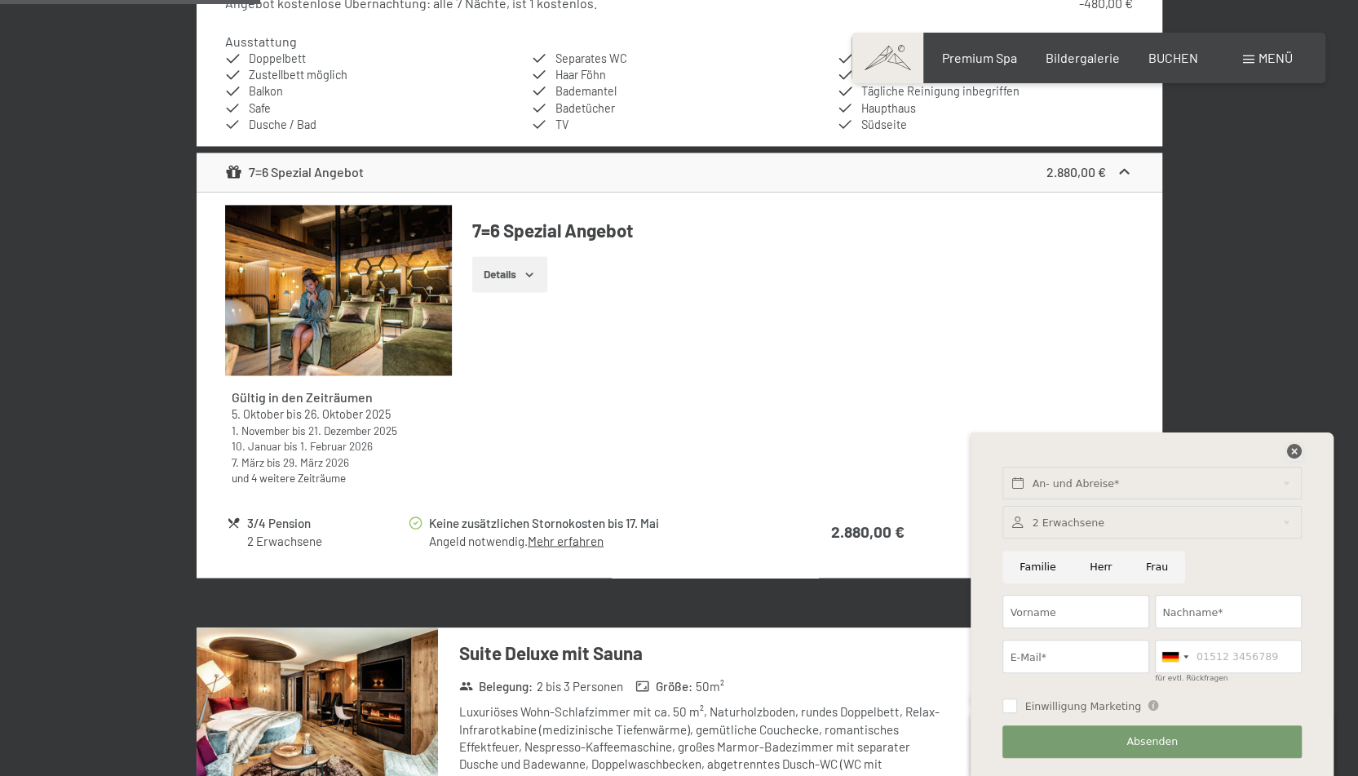
click at [1293, 445] on icon at bounding box center [1294, 451] width 15 height 15
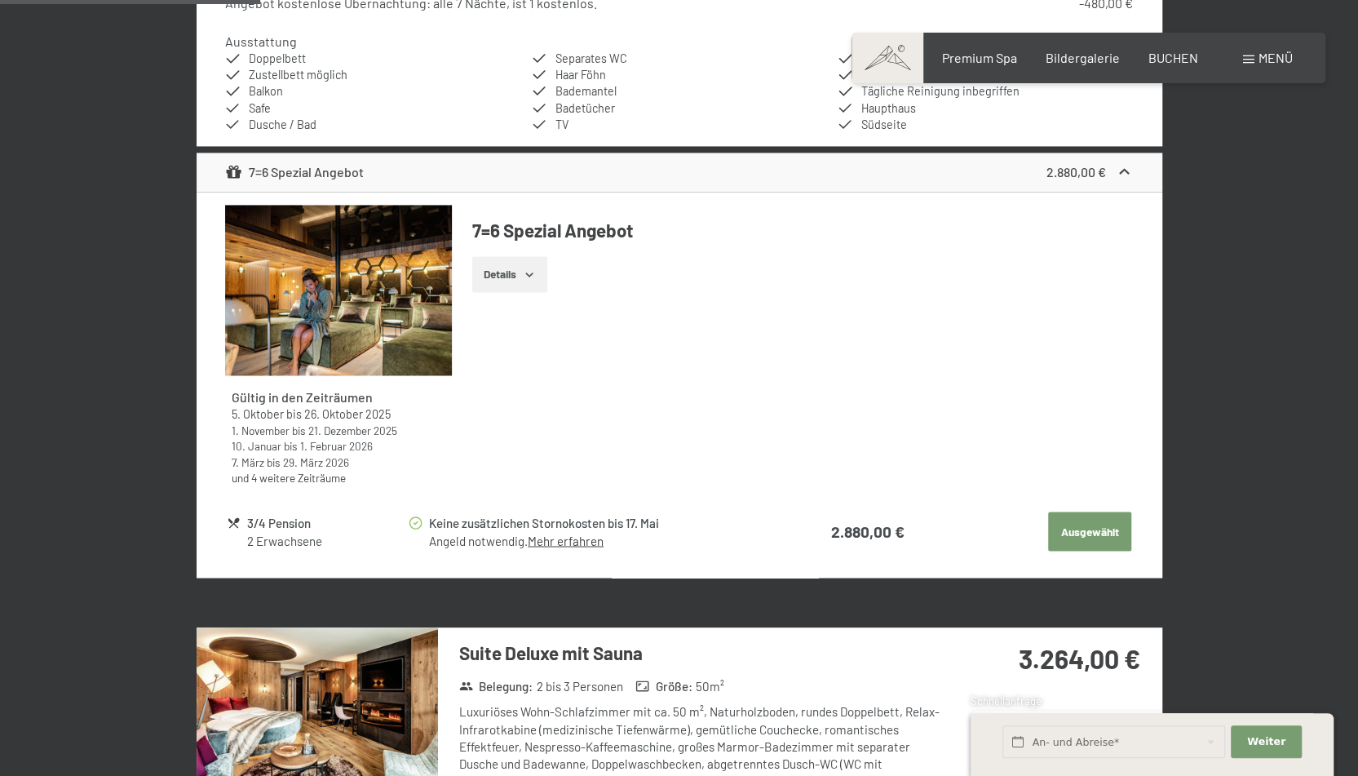
click at [1096, 525] on button "Ausgewählt" at bounding box center [1089, 530] width 83 height 39
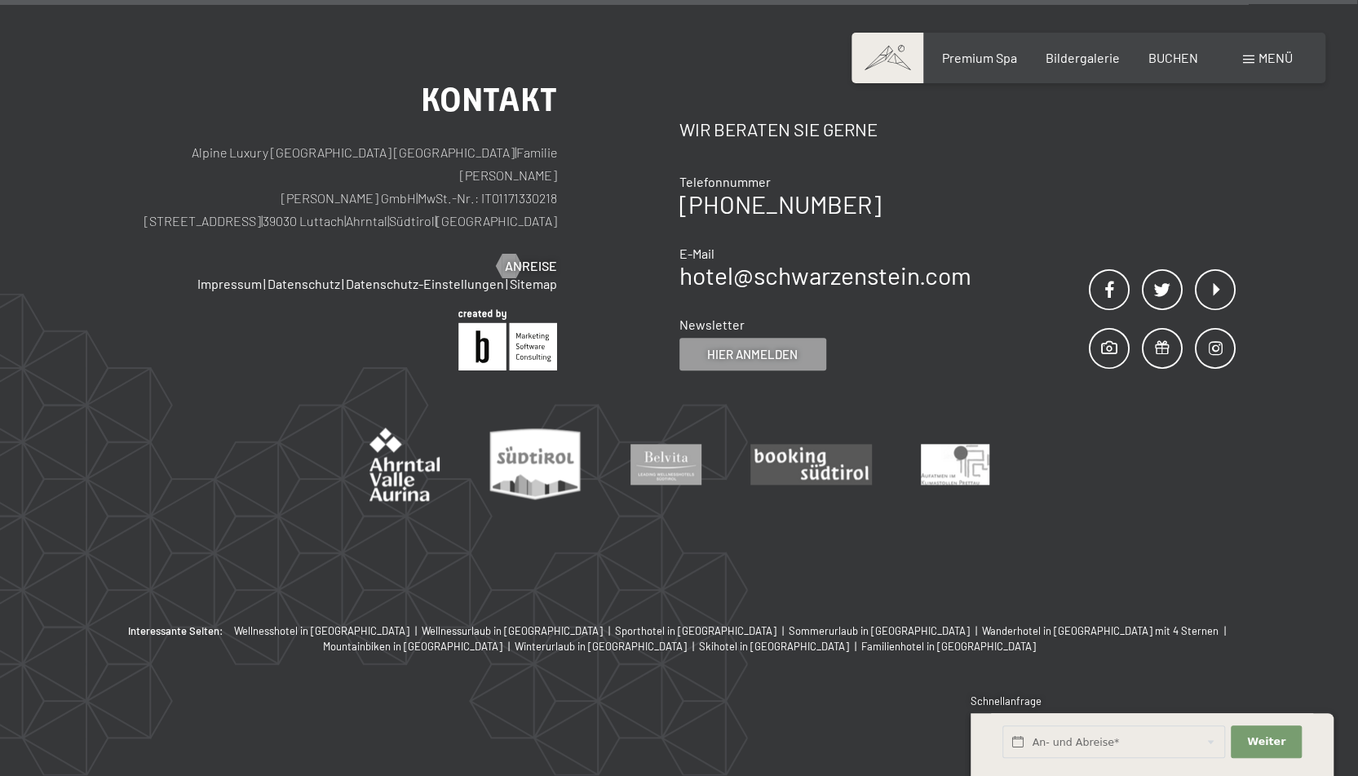
scroll to position [1050, 0]
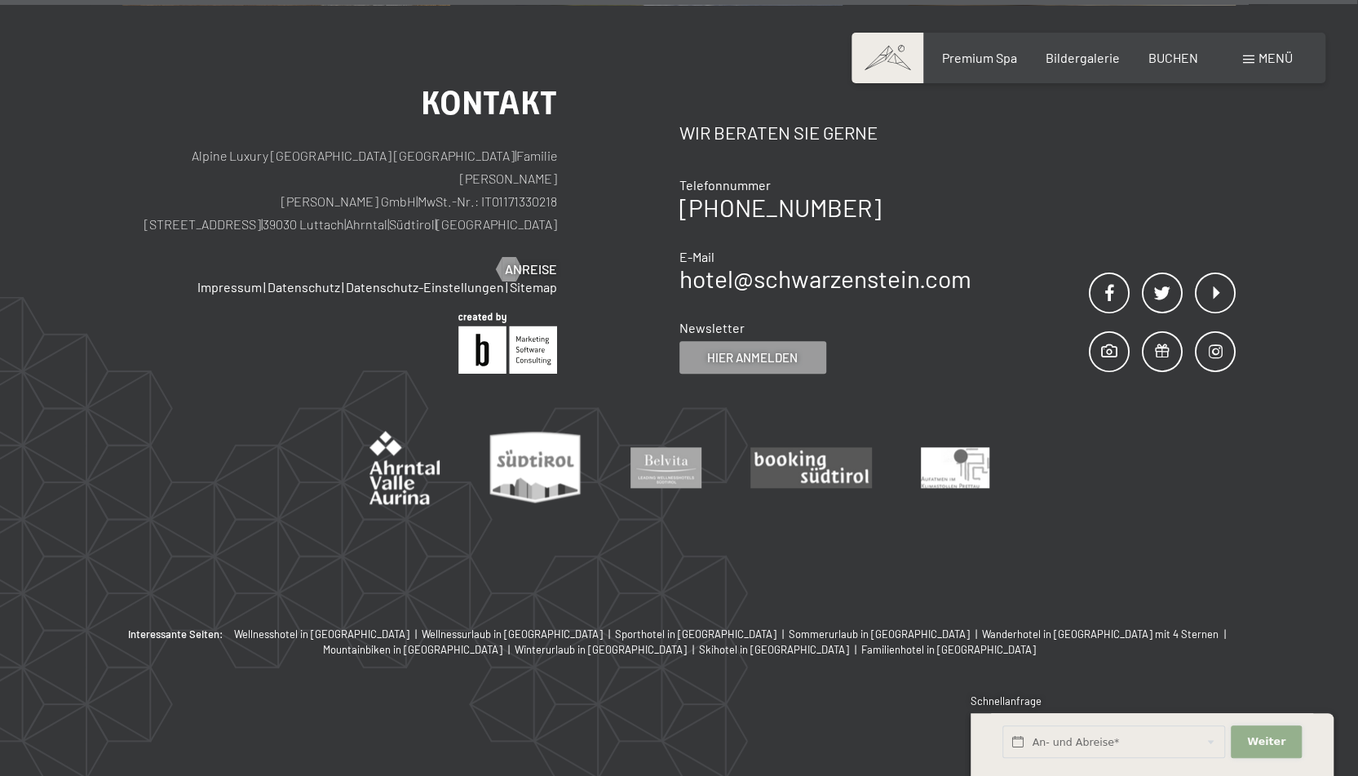
click at [1259, 745] on span "Weiter" at bounding box center [1266, 741] width 38 height 15
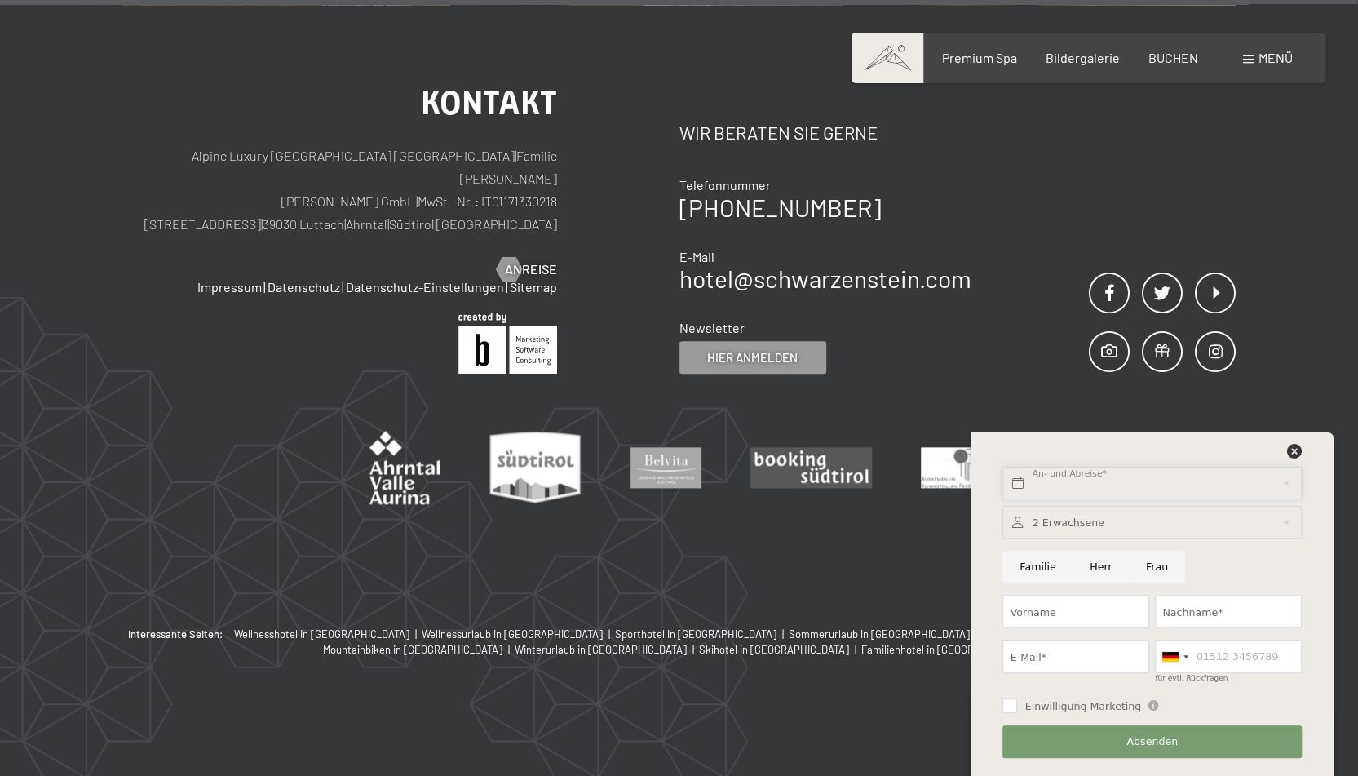
click at [1054, 477] on input "text" at bounding box center [1151, 482] width 298 height 33
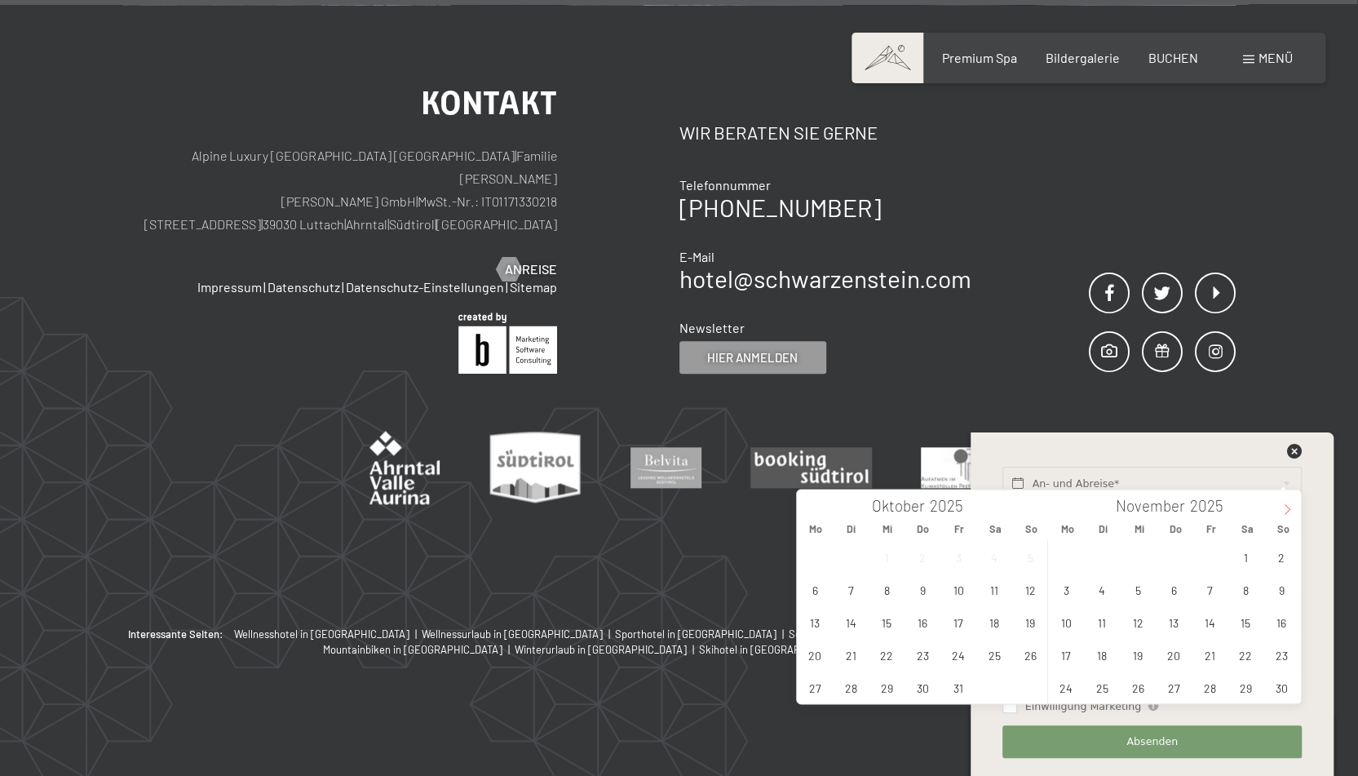
click at [1289, 498] on span at bounding box center [1287, 503] width 28 height 28
type input "2026"
click at [1289, 498] on span at bounding box center [1287, 503] width 28 height 28
type input "2026"
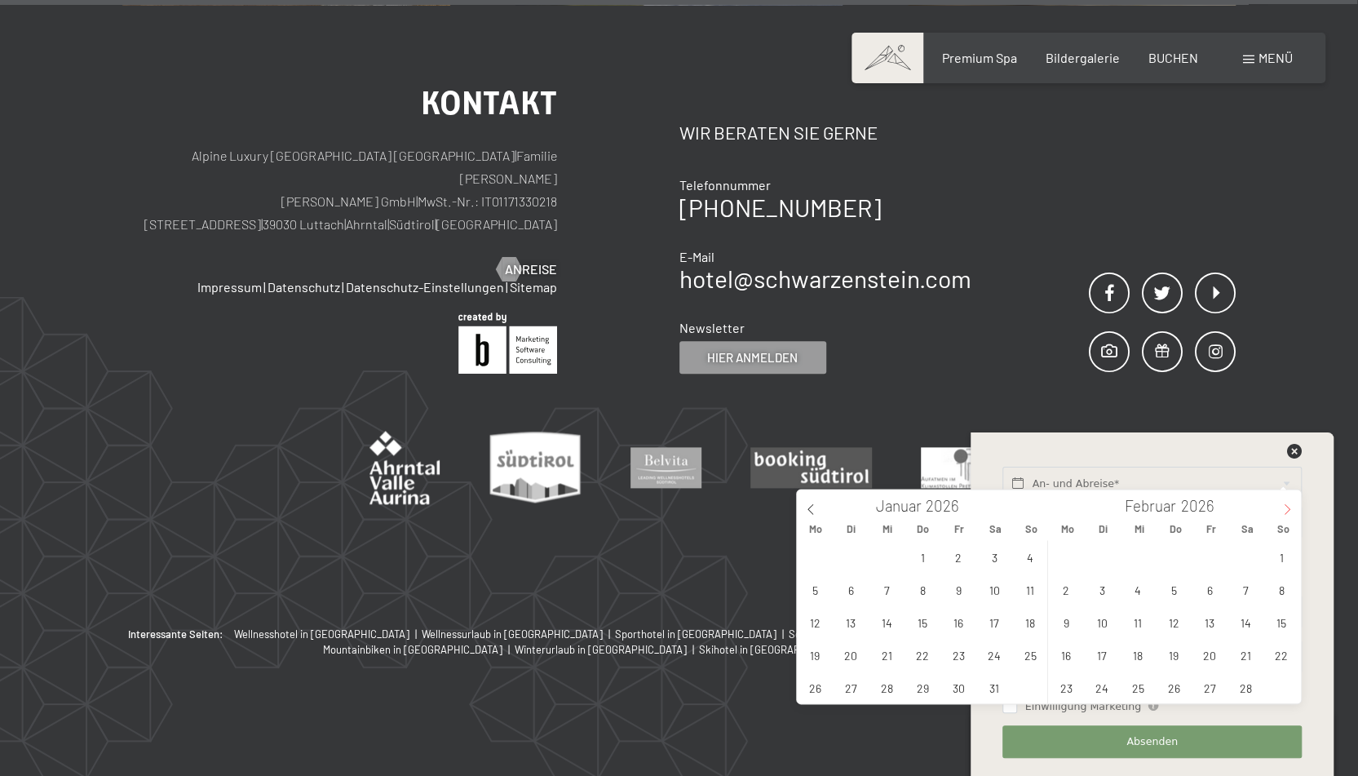
click at [1289, 498] on span at bounding box center [1287, 503] width 28 height 28
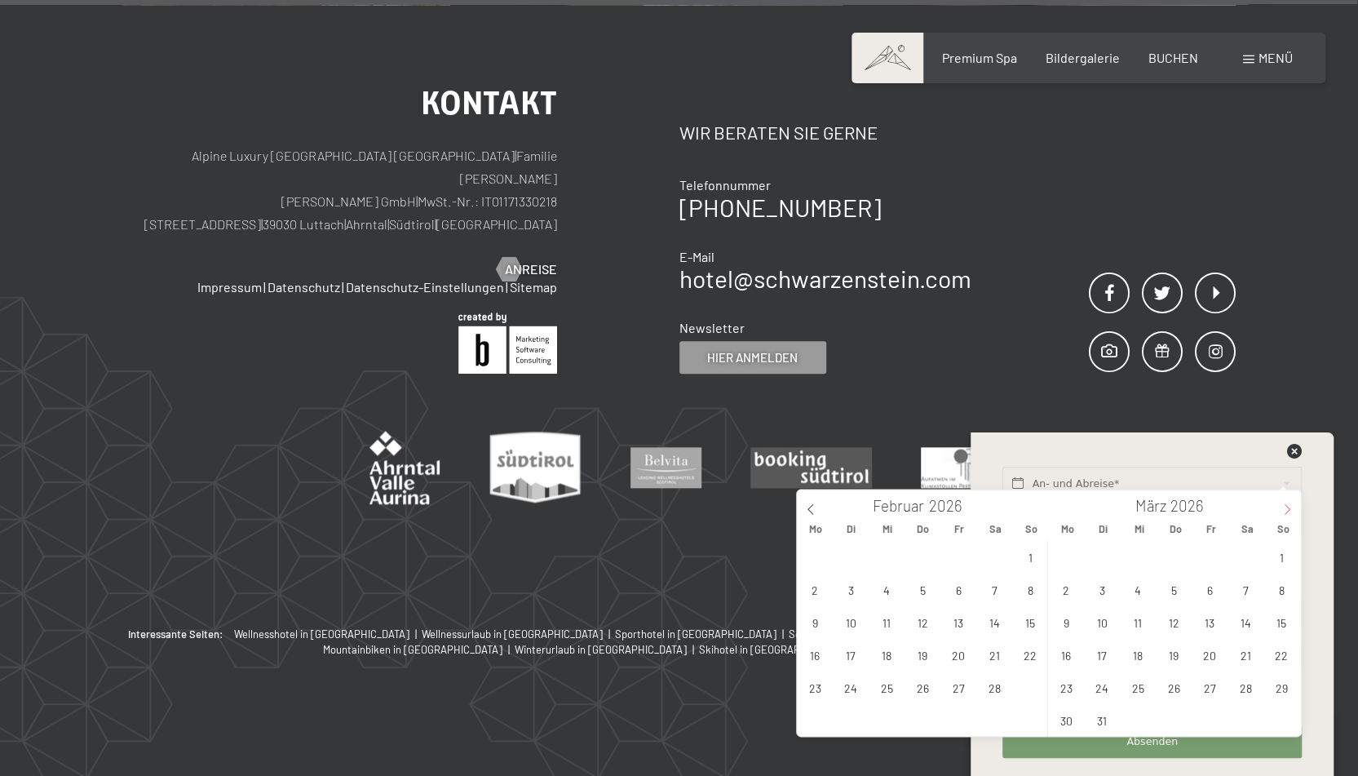
click at [1289, 498] on span at bounding box center [1287, 503] width 28 height 28
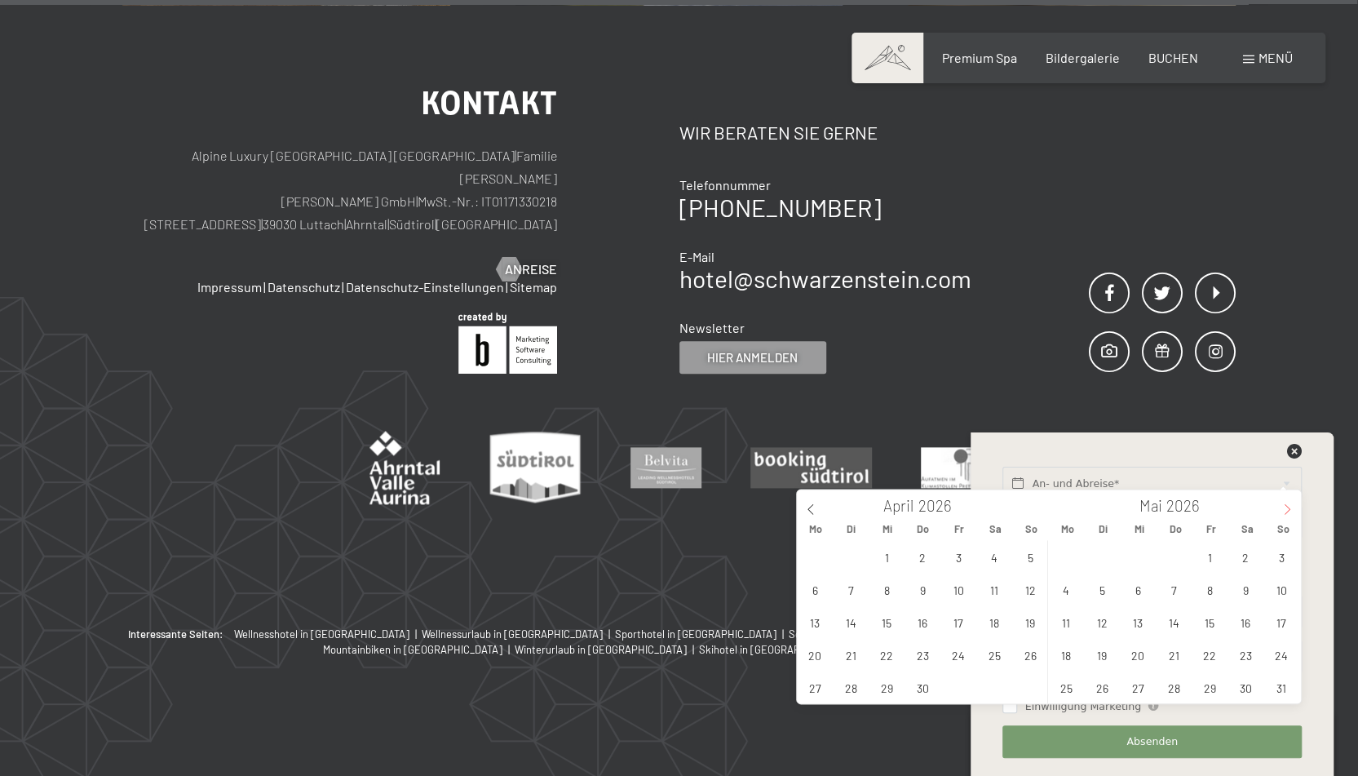
click at [1289, 498] on span at bounding box center [1287, 503] width 28 height 28
click at [1000, 551] on span "6" at bounding box center [995, 557] width 32 height 32
click at [997, 589] on span "13" at bounding box center [995, 589] width 32 height 32
type input "Sa. 06.06.2026 - Sa. 13.06.2026"
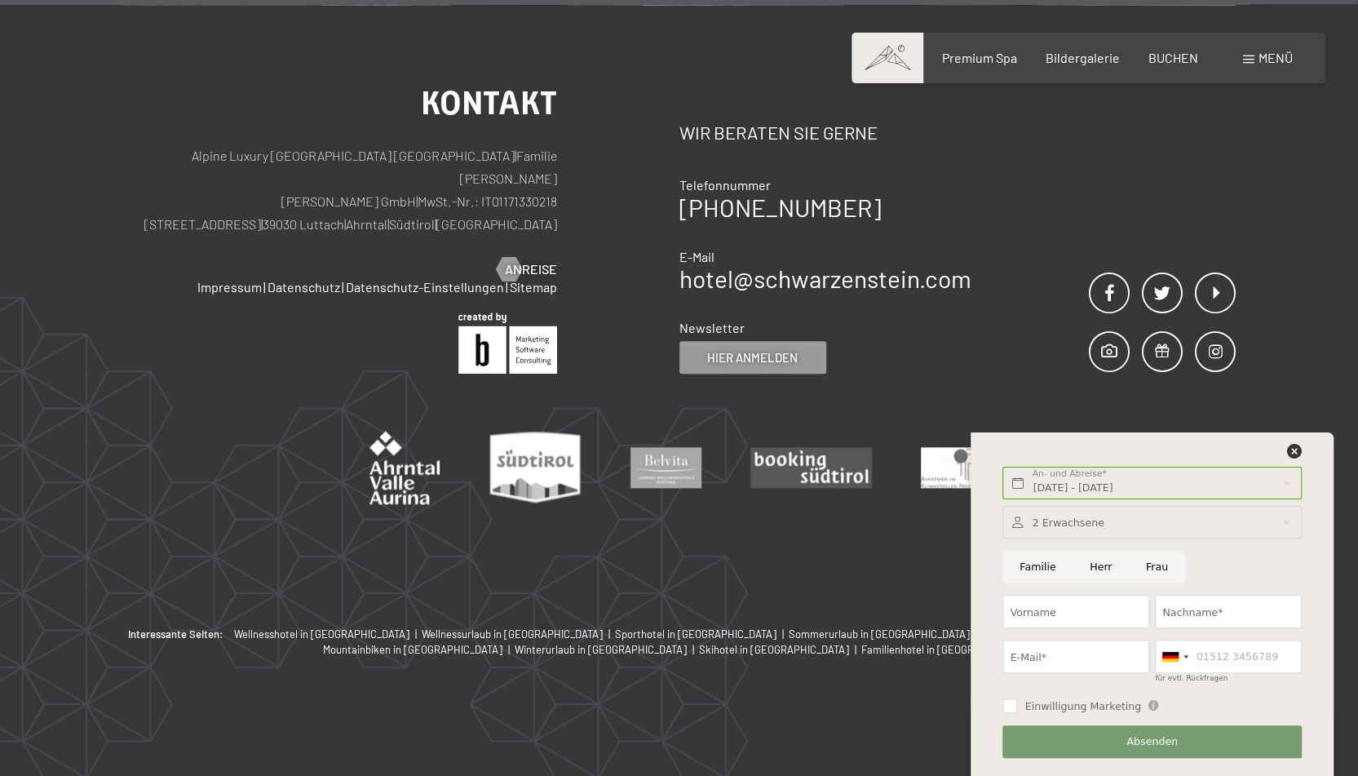
click at [1094, 559] on input "Herr" at bounding box center [1100, 566] width 56 height 33
radio input "true"
click at [1046, 608] on input "Vorname" at bounding box center [1075, 611] width 147 height 33
type input "Helmut"
type input "Empl"
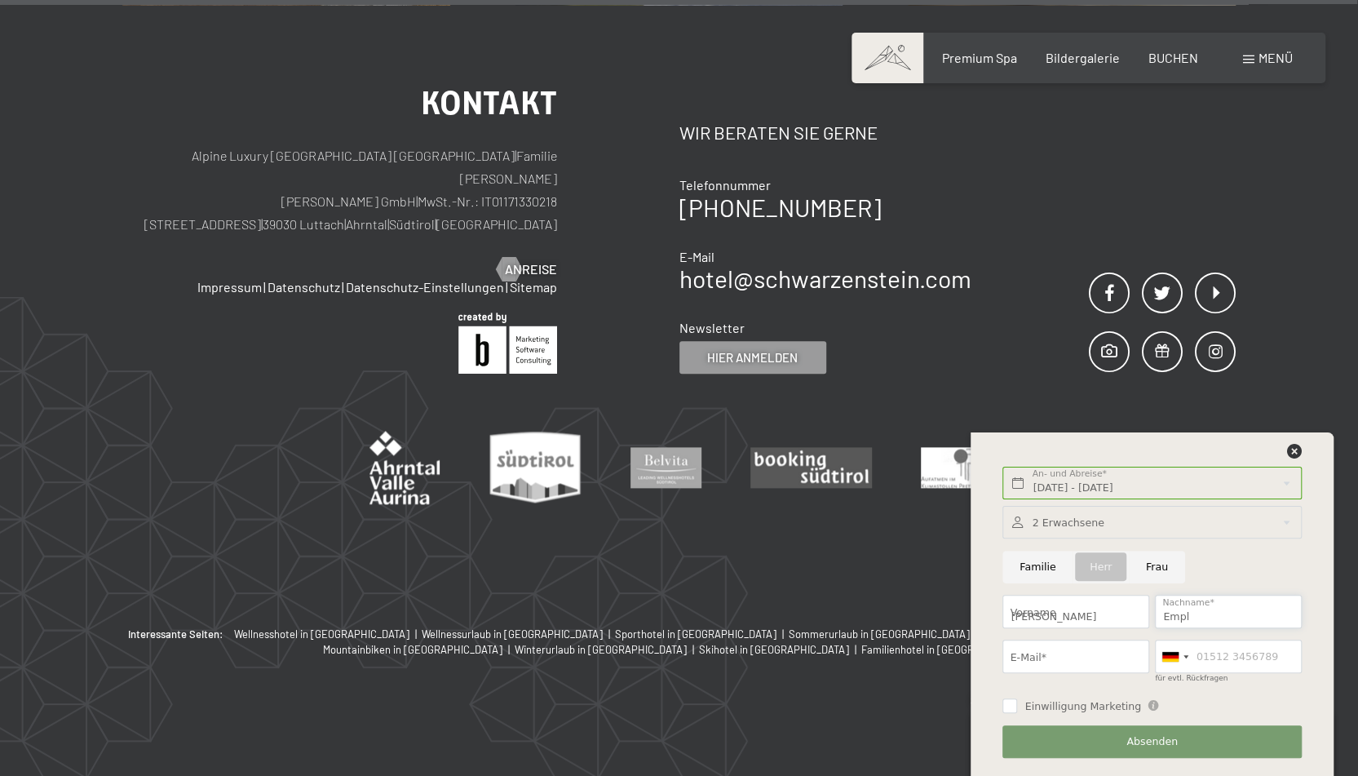
type input "dr.helmut.empl@t-online.de"
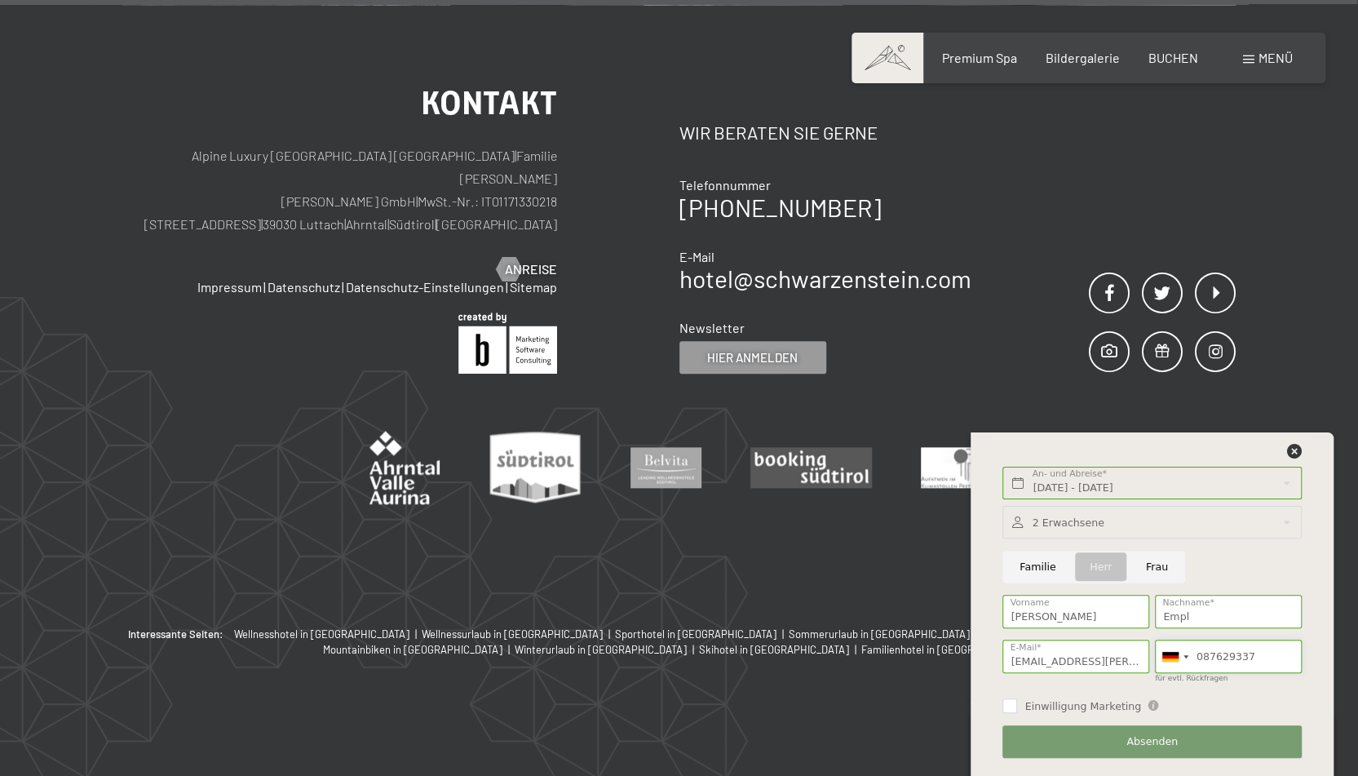
click at [1200, 651] on input "087629337" at bounding box center [1228, 655] width 147 height 33
click at [1200, 650] on input "087629337" at bounding box center [1228, 655] width 147 height 33
click at [1200, 645] on input "087629337" at bounding box center [1228, 655] width 147 height 33
click at [1199, 647] on input "087629337" at bounding box center [1228, 655] width 147 height 33
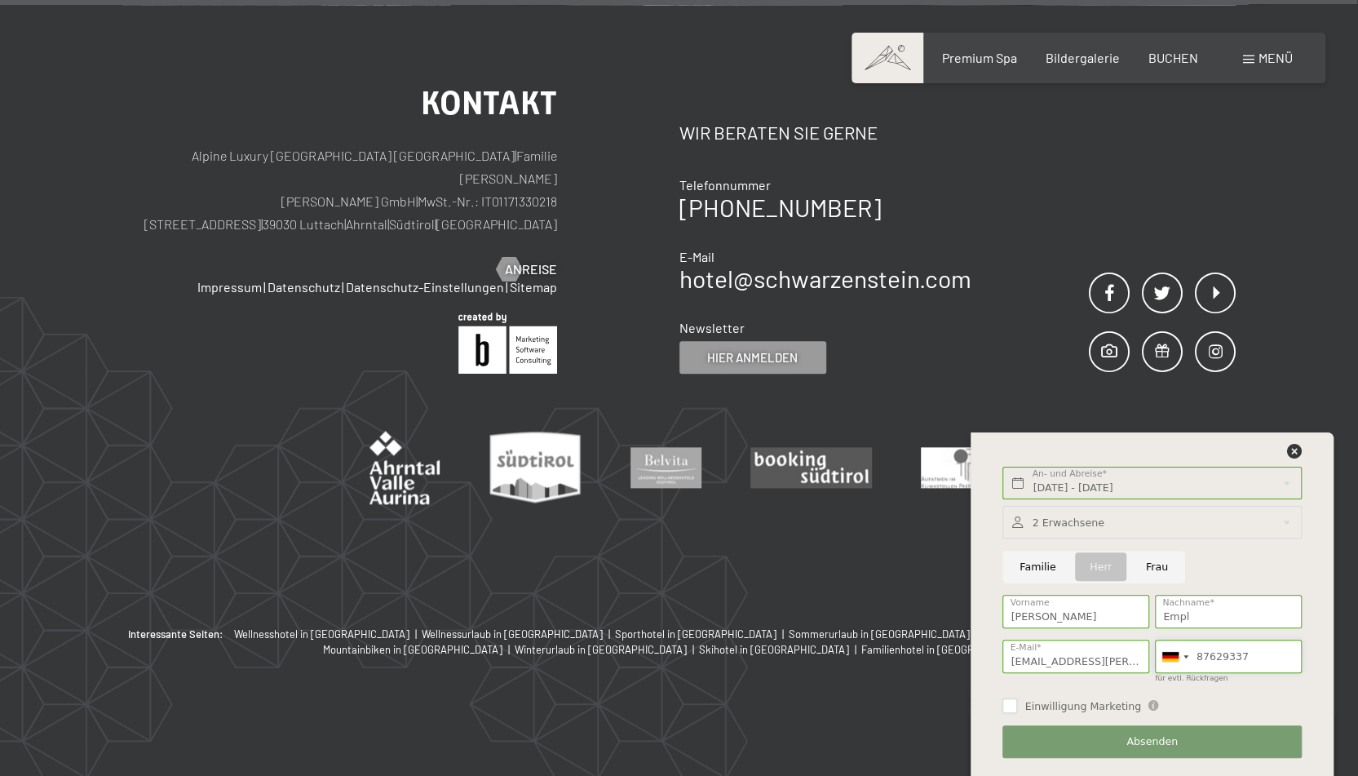
type input "87629337"
click at [1010, 703] on input "Einwilligung Marketing" at bounding box center [1009, 705] width 15 height 15
checkbox input "true"
click at [1117, 741] on button "Absenden" at bounding box center [1151, 741] width 298 height 33
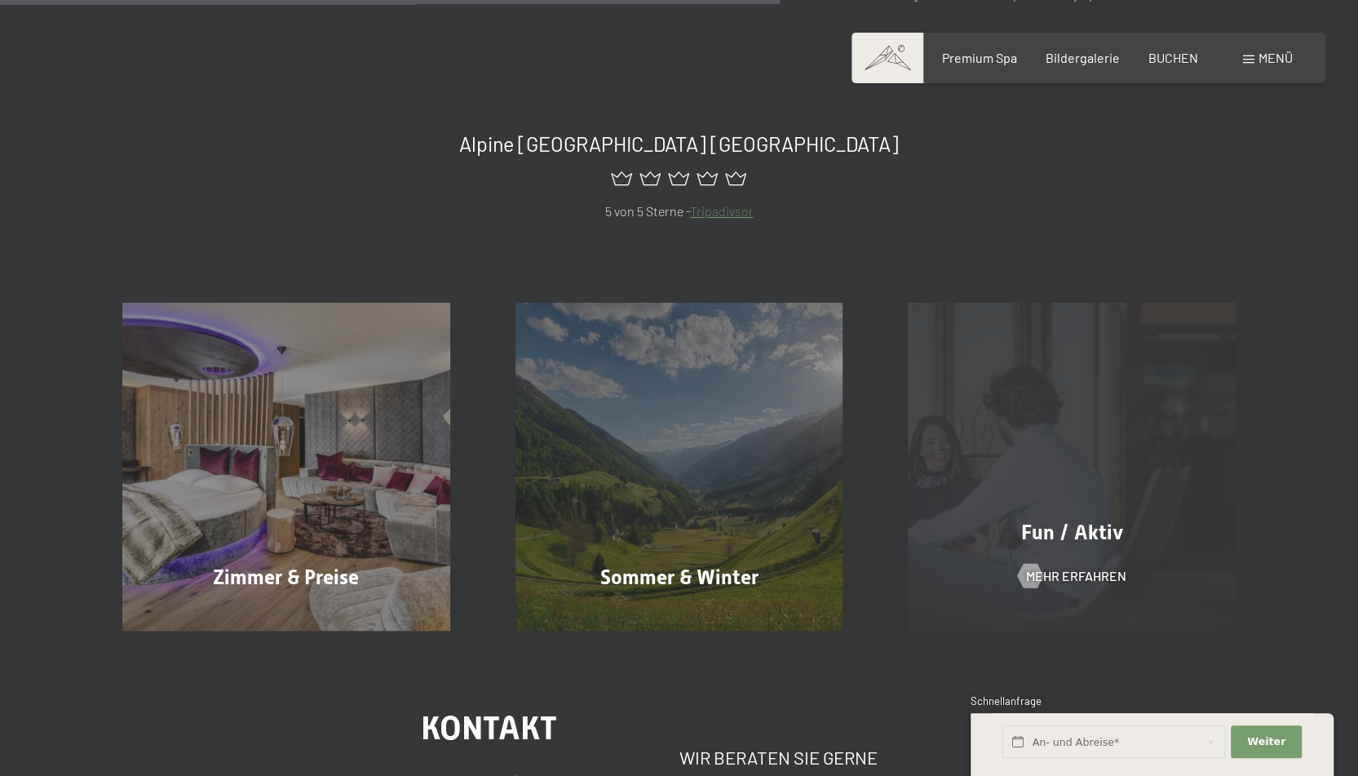
scroll to position [816, 0]
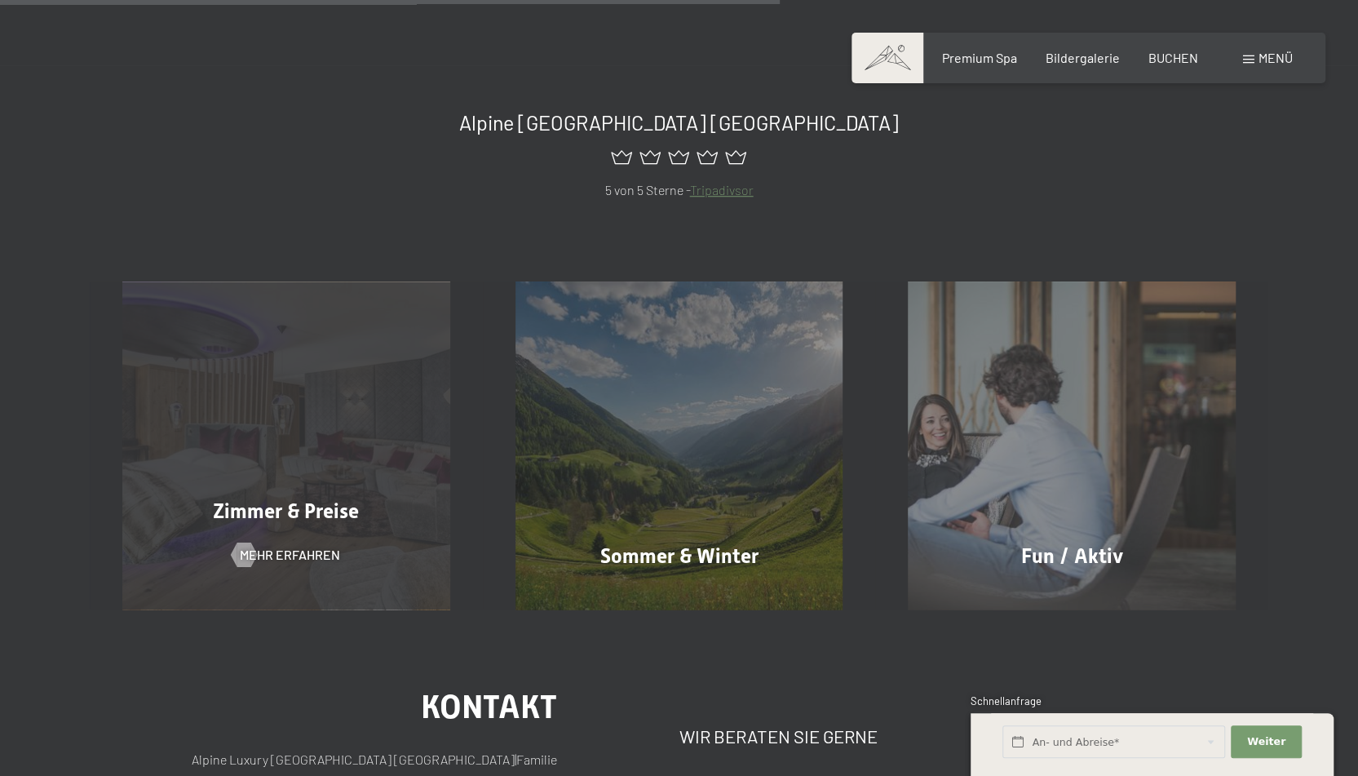
click at [303, 519] on span "Zimmer & Preise" at bounding box center [286, 511] width 146 height 24
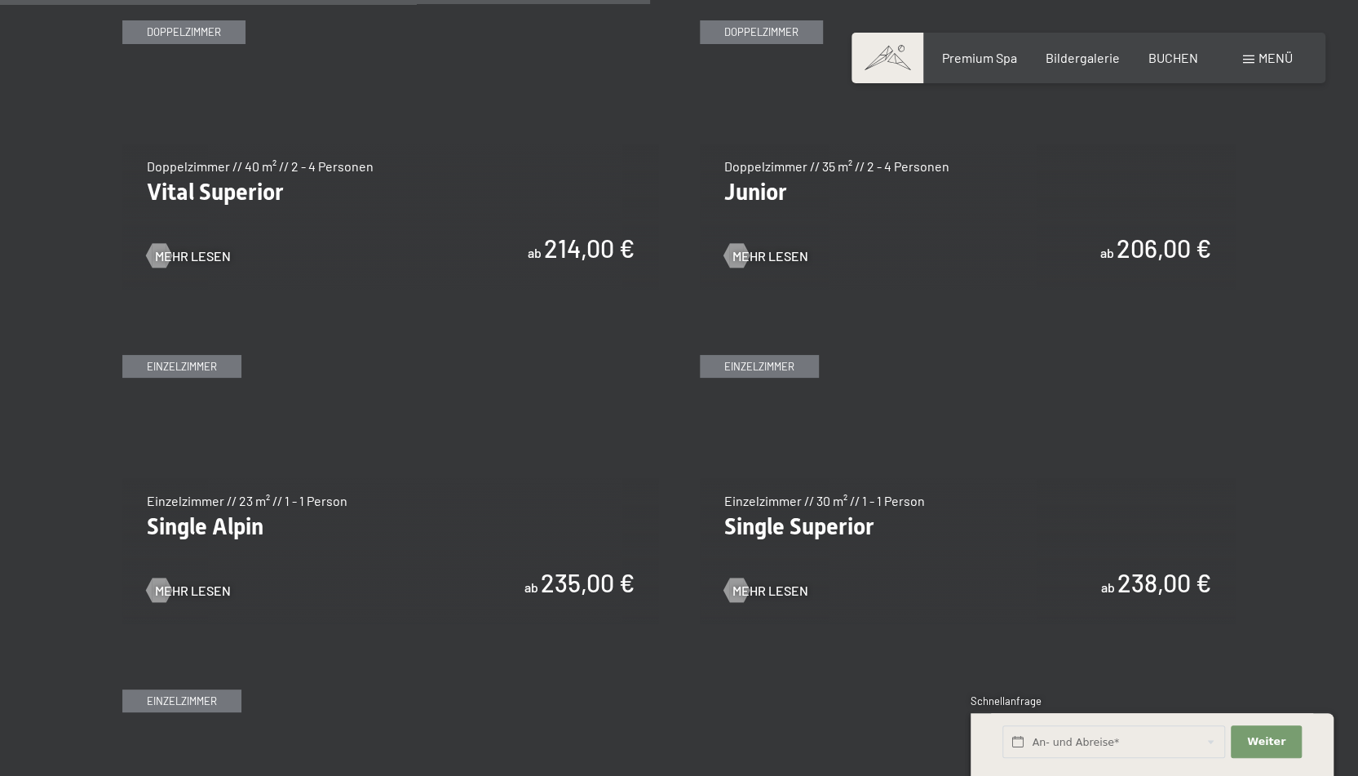
scroll to position [2283, 0]
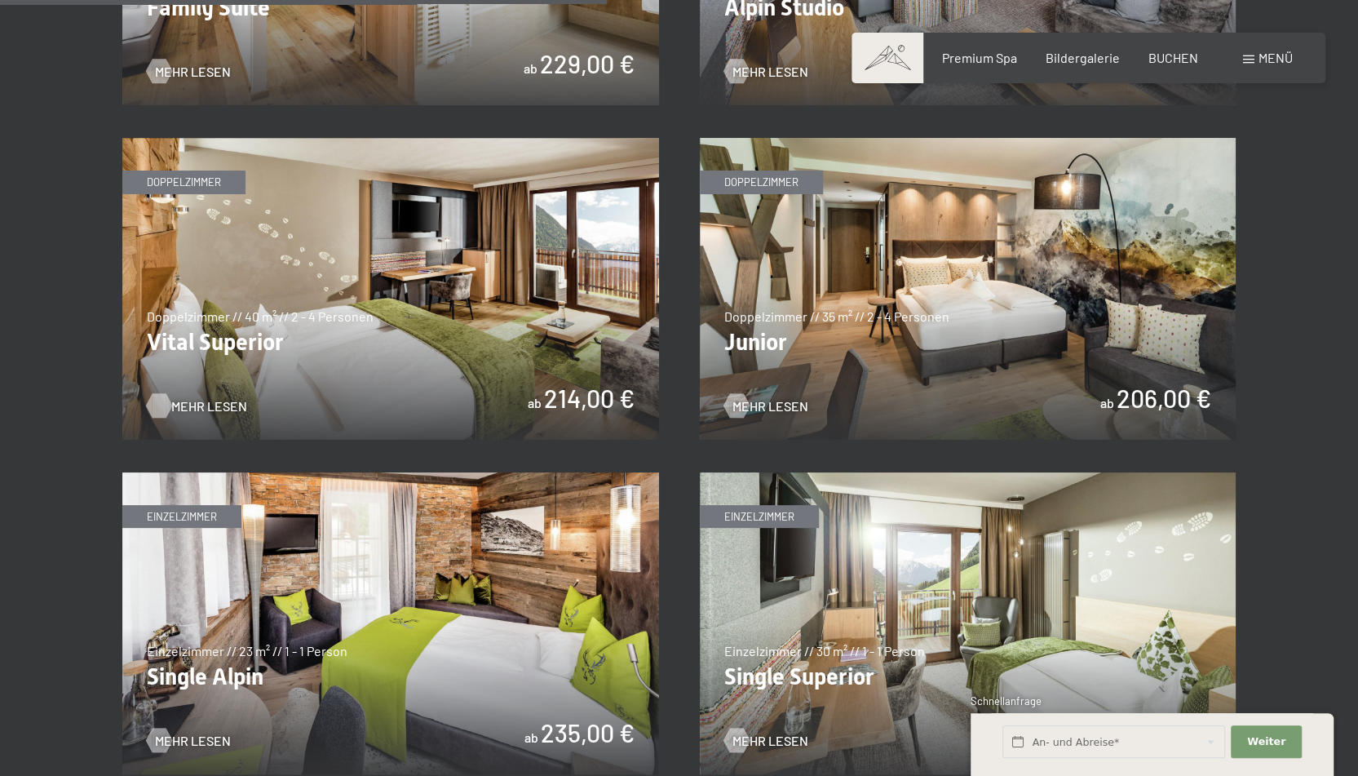
click at [192, 405] on span "Mehr Lesen" at bounding box center [209, 406] width 76 height 18
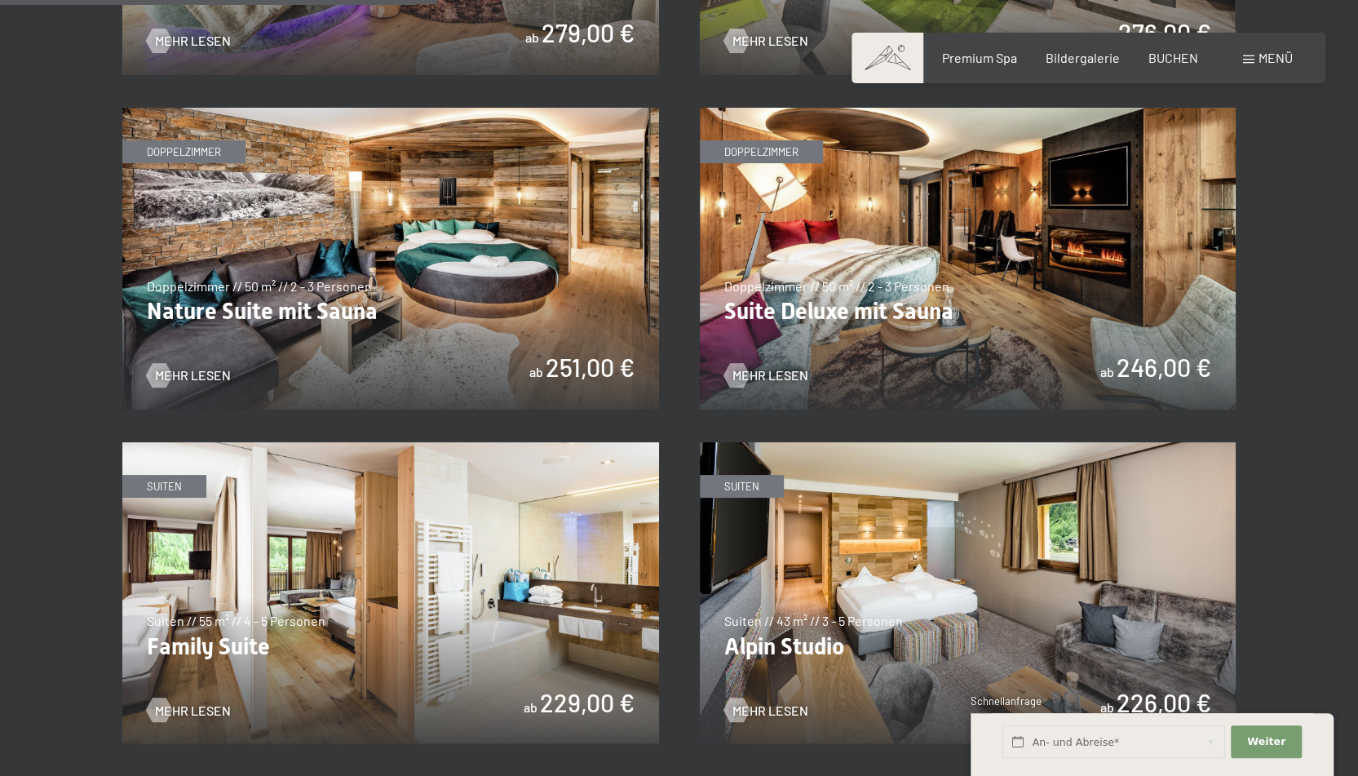
scroll to position [1550, 0]
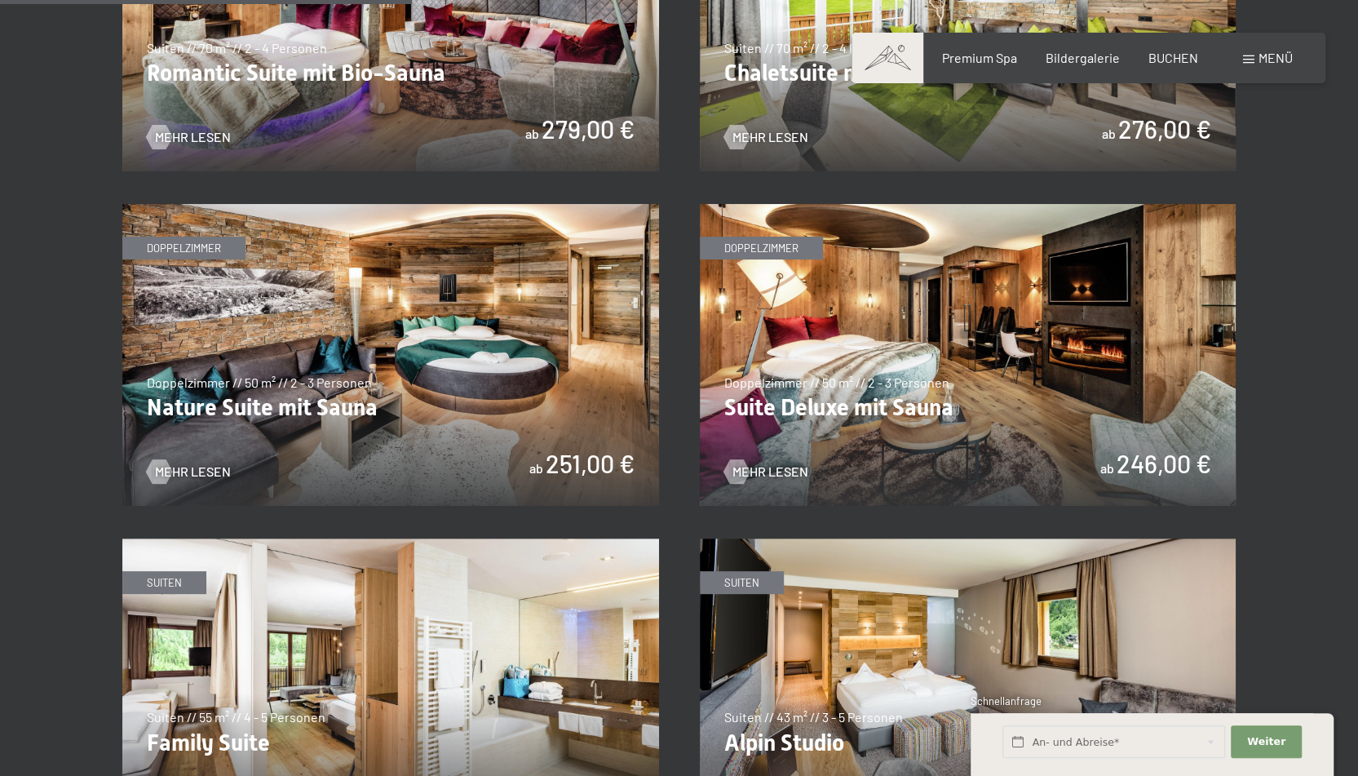
click at [806, 401] on img at bounding box center [968, 355] width 537 height 302
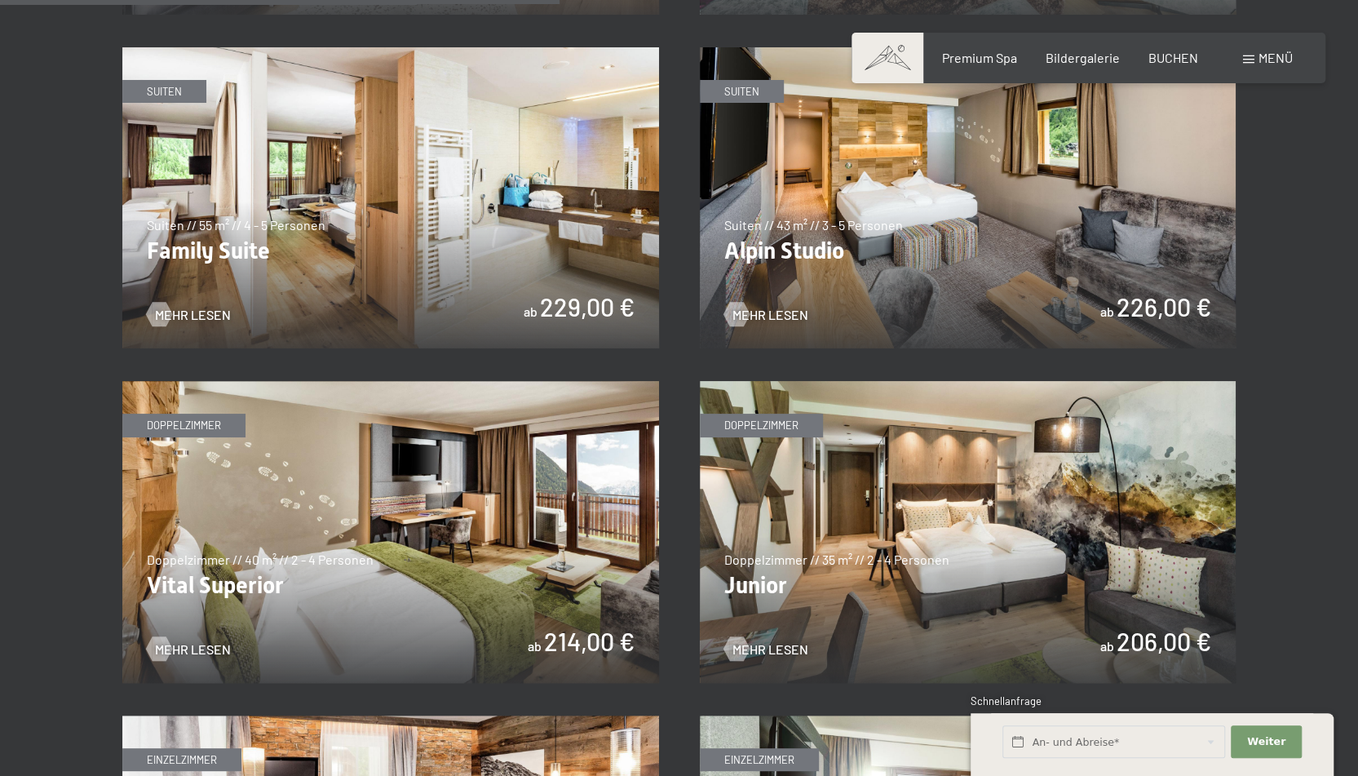
scroll to position [2120, 0]
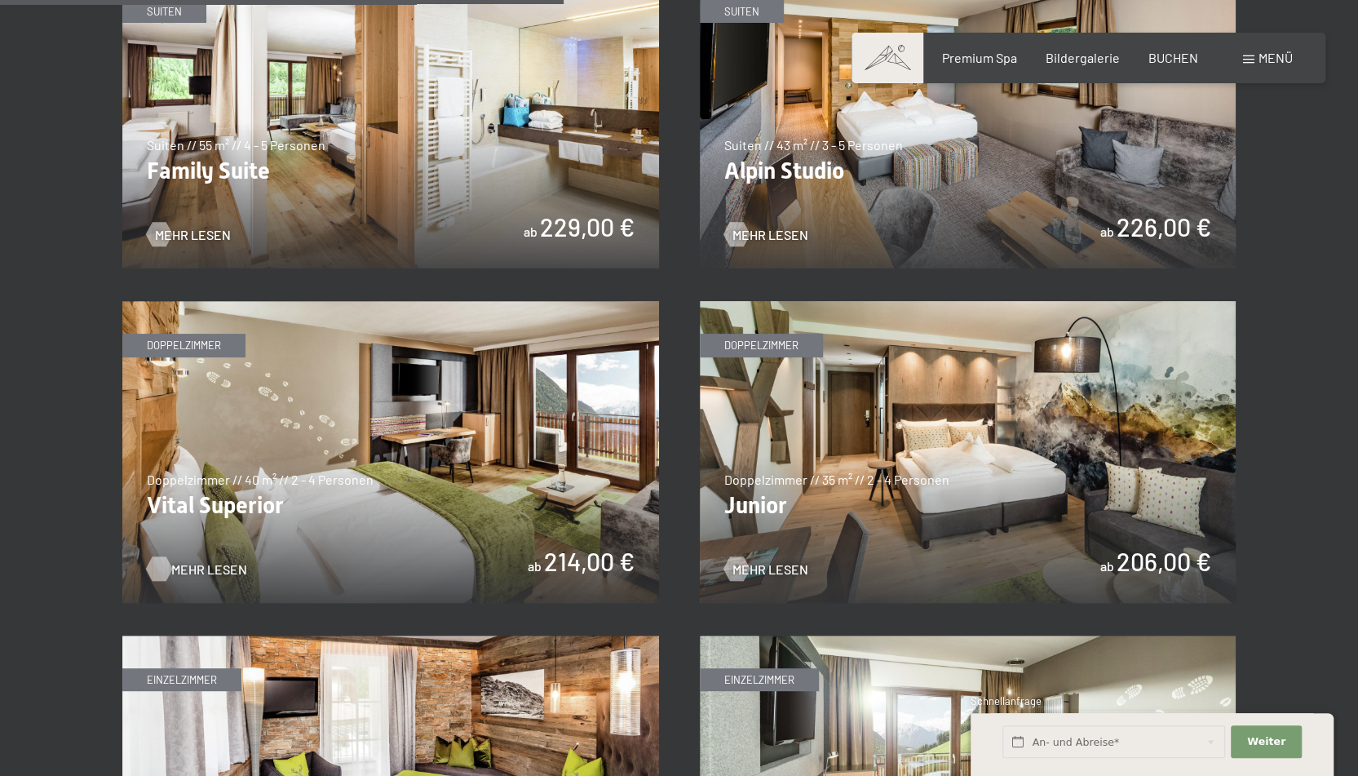
click at [212, 567] on span "Mehr Lesen" at bounding box center [209, 569] width 76 height 18
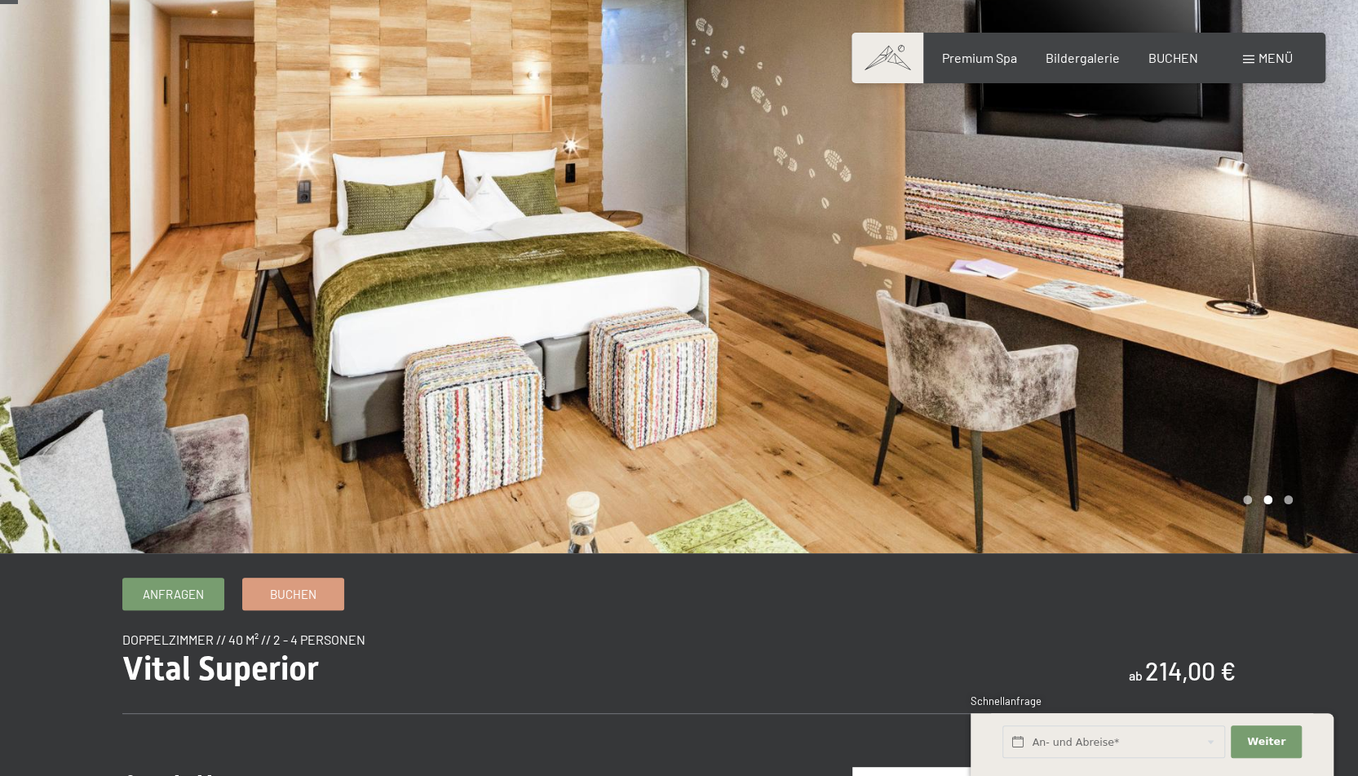
drag, startPoint x: 561, startPoint y: 535, endPoint x: 593, endPoint y: 539, distance: 32.1
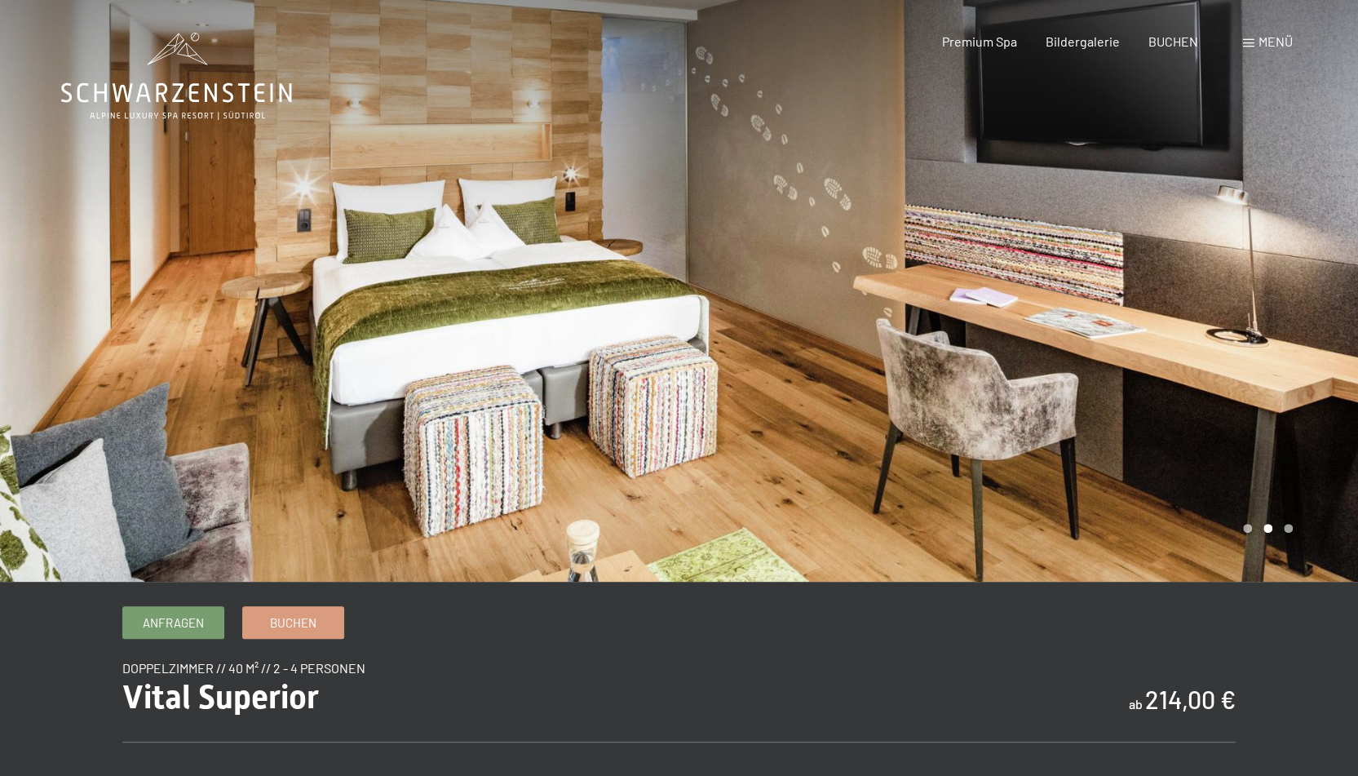
click at [1046, 242] on div at bounding box center [1018, 290] width 679 height 581
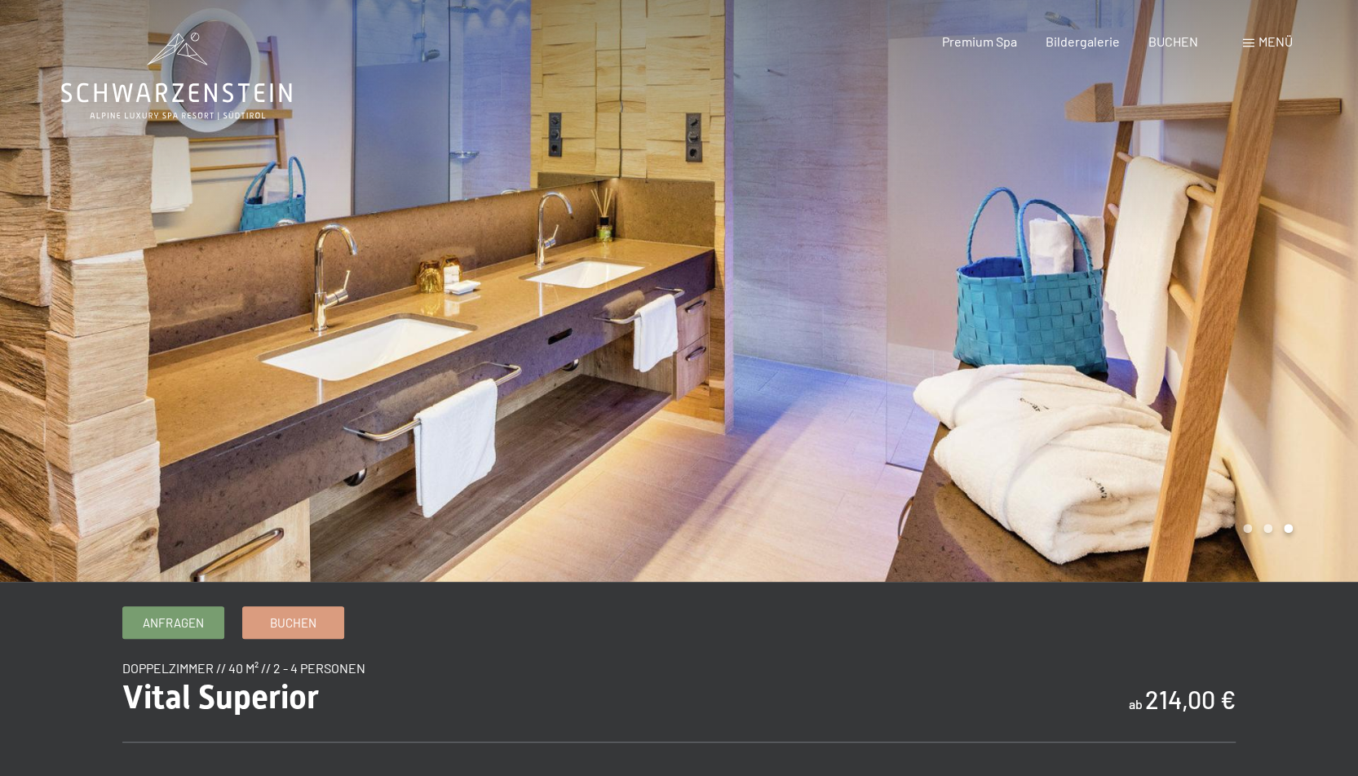
click at [1046, 242] on div at bounding box center [1018, 290] width 679 height 581
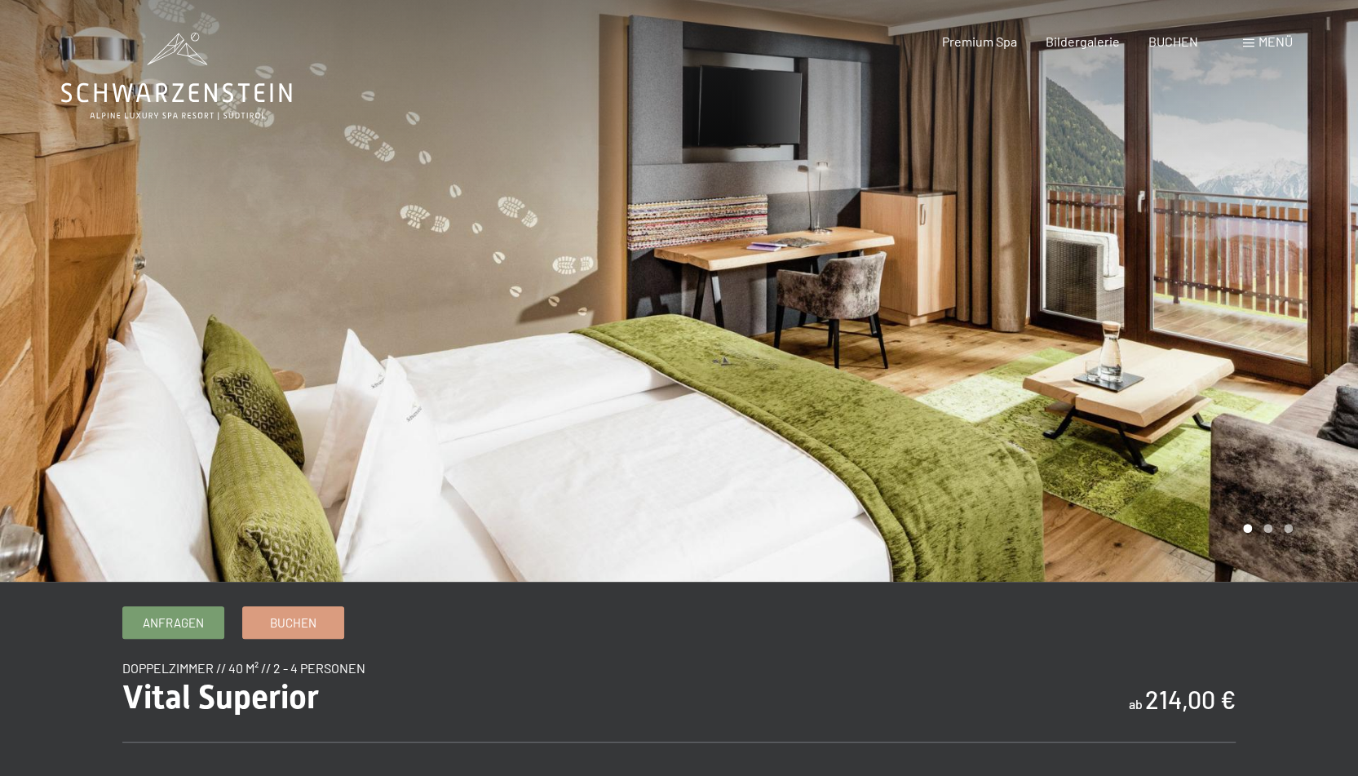
click at [1046, 242] on div at bounding box center [1018, 290] width 679 height 581
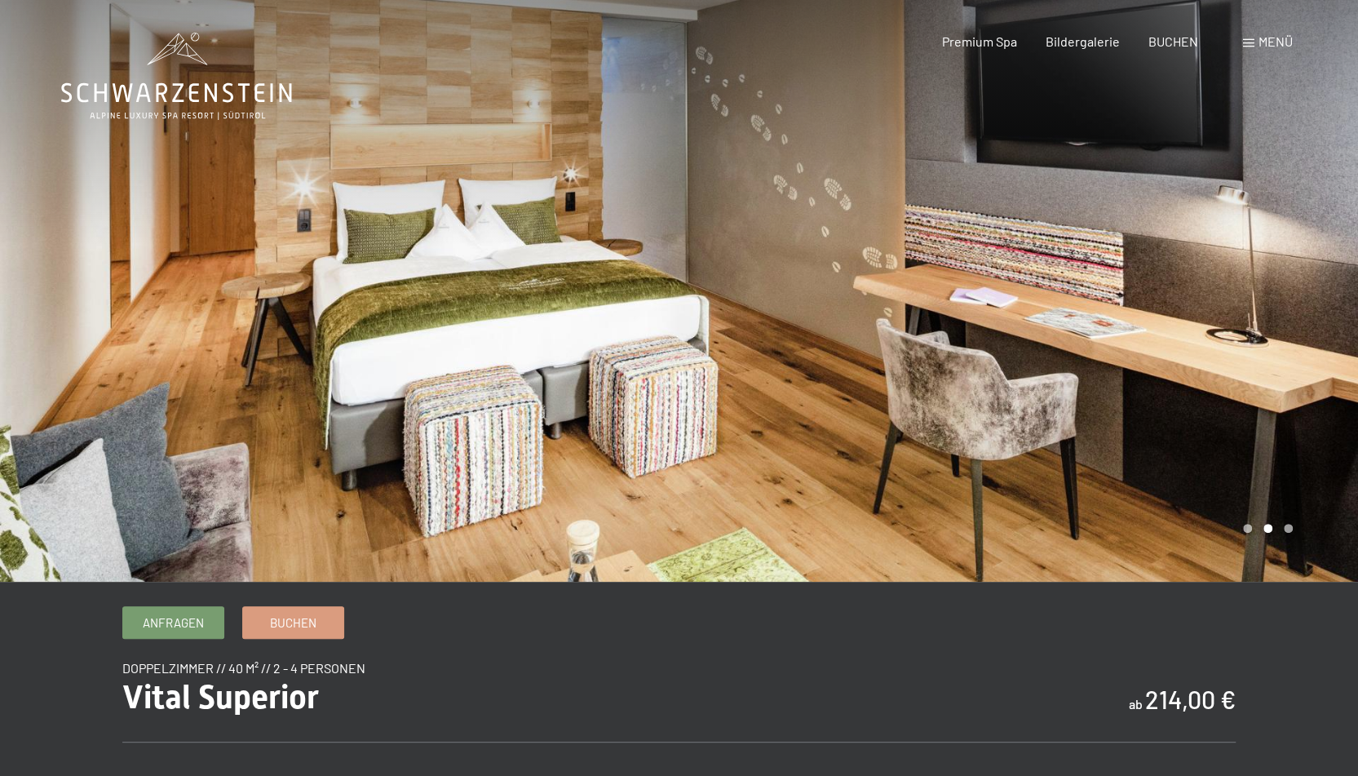
click at [1046, 242] on div at bounding box center [1018, 290] width 679 height 581
